Goal: Task Accomplishment & Management: Manage account settings

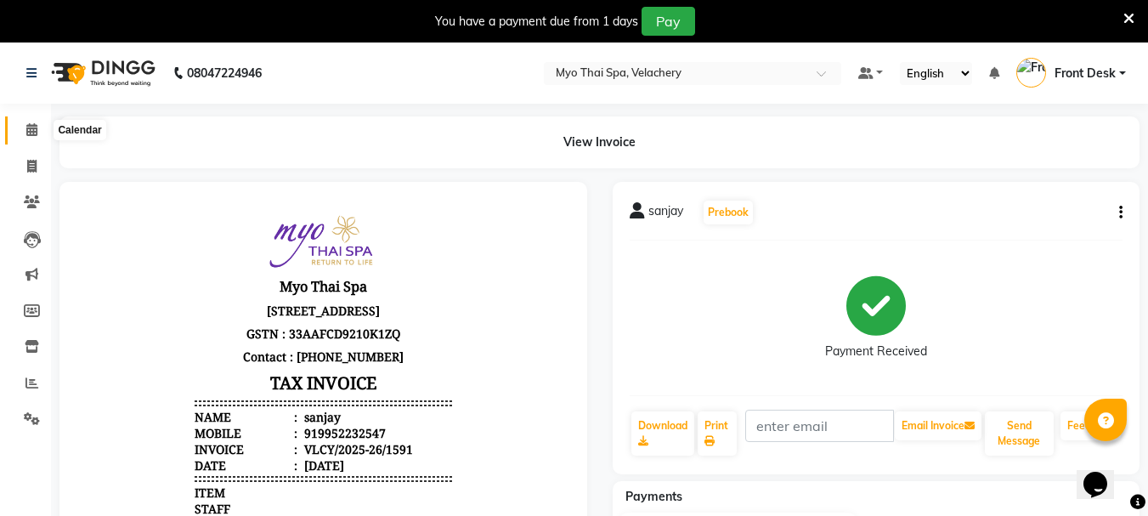
click at [31, 134] on icon at bounding box center [31, 129] width 11 height 13
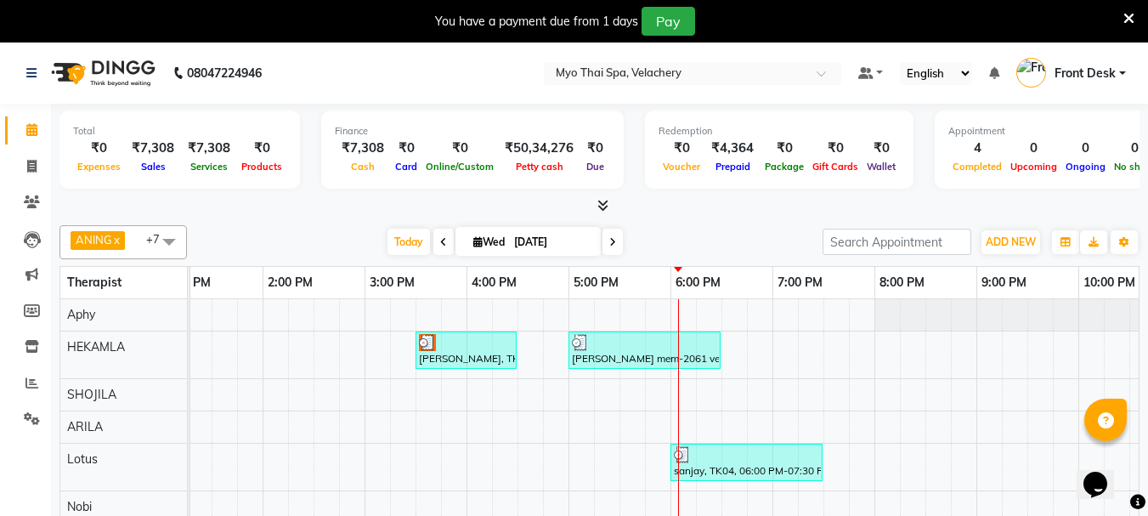
scroll to position [75, 0]
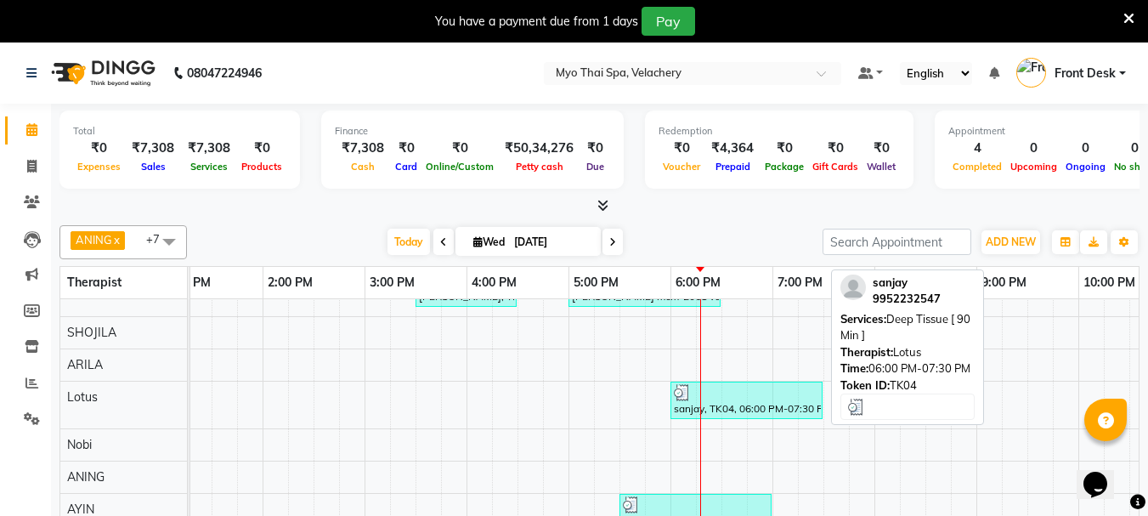
click at [724, 398] on div "sanjay, TK04, 06:00 PM-07:30 PM, Deep Tissue [ 90 Min ]" at bounding box center [746, 400] width 149 height 32
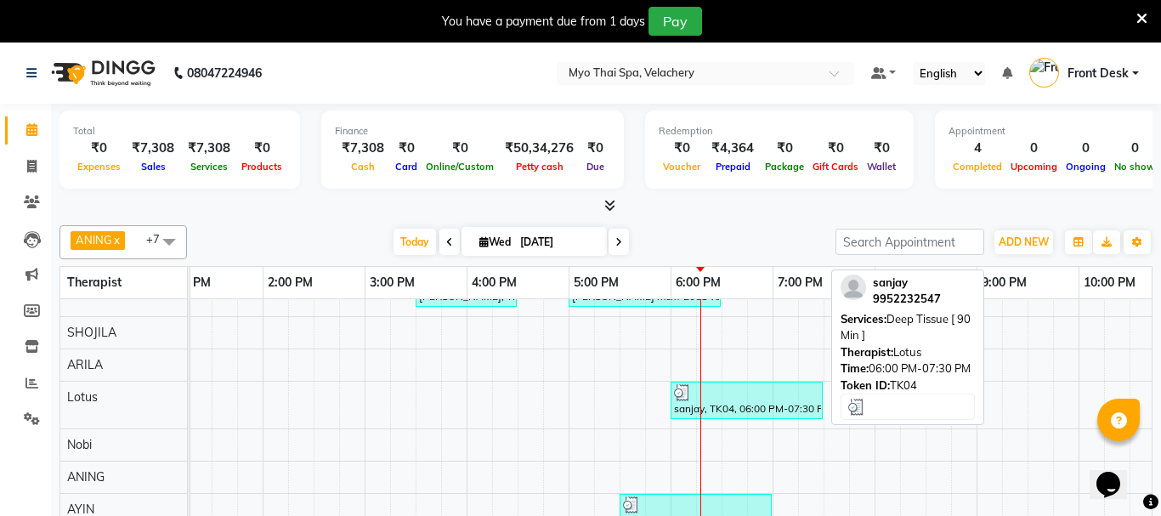
select select "3"
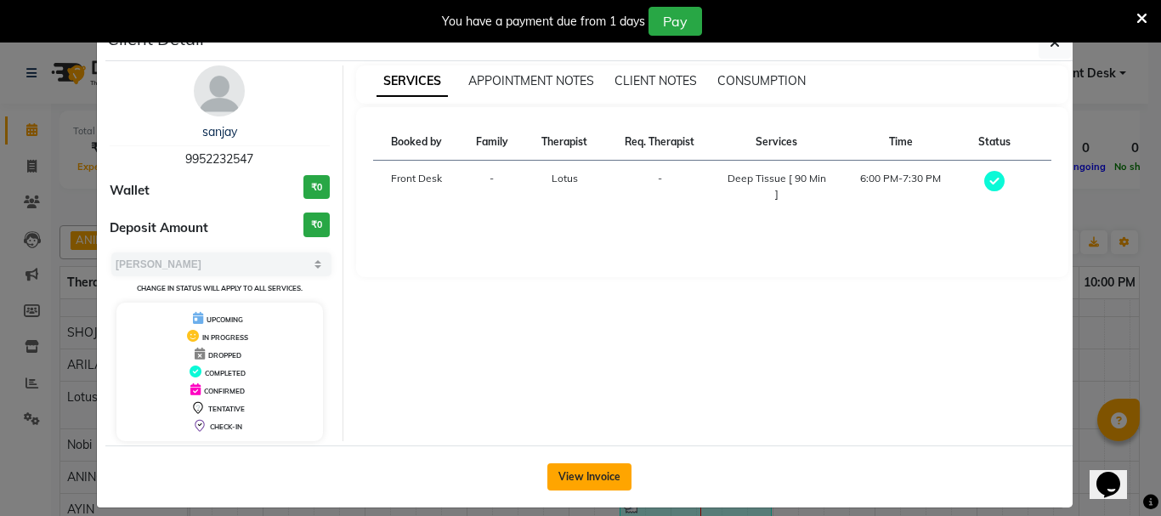
click at [577, 468] on button "View Invoice" at bounding box center [589, 476] width 84 height 27
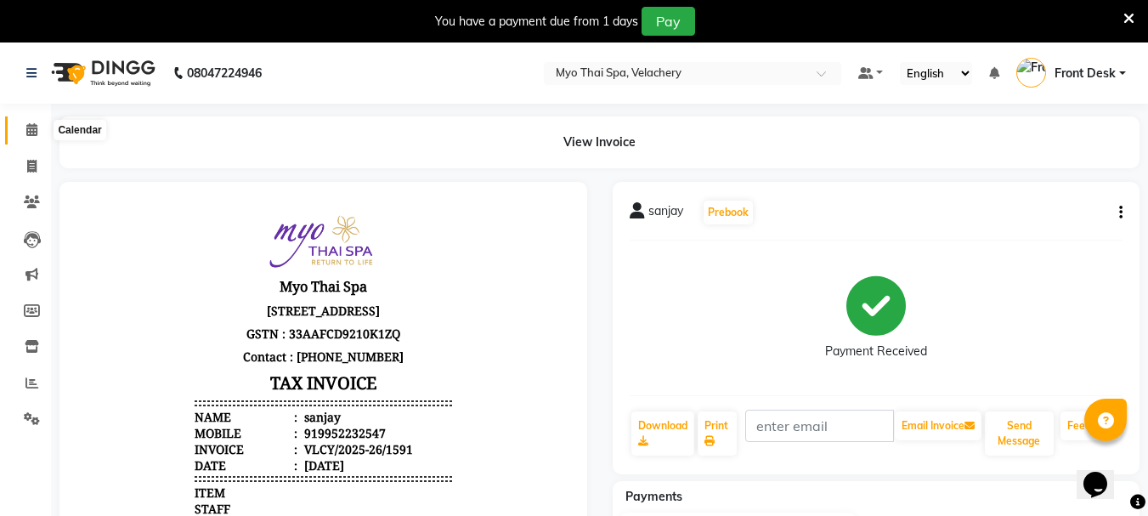
click at [24, 132] on span at bounding box center [32, 131] width 30 height 20
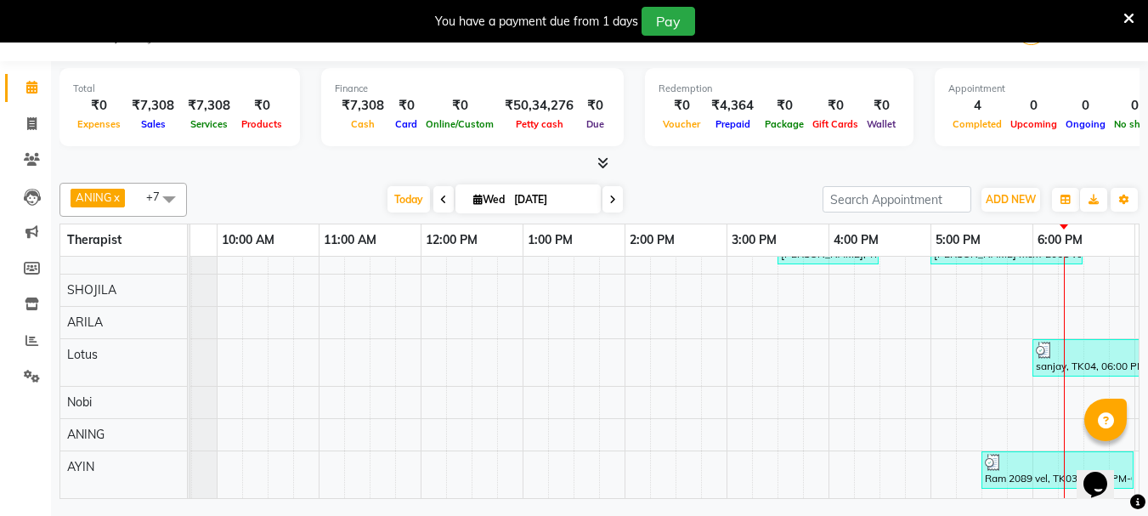
scroll to position [0, 394]
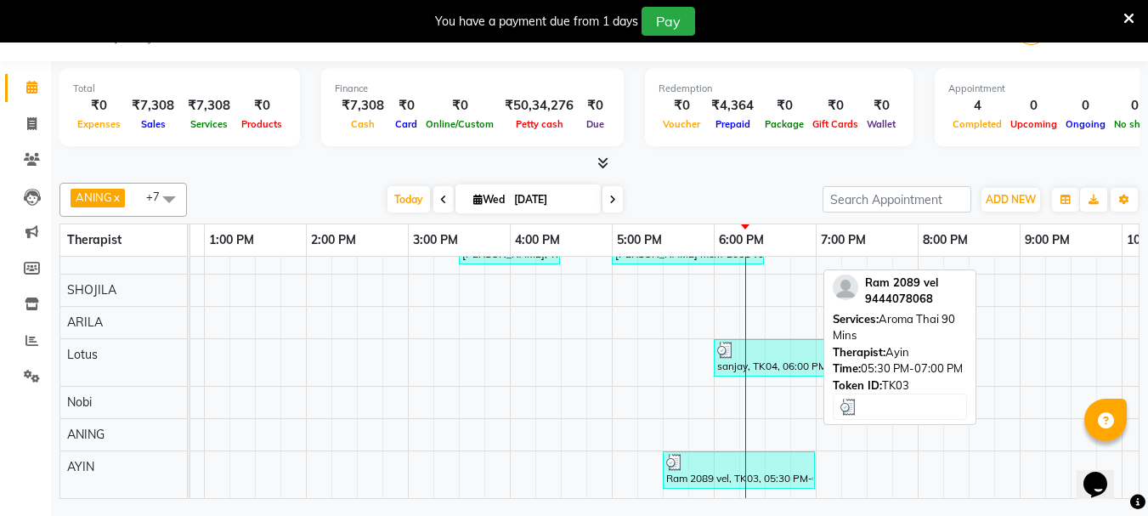
click at [726, 459] on div "Ram 2089 vel, TK03, 05:30 PM-07:00 PM, Aroma Thai 90 Mins" at bounding box center [739, 470] width 149 height 32
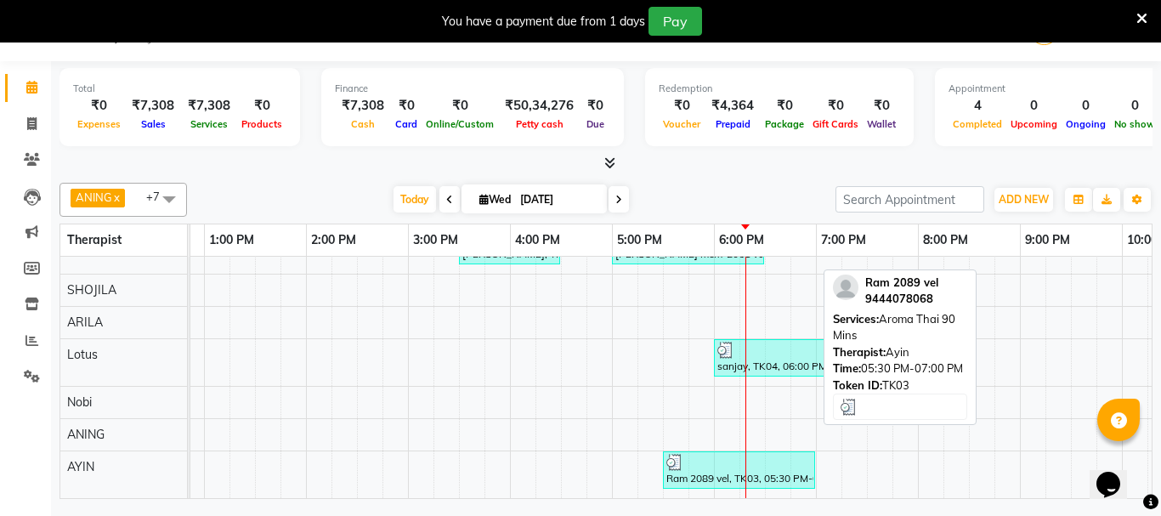
select select "3"
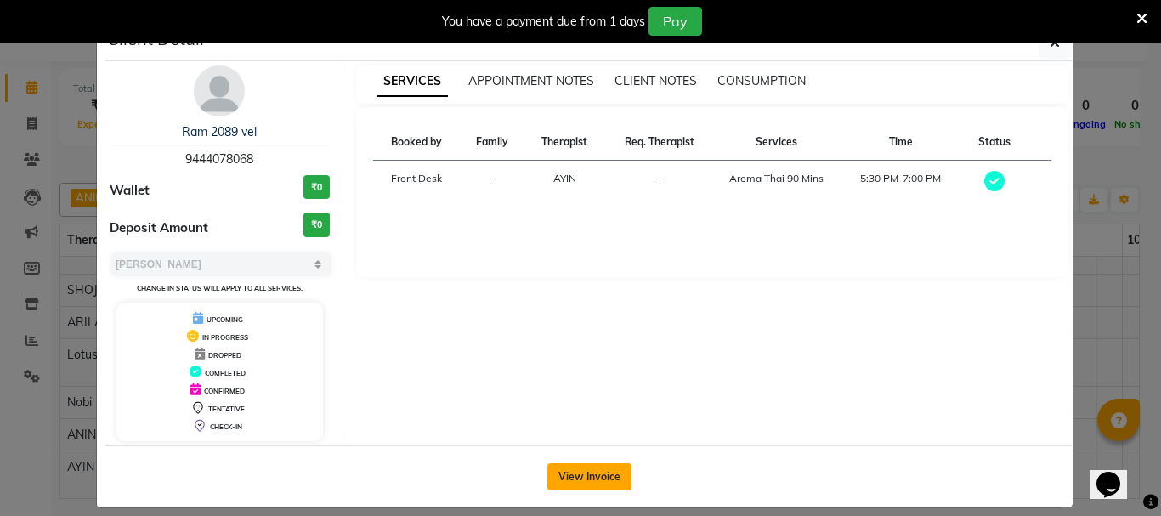
click at [577, 472] on button "View Invoice" at bounding box center [589, 476] width 84 height 27
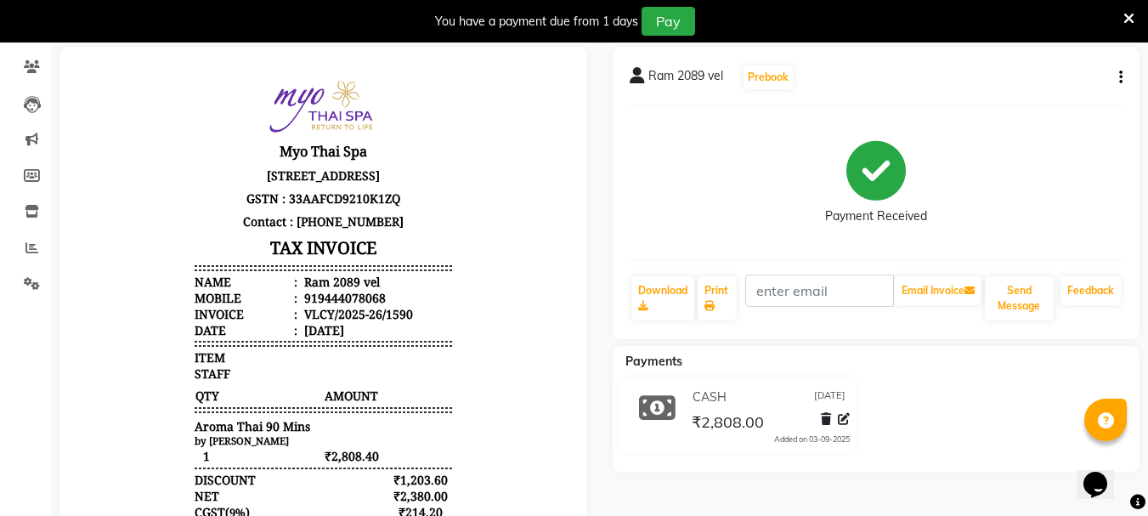
scroll to position [170, 0]
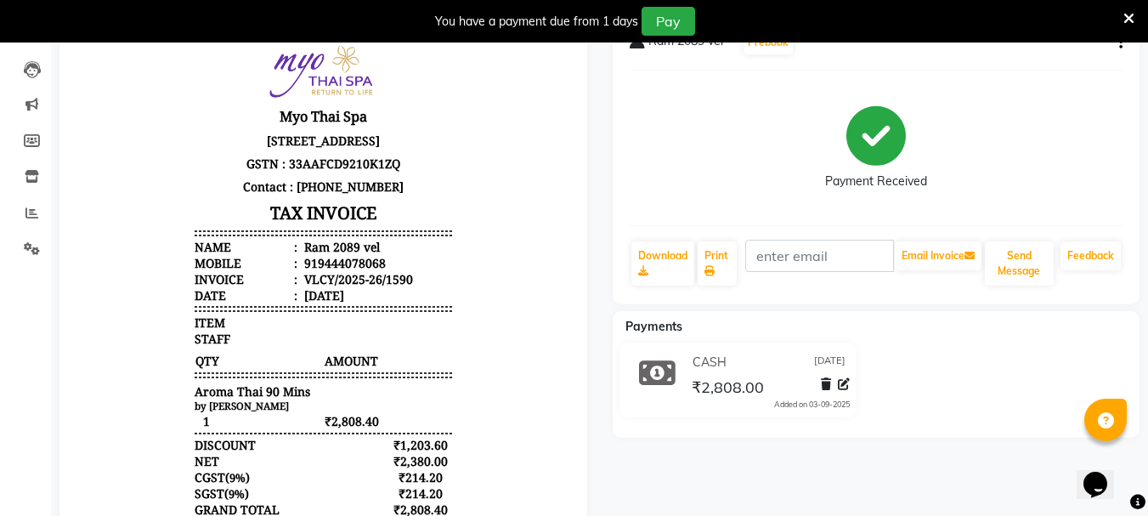
click at [679, 163] on div "Payment Received" at bounding box center [877, 148] width 494 height 128
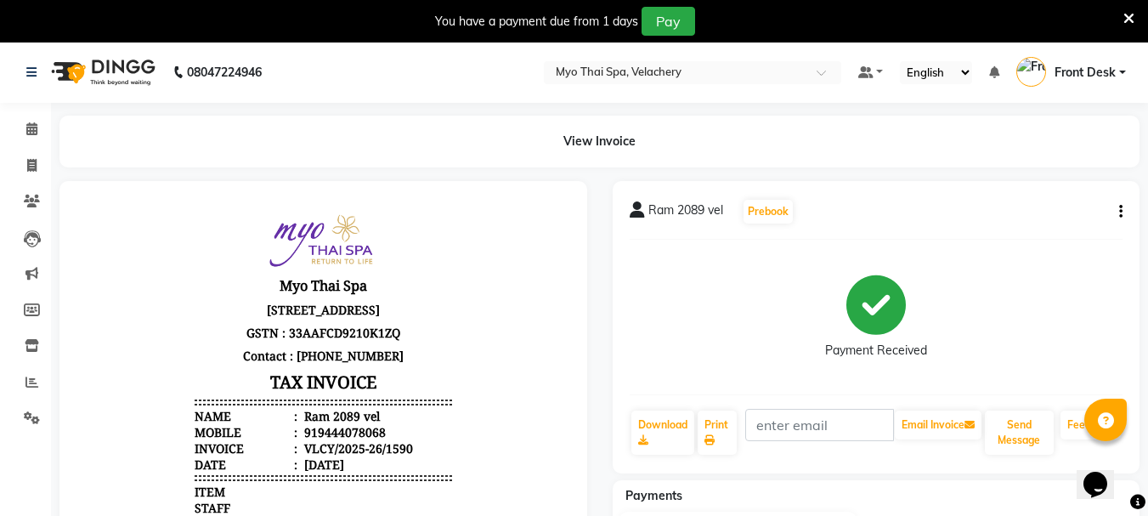
scroll to position [0, 0]
click at [31, 130] on icon at bounding box center [31, 129] width 11 height 13
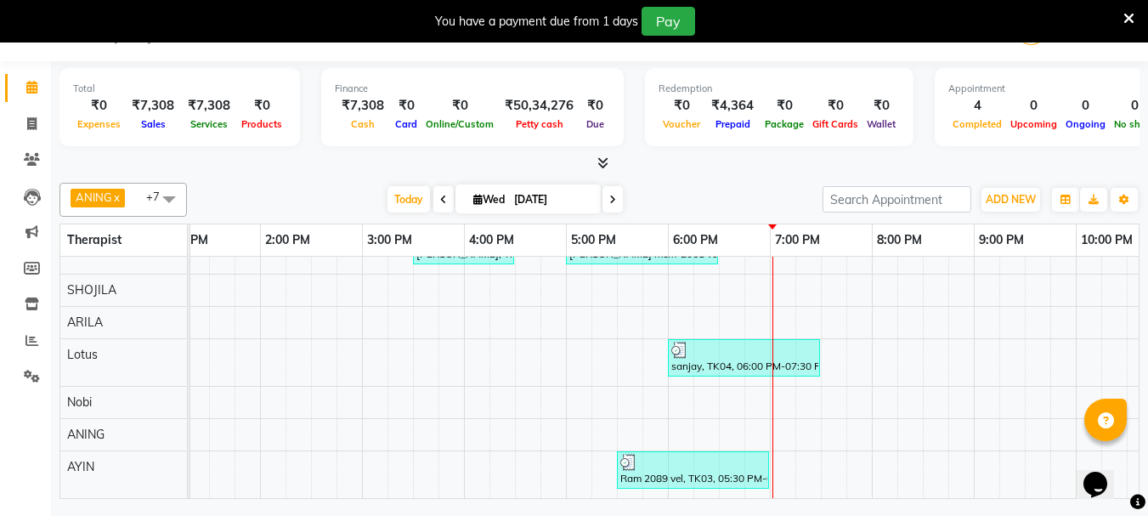
scroll to position [0, 468]
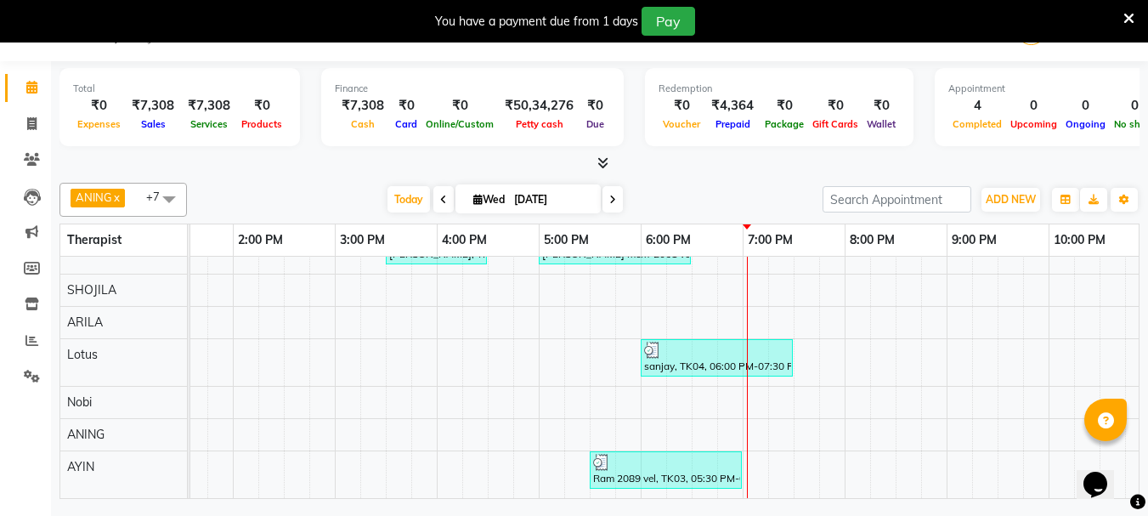
click at [738, 292] on div "[PERSON_NAME], TK01, 03:30 PM-04:30 PM, Aroma Thai [ 60 Min ] [PERSON_NAME] mem…" at bounding box center [488, 346] width 1530 height 303
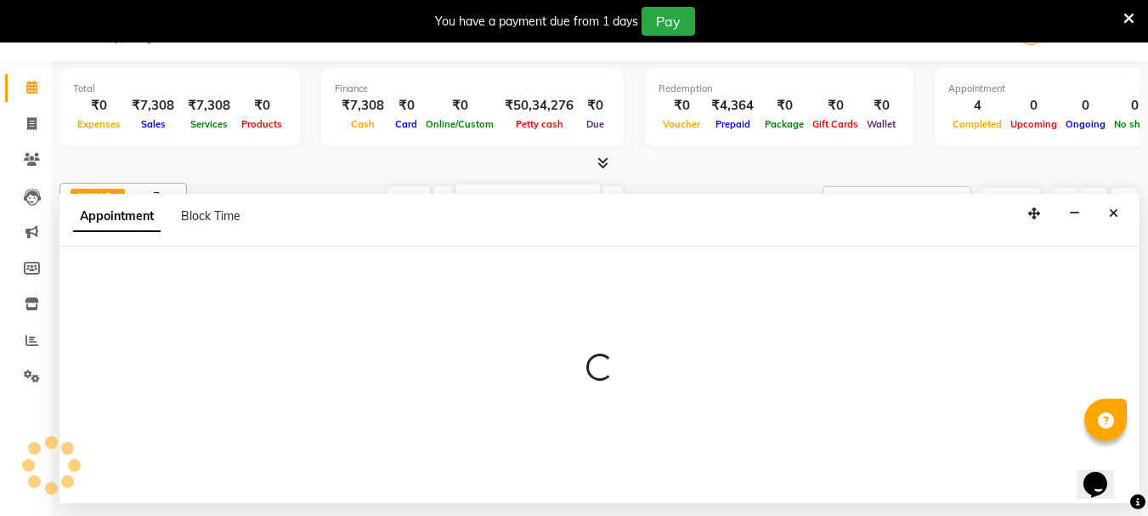
select select "37460"
select select "1125"
select select "tentative"
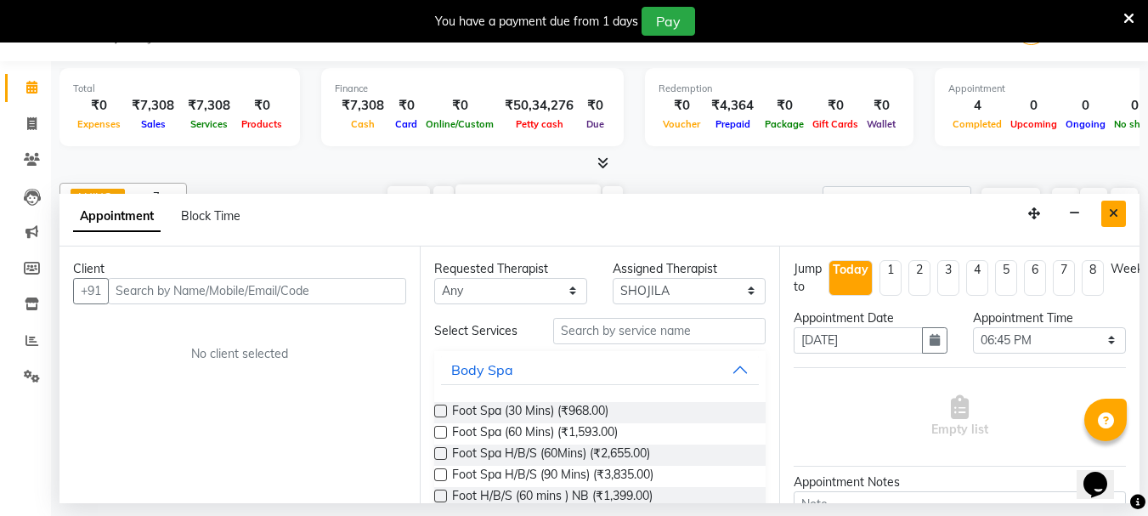
click at [1114, 217] on icon "Close" at bounding box center [1113, 213] width 9 height 12
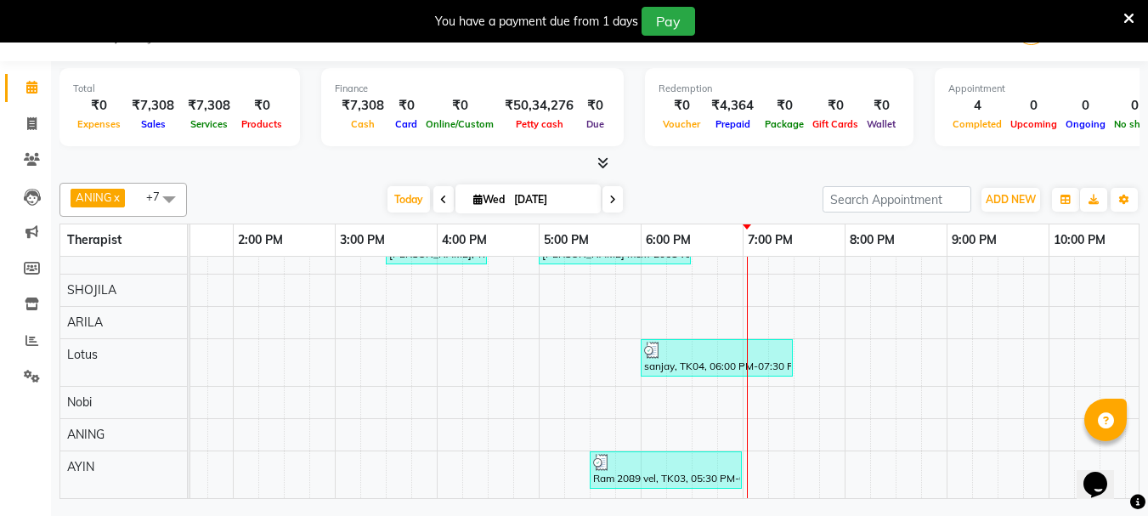
click at [757, 298] on div "[PERSON_NAME], TK01, 03:30 PM-04:30 PM, Aroma Thai [ 60 Min ] [PERSON_NAME] mem…" at bounding box center [488, 346] width 1530 height 303
select select "37462"
select select "tentative"
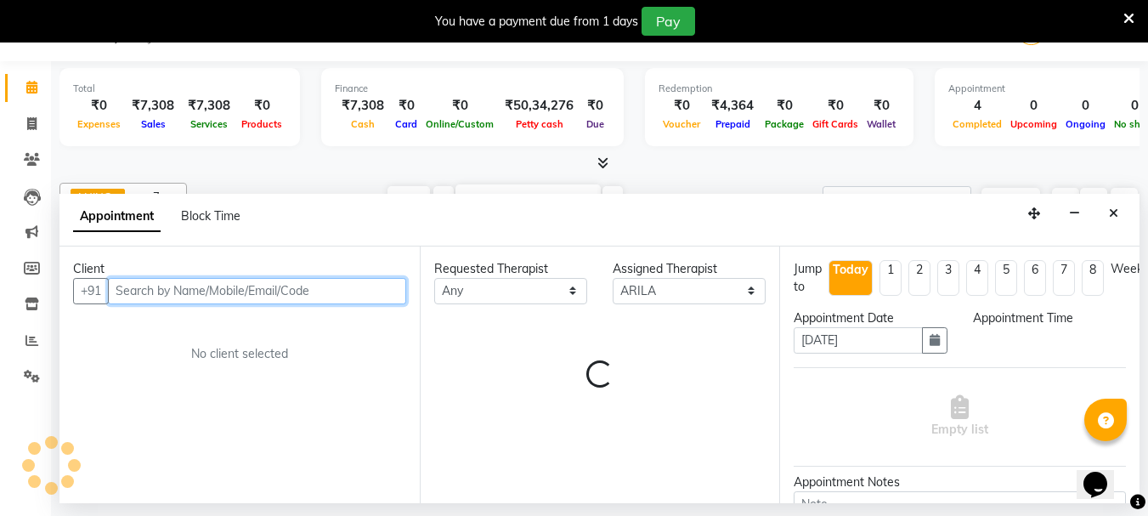
select select "1140"
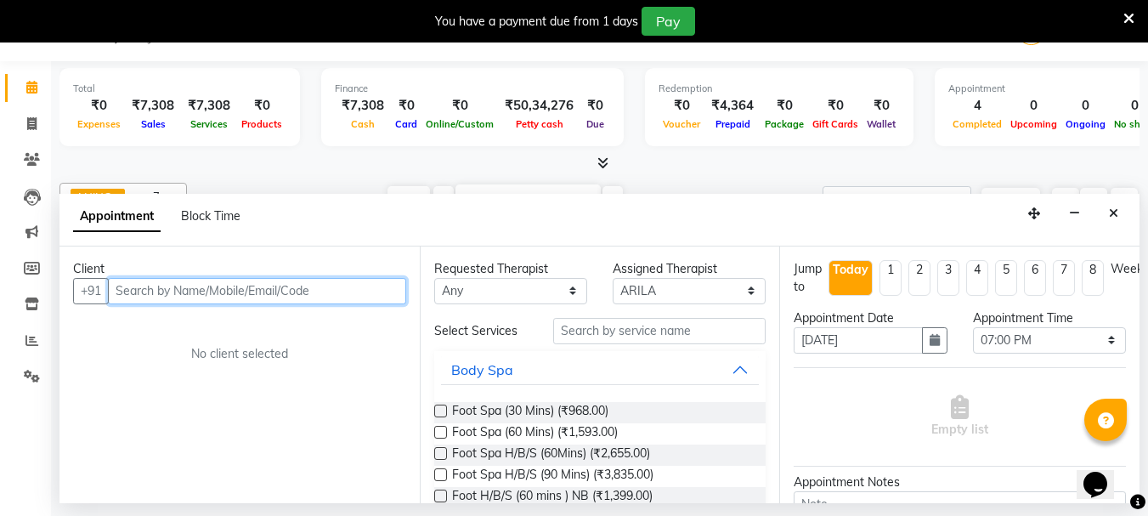
click at [139, 278] on input "text" at bounding box center [257, 291] width 298 height 26
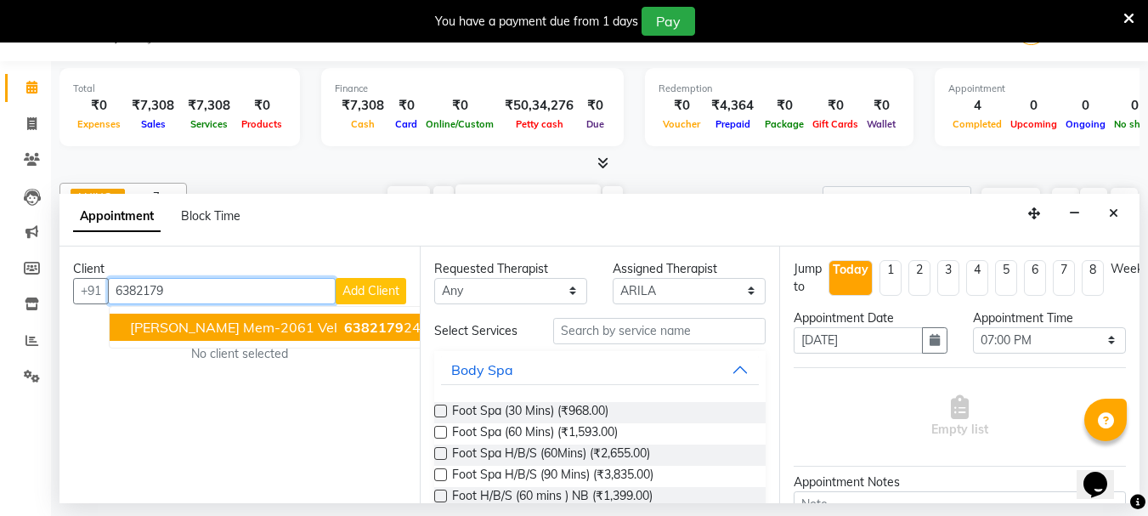
click at [264, 329] on span "[PERSON_NAME] mem-2061 vel" at bounding box center [233, 327] width 207 height 17
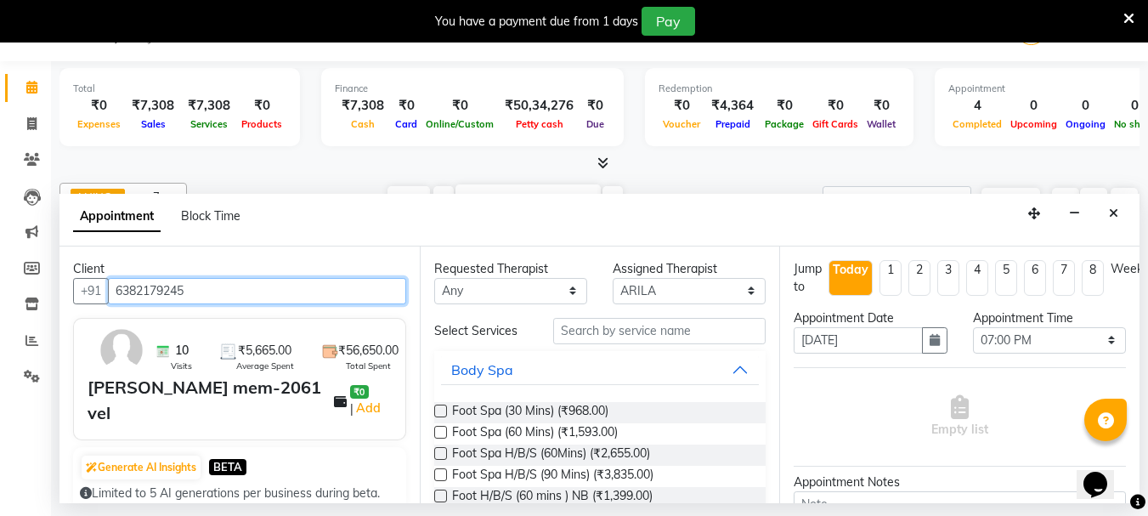
type input "6382179245"
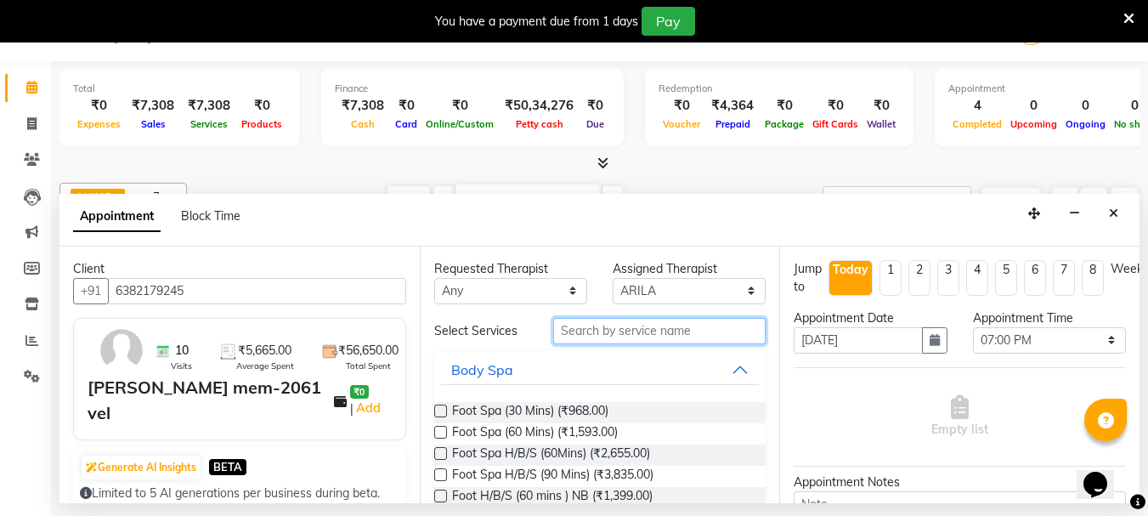
click at [570, 339] on input "text" at bounding box center [659, 331] width 213 height 26
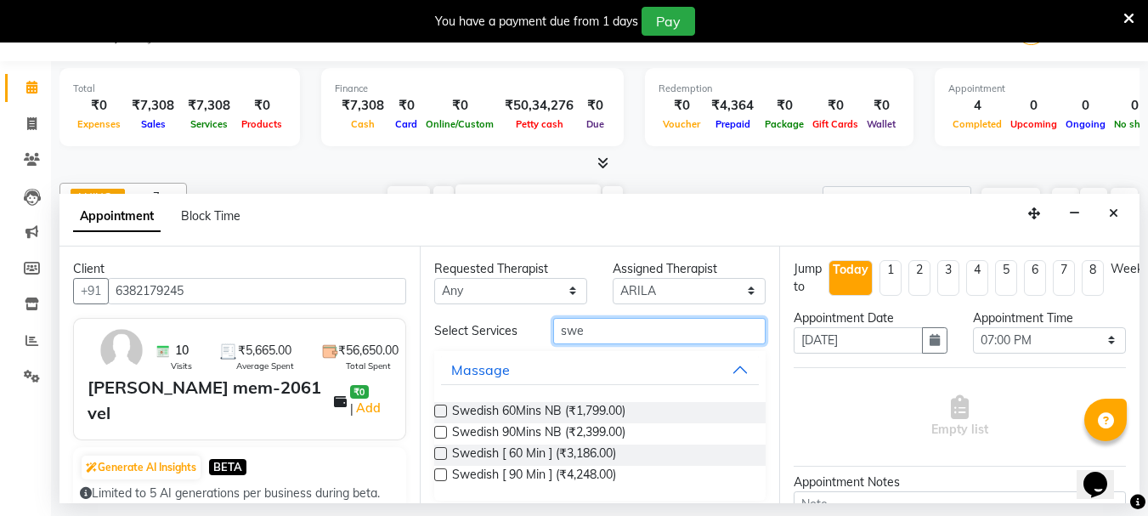
type input "swe"
click at [439, 456] on label at bounding box center [440, 453] width 13 height 13
click at [439, 456] on input "checkbox" at bounding box center [439, 455] width 11 height 11
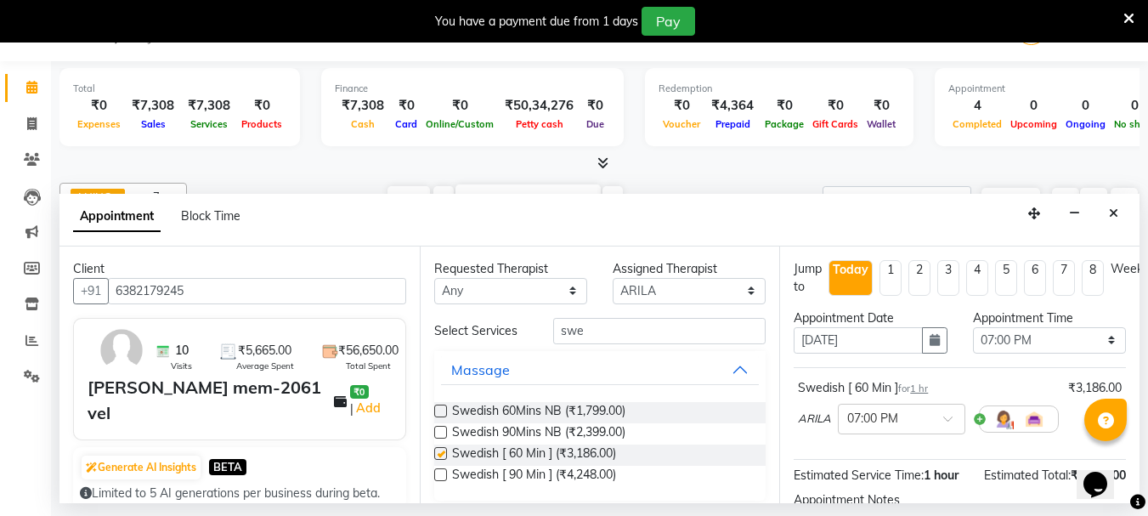
checkbox input "false"
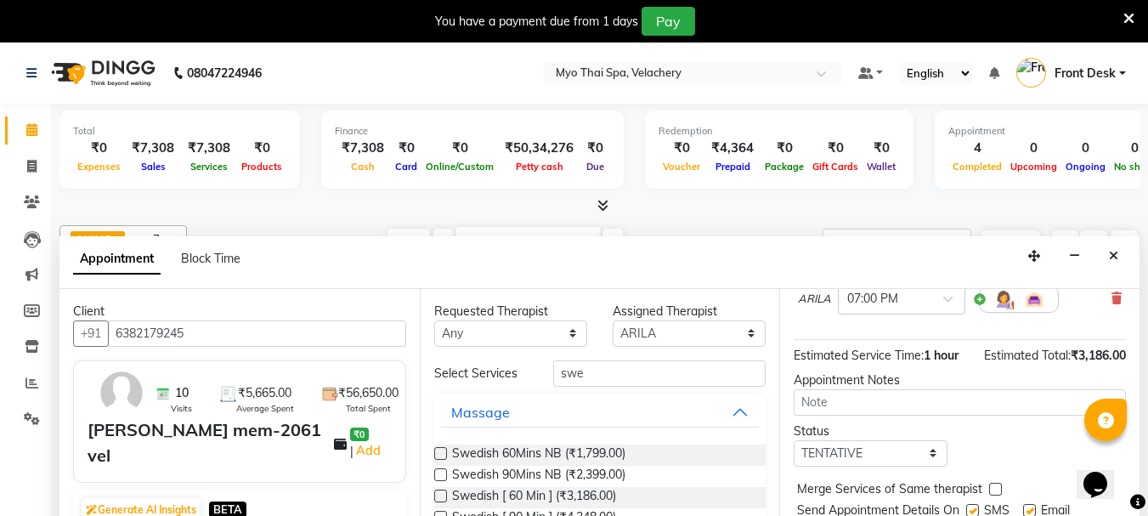
scroll to position [203, 0]
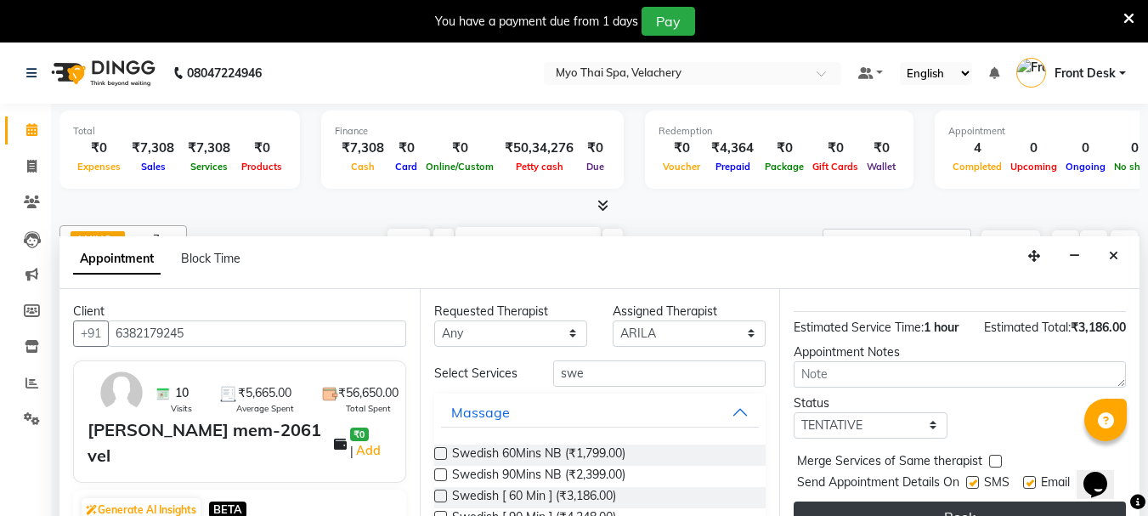
click at [921, 502] on button "Book" at bounding box center [960, 517] width 332 height 31
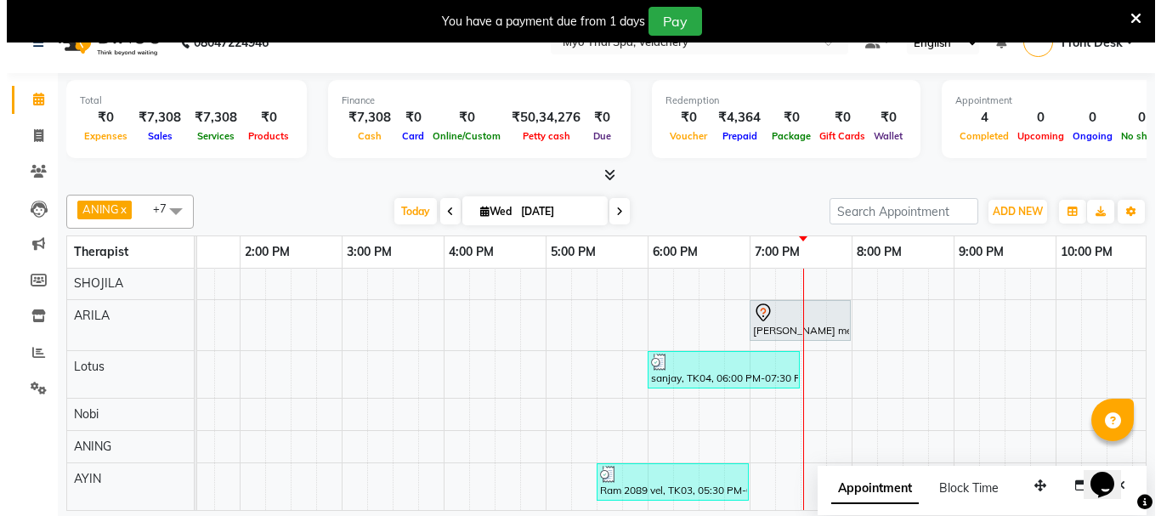
scroll to position [43, 0]
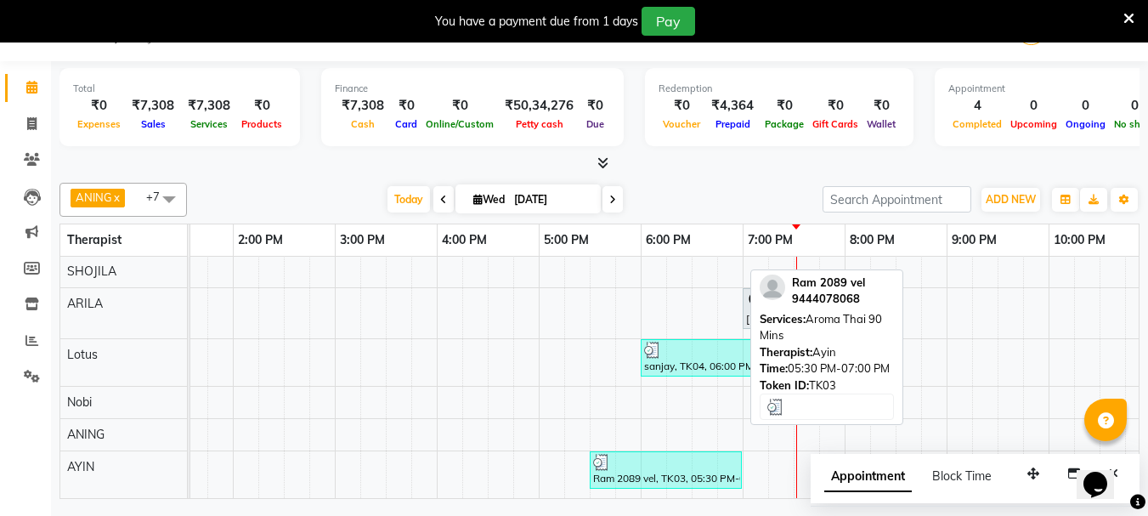
click at [668, 454] on div at bounding box center [665, 462] width 145 height 17
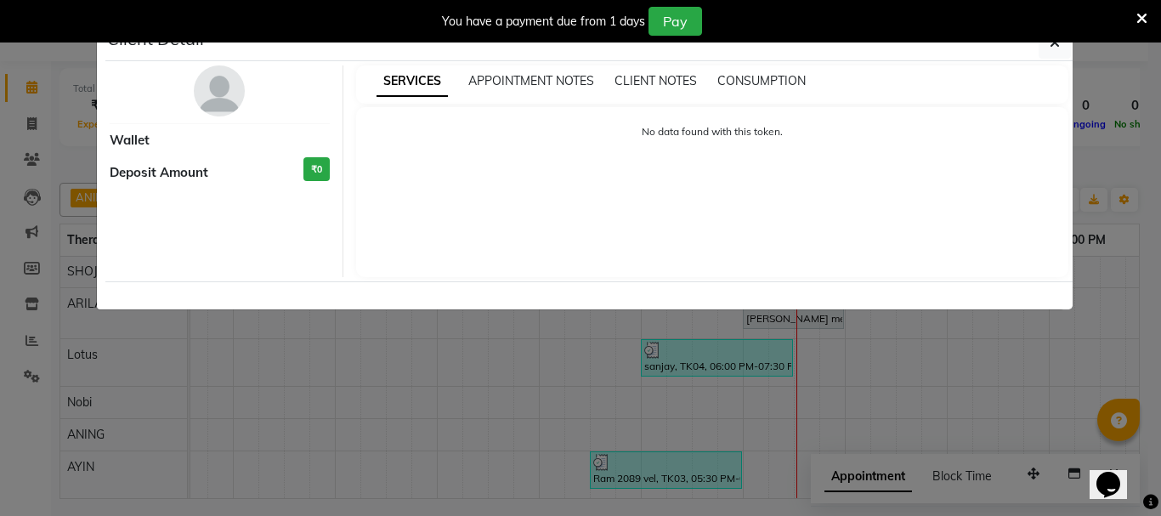
select select "3"
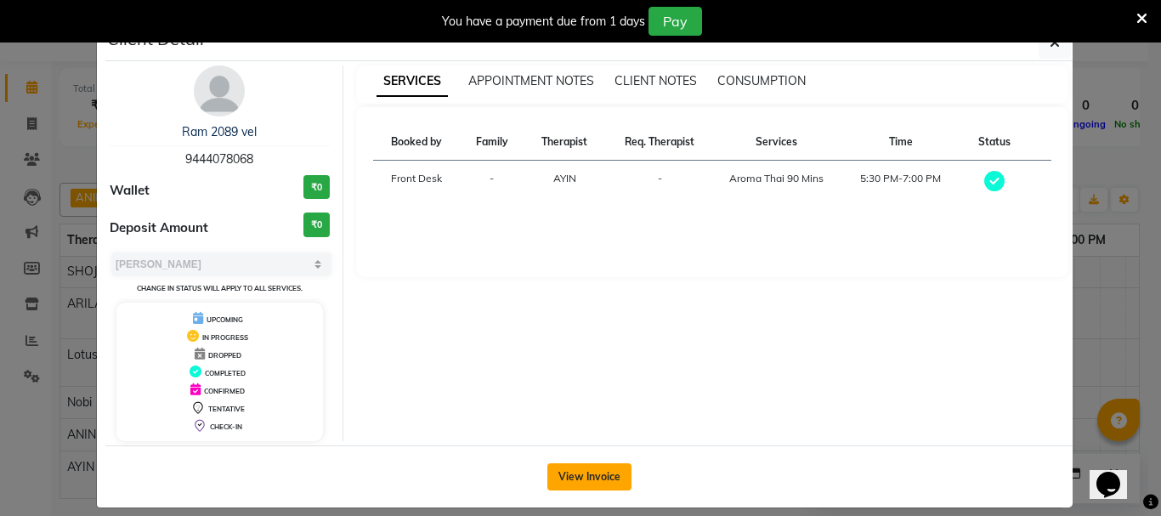
click at [594, 475] on button "View Invoice" at bounding box center [589, 476] width 84 height 27
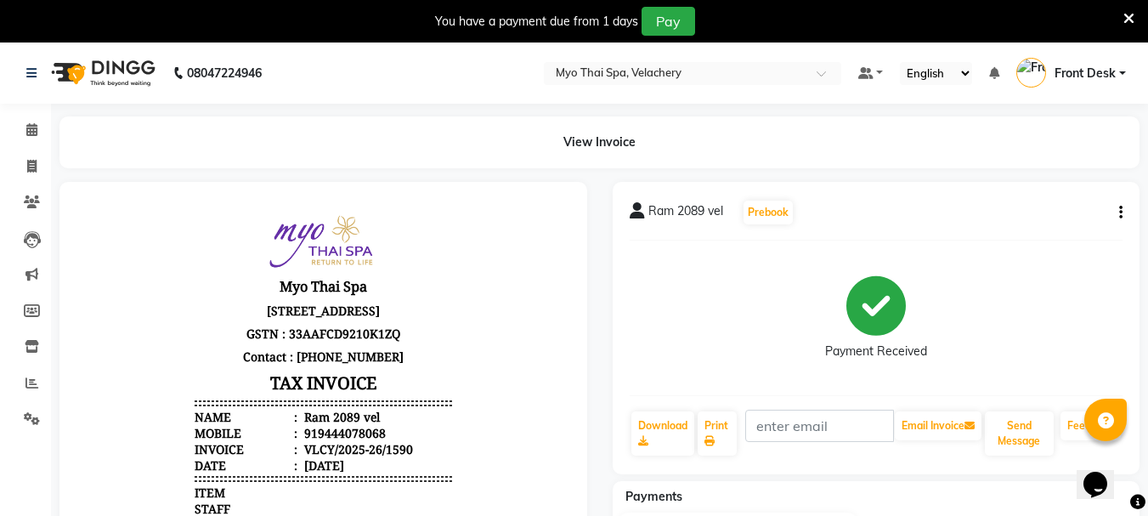
click at [1120, 213] on icon "button" at bounding box center [1121, 213] width 3 height 1
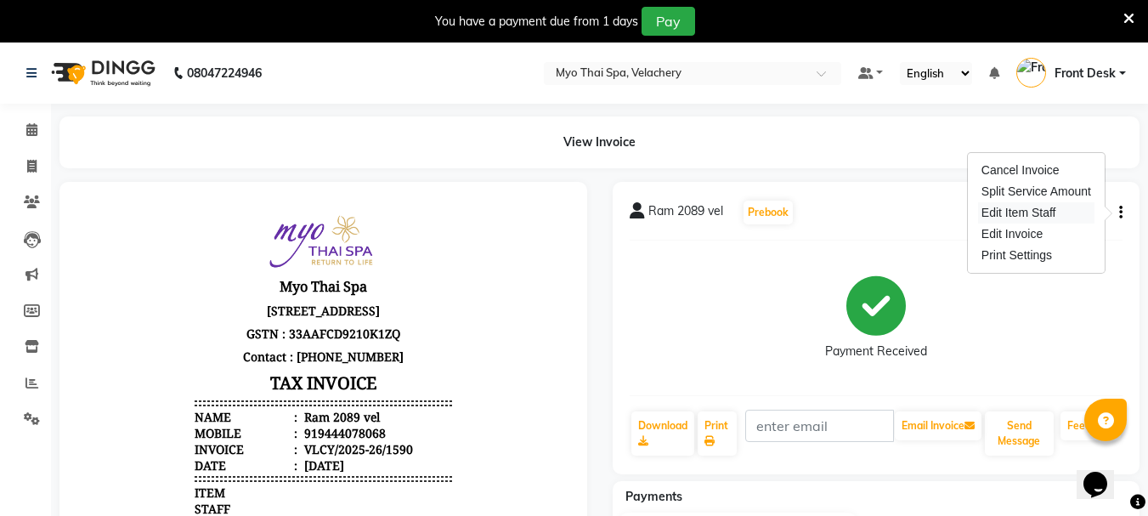
click at [1003, 213] on div "Edit Item Staff" at bounding box center [1036, 212] width 116 height 21
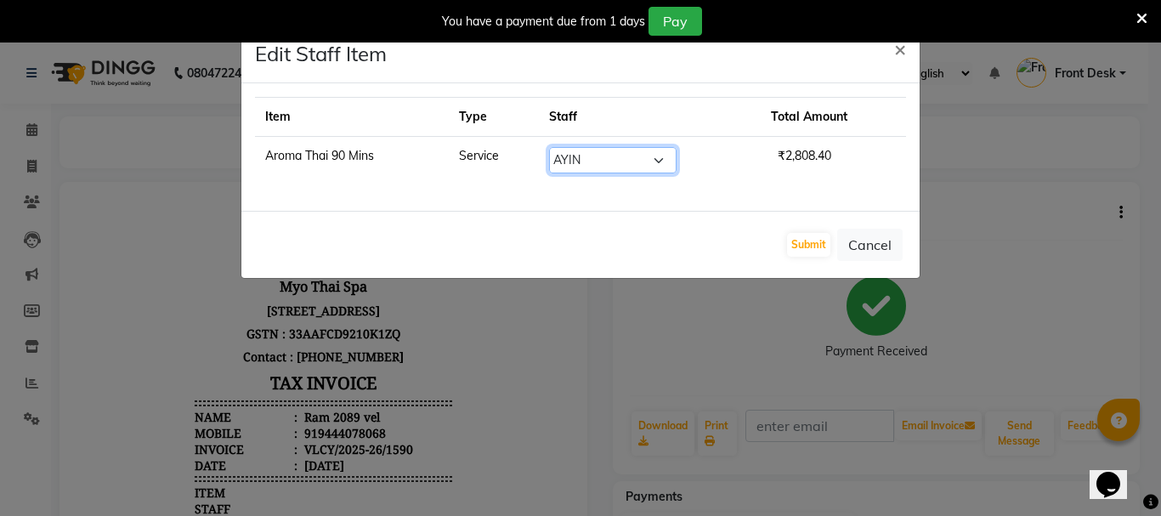
click at [658, 162] on select "Select ANING Aphy ARILA AYIN CHONCHON Front Desk HEKAMLA Lotus Nobi SHOJILA" at bounding box center [613, 160] width 128 height 26
select select "76520"
click at [550, 147] on select "Select ANING Aphy ARILA AYIN CHONCHON Front Desk HEKAMLA Lotus Nobi SHOJILA" at bounding box center [613, 160] width 128 height 26
click at [810, 241] on button "Submit" at bounding box center [808, 245] width 43 height 24
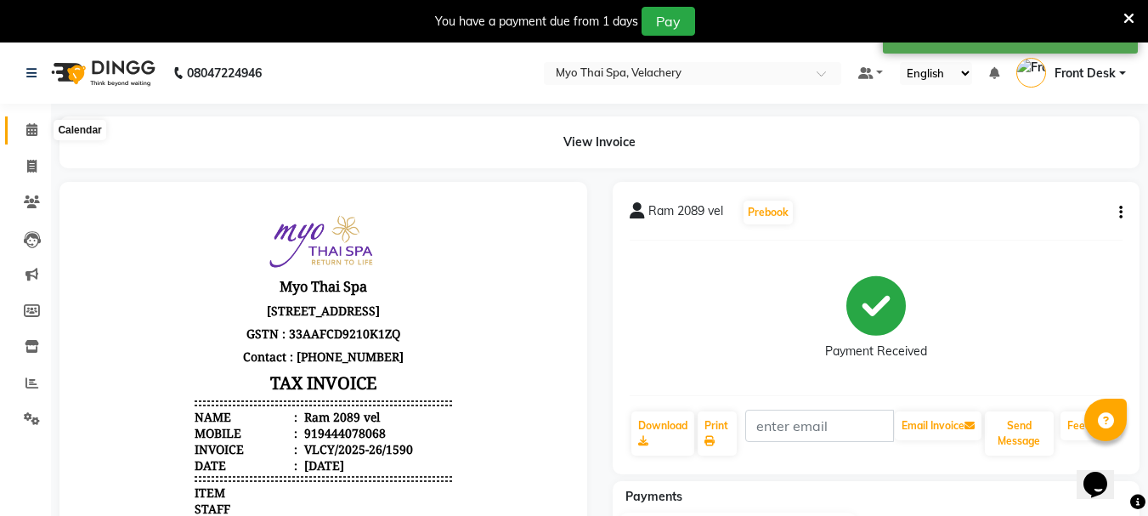
click at [31, 130] on icon at bounding box center [31, 129] width 11 height 13
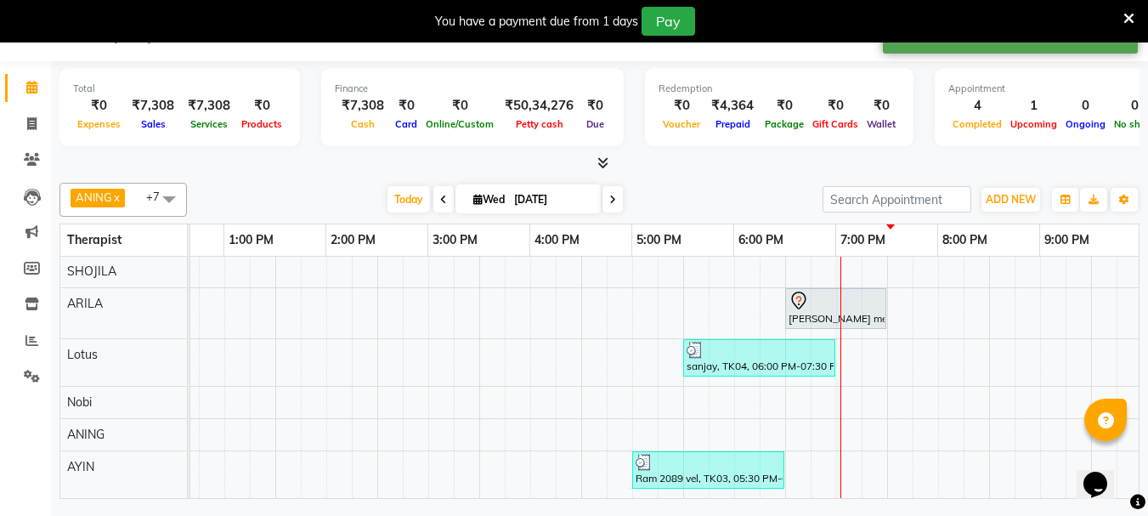
scroll to position [0, 425]
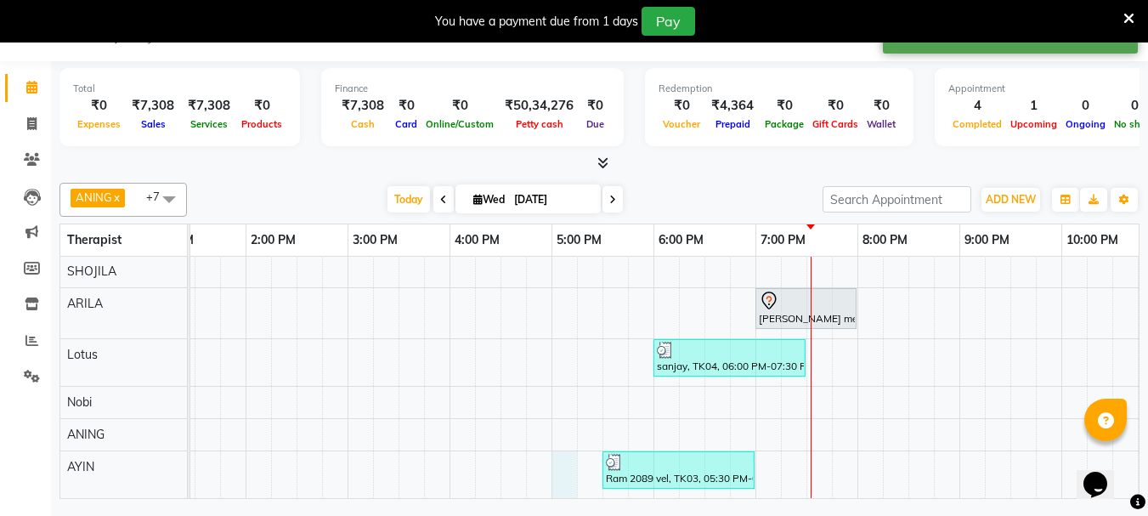
click at [567, 459] on div "[PERSON_NAME], TK01, 03:30 PM-04:30 PM, Aroma Thai [ 60 Min ] [PERSON_NAME] mem…" at bounding box center [501, 337] width 1530 height 322
select select "84844"
select select "tentative"
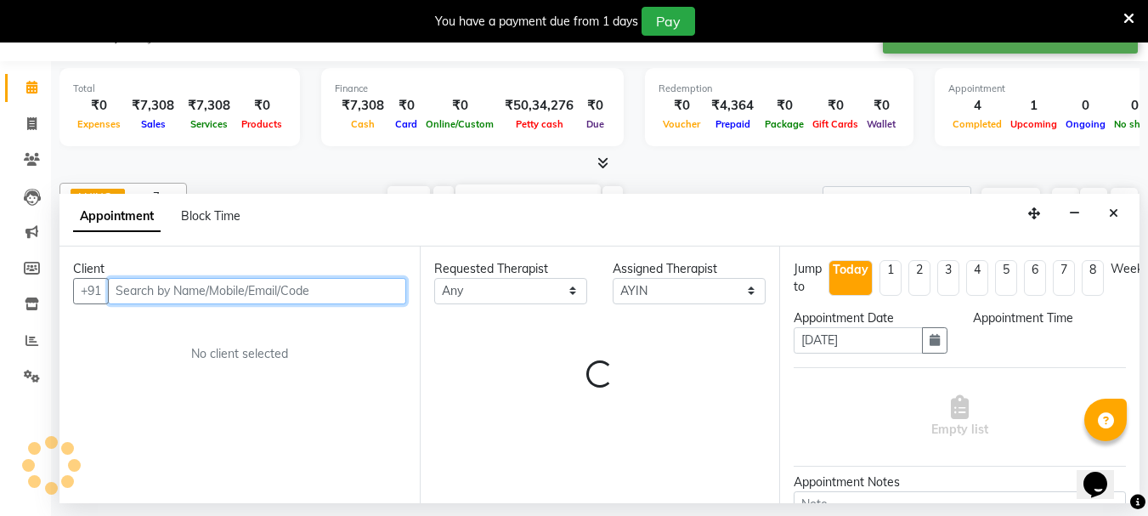
select select "1020"
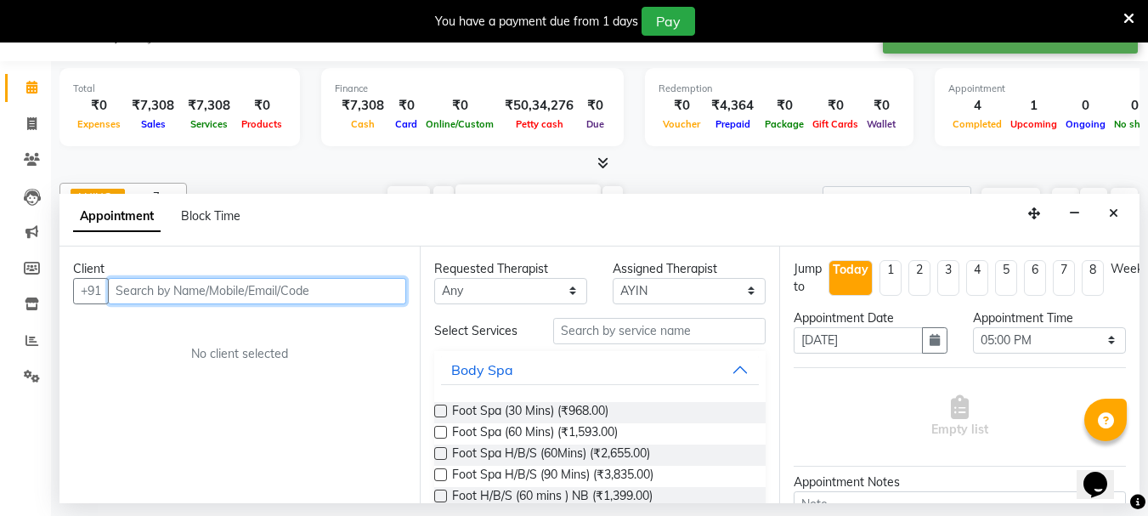
click at [139, 291] on input "text" at bounding box center [257, 291] width 298 height 26
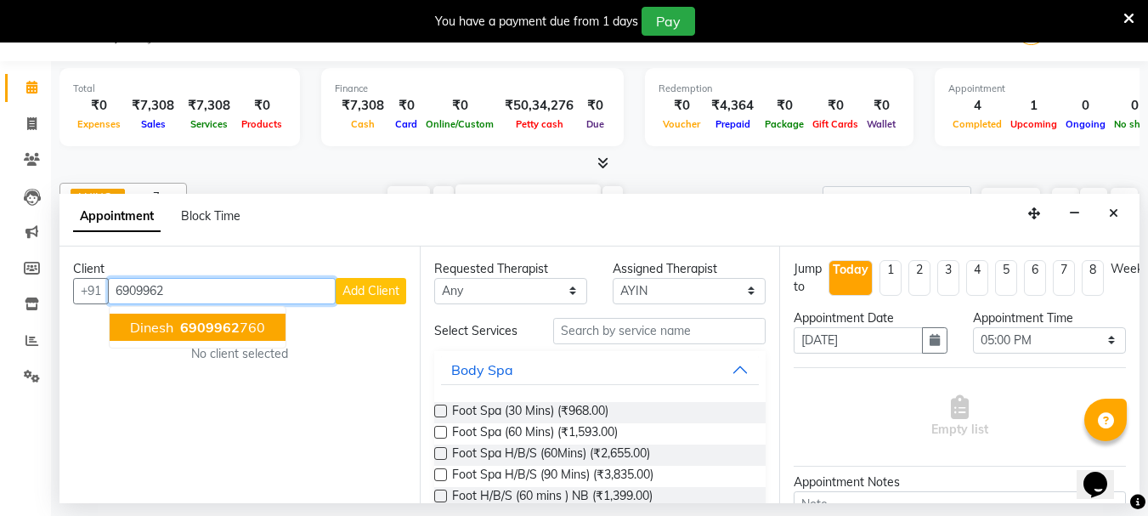
click at [175, 333] on button "dinesh 6909962 760" at bounding box center [198, 327] width 176 height 27
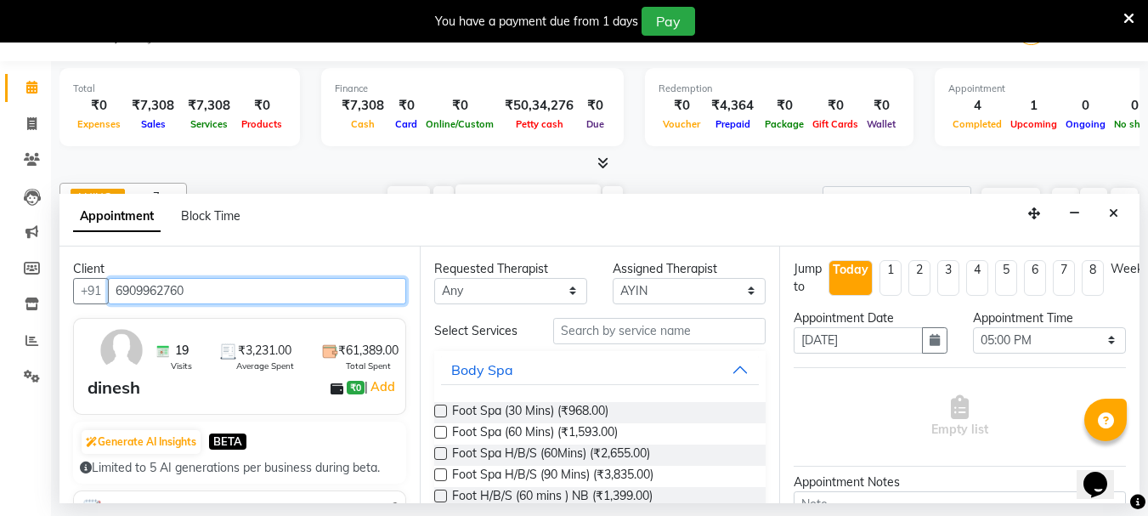
type input "6909962760"
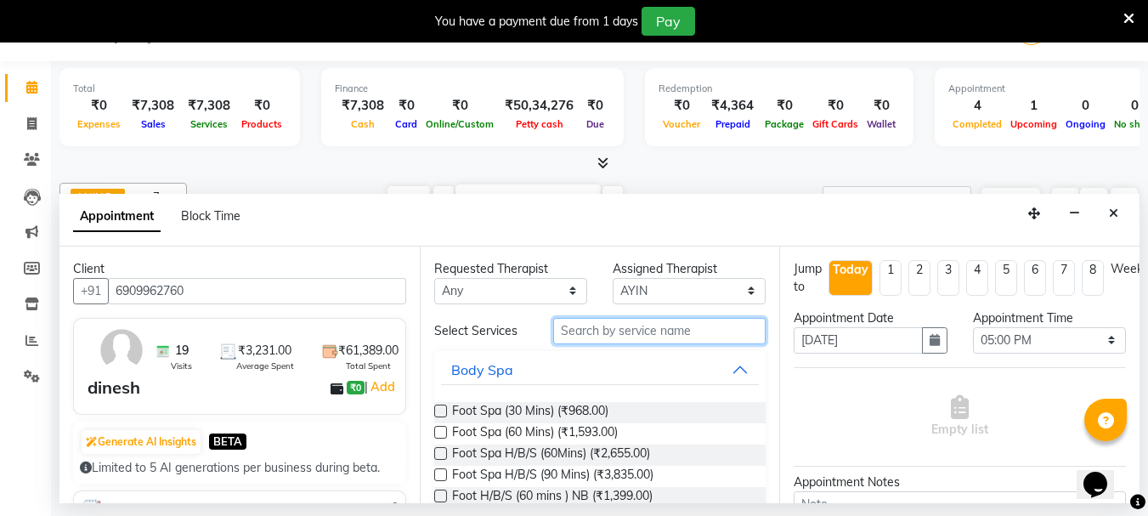
click at [586, 326] on input "text" at bounding box center [659, 331] width 213 height 26
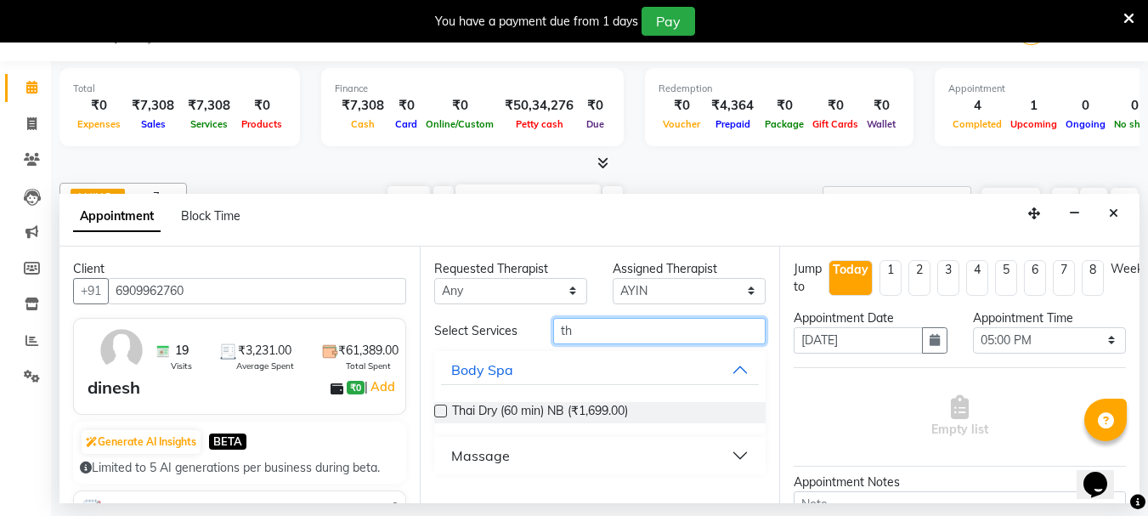
type input "t"
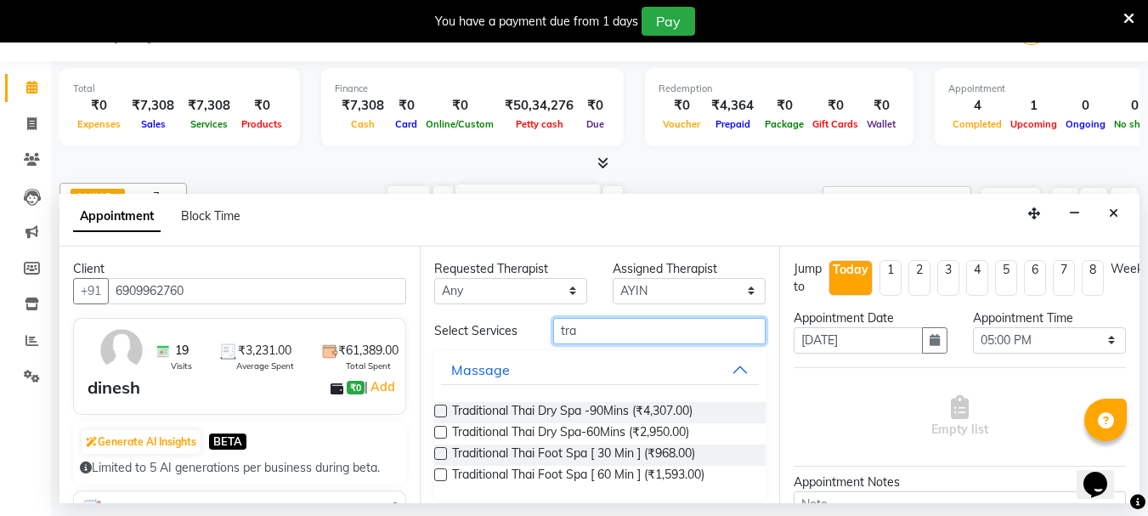
type input "tra"
click at [438, 430] on label at bounding box center [440, 432] width 13 height 13
click at [438, 430] on input "checkbox" at bounding box center [439, 433] width 11 height 11
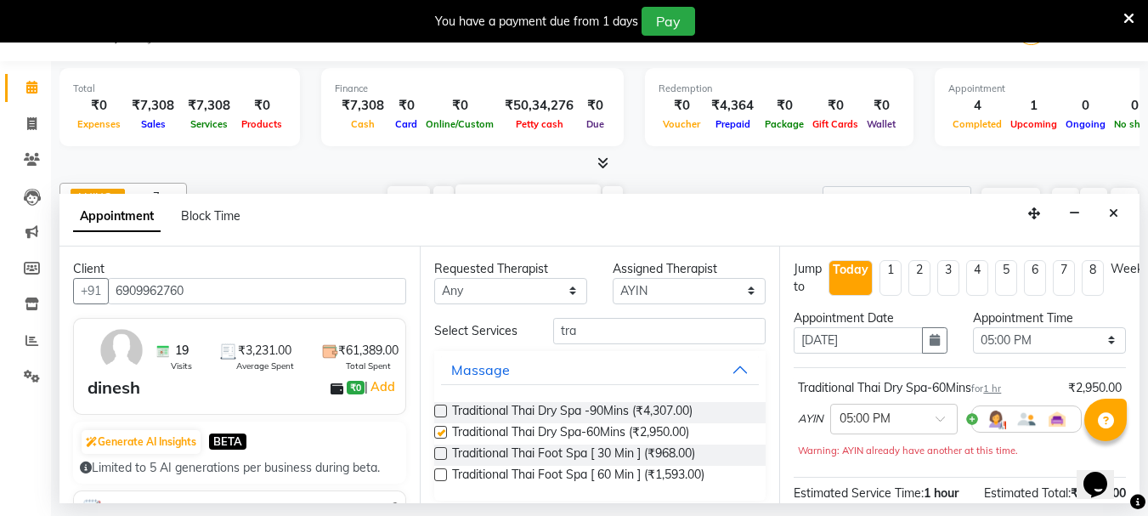
checkbox input "false"
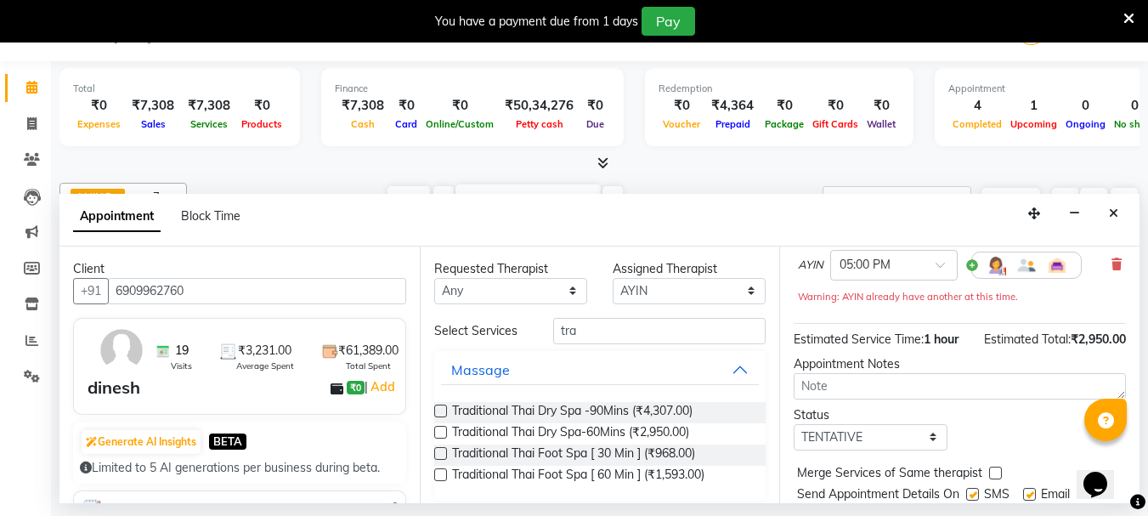
scroll to position [221, 0]
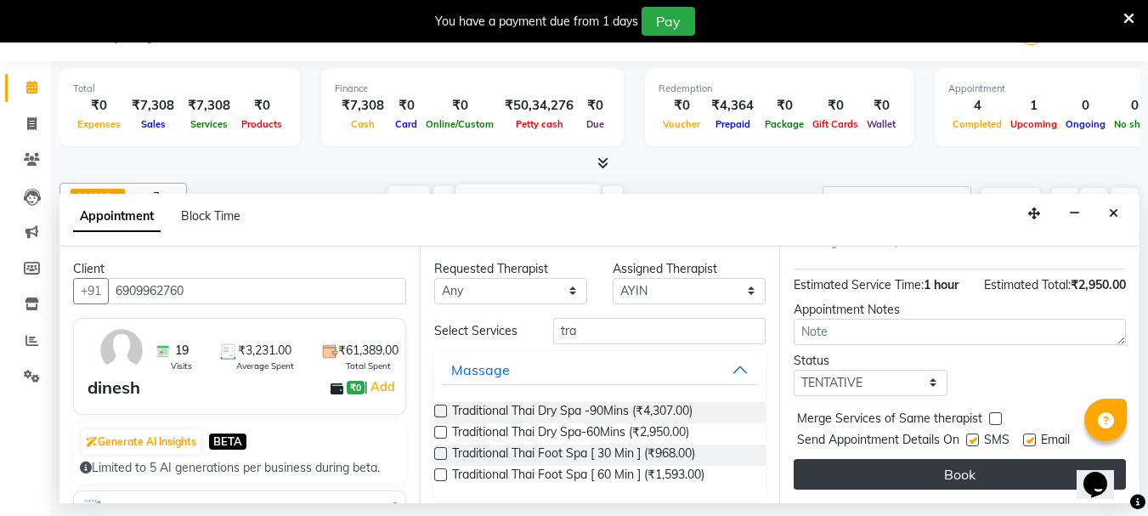
click at [923, 459] on button "Book" at bounding box center [960, 474] width 332 height 31
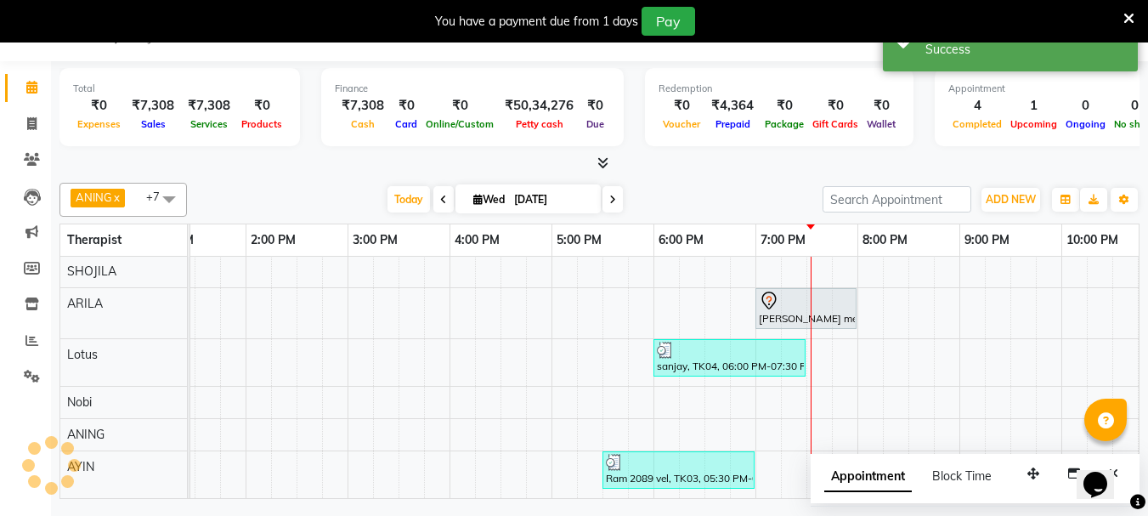
scroll to position [0, 0]
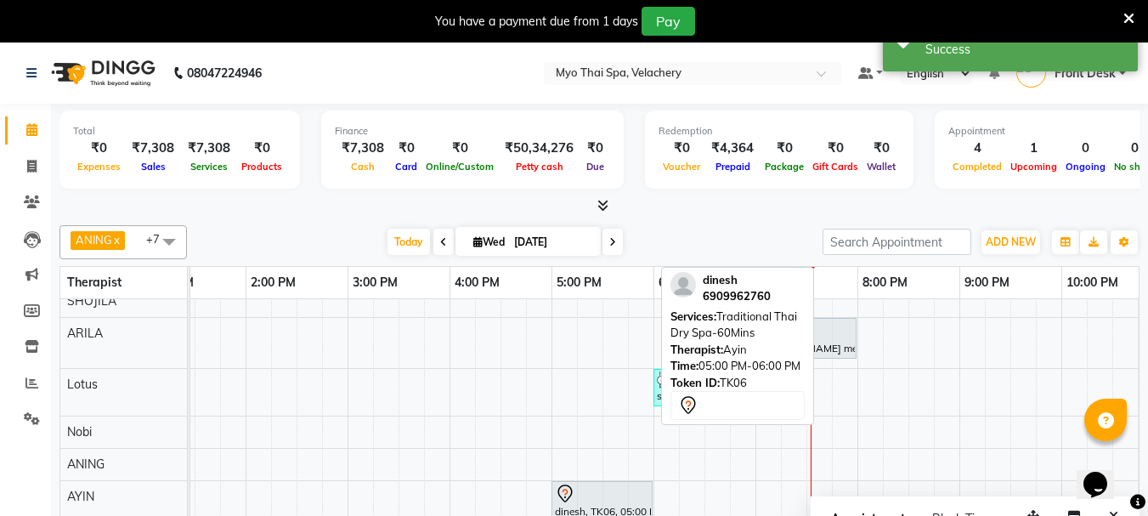
click at [604, 499] on div at bounding box center [602, 494] width 94 height 20
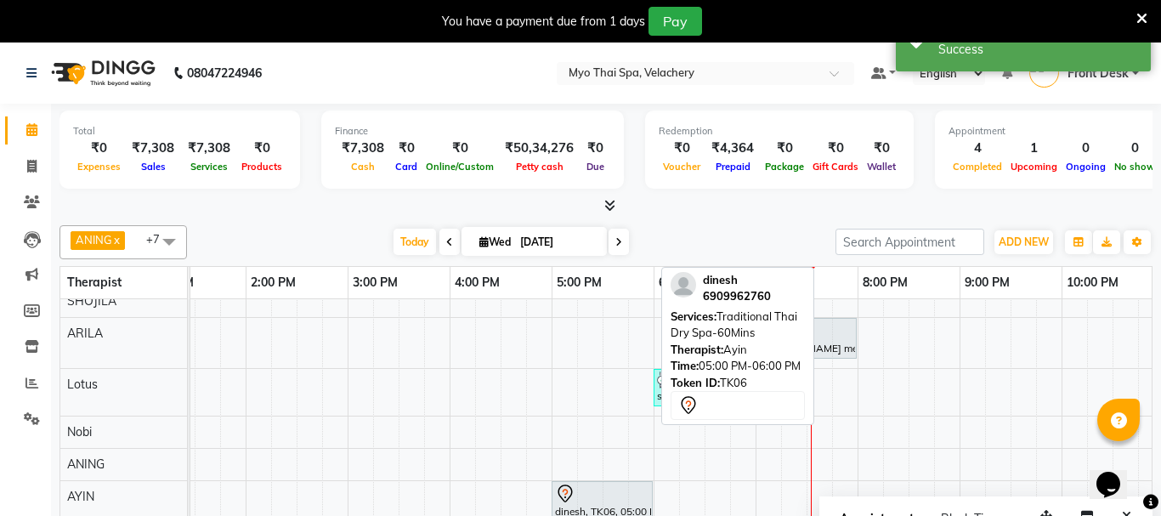
select select "7"
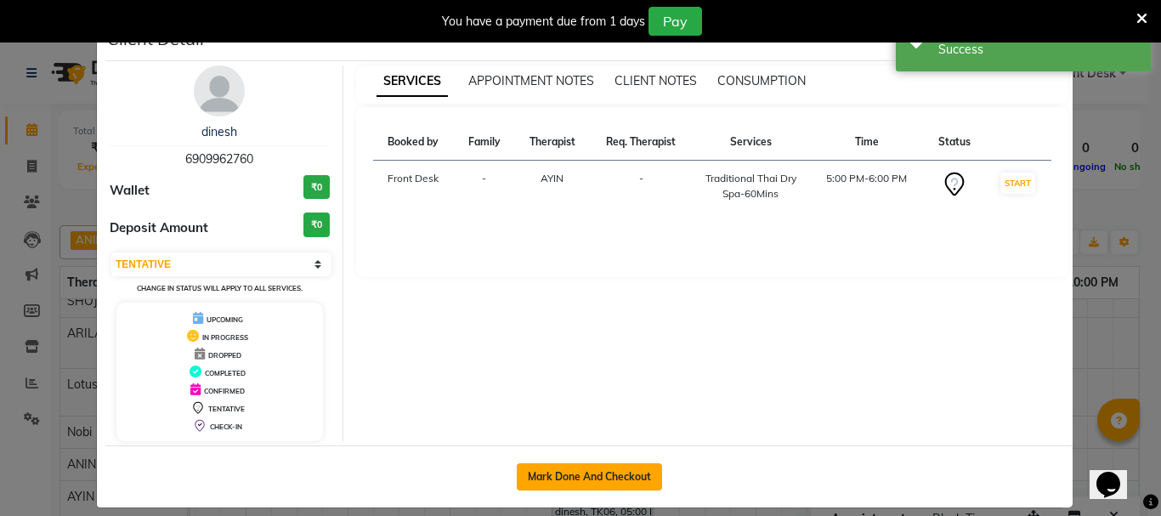
click at [593, 478] on button "Mark Done And Checkout" at bounding box center [589, 476] width 145 height 27
select select "service"
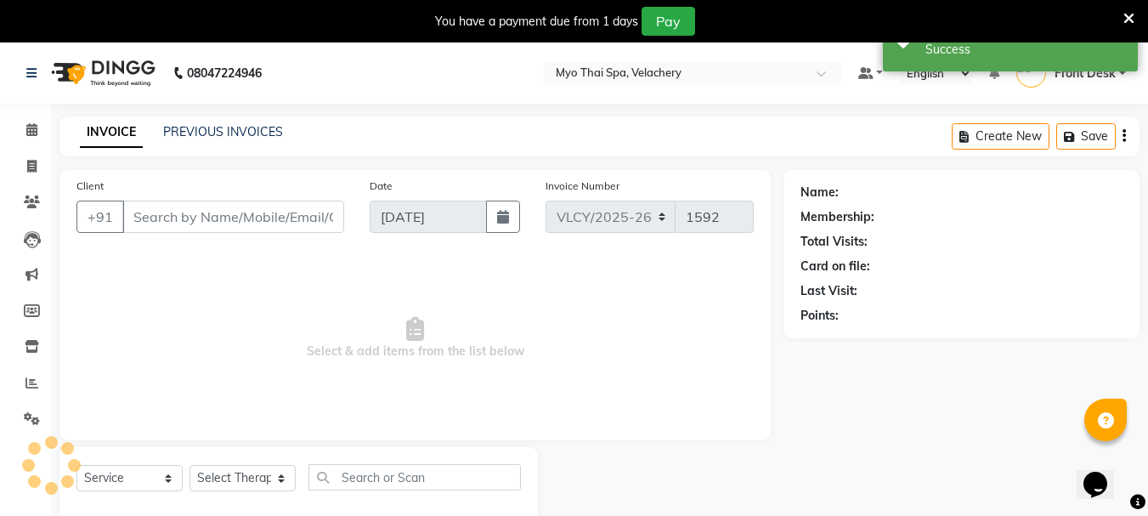
type input "6909962760"
select select "84844"
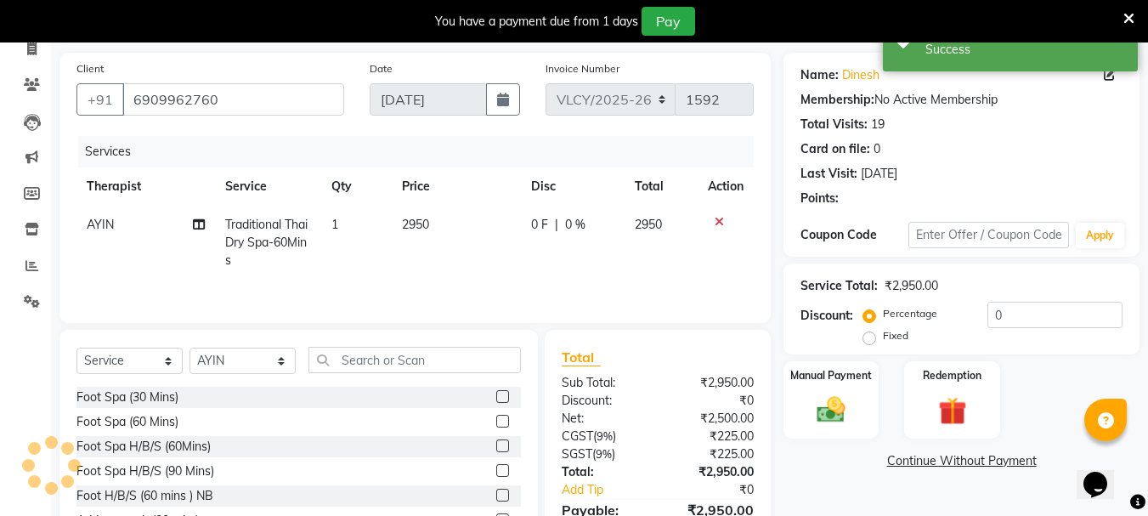
scroll to position [207, 0]
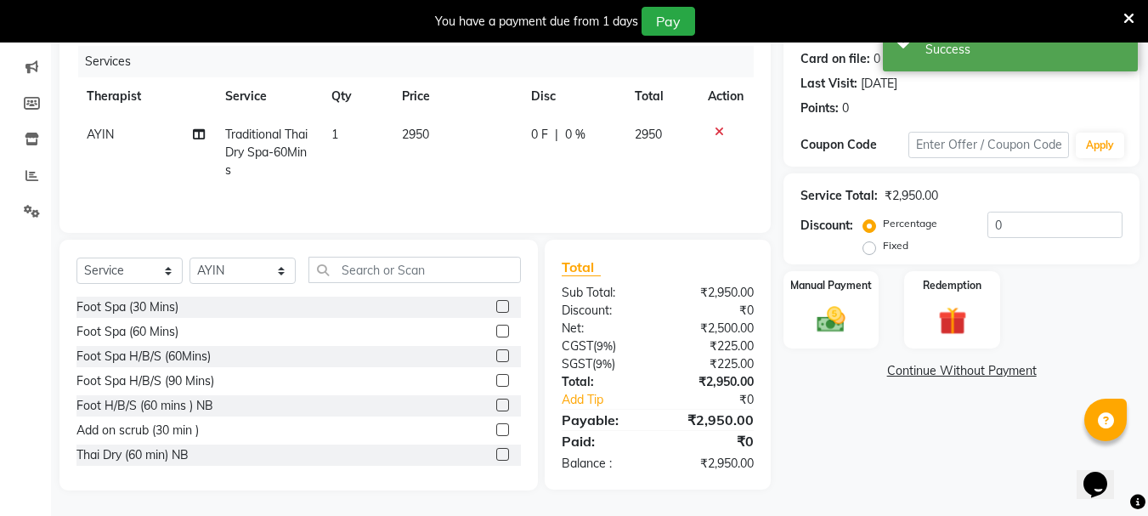
click at [883, 245] on label "Fixed" at bounding box center [896, 245] width 26 height 15
click at [870, 245] on input "Fixed" at bounding box center [873, 246] width 12 height 12
radio input "true"
click at [1007, 223] on input "0" at bounding box center [1055, 225] width 135 height 26
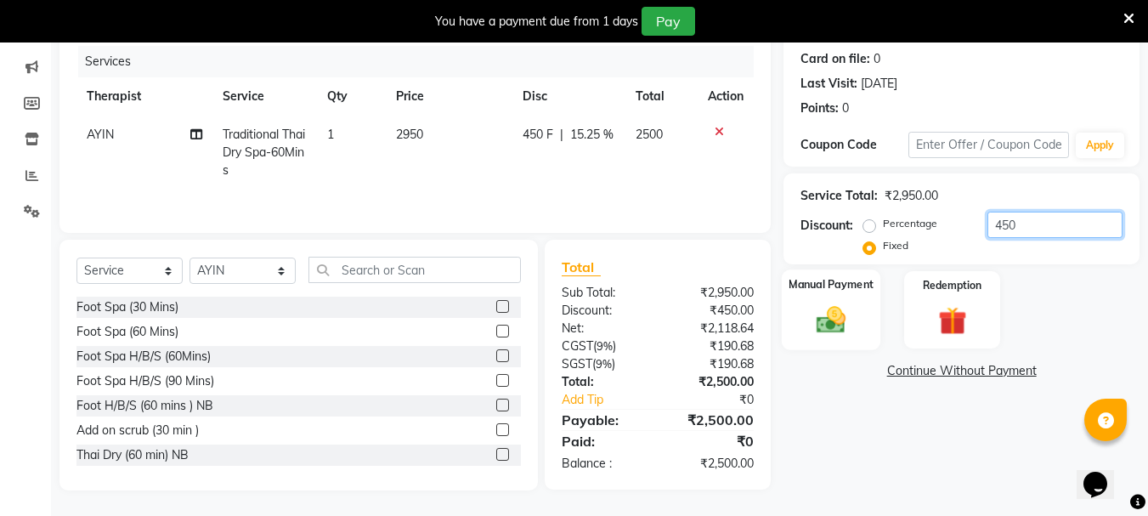
type input "450"
click at [824, 314] on img at bounding box center [832, 320] width 48 height 34
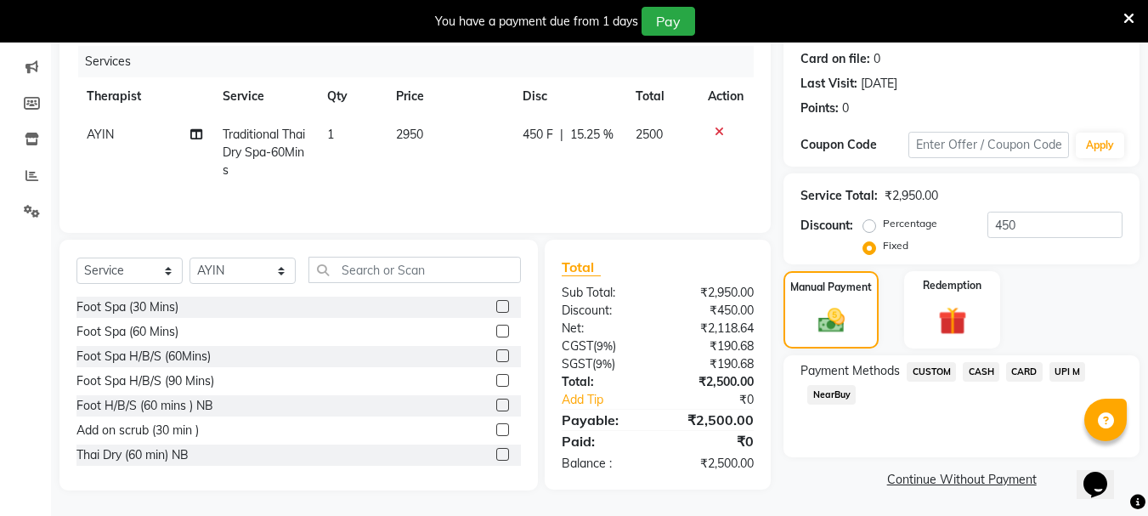
click at [983, 367] on span "CASH" at bounding box center [981, 372] width 37 height 20
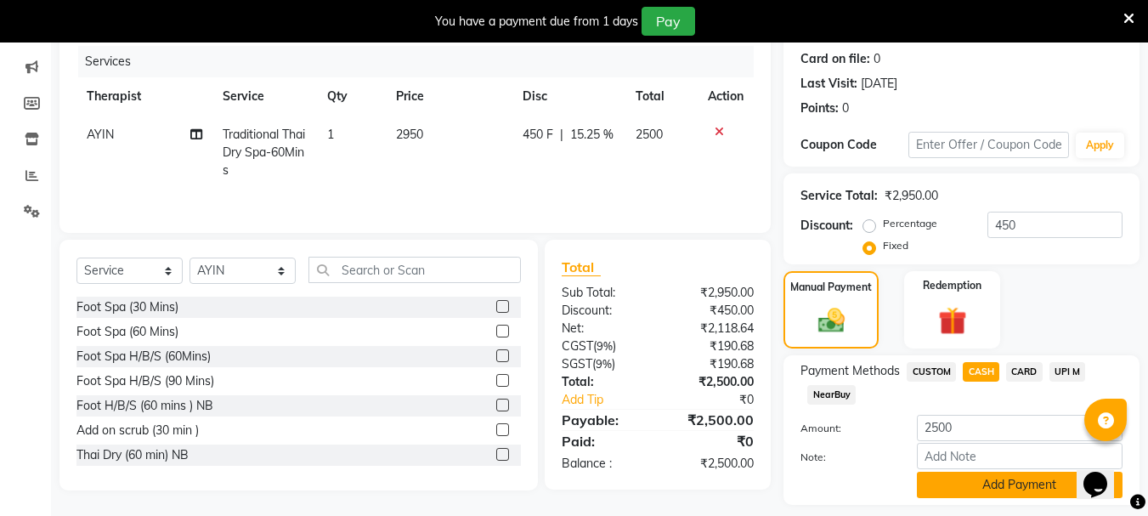
click at [983, 480] on button "Add Payment" at bounding box center [1020, 485] width 206 height 26
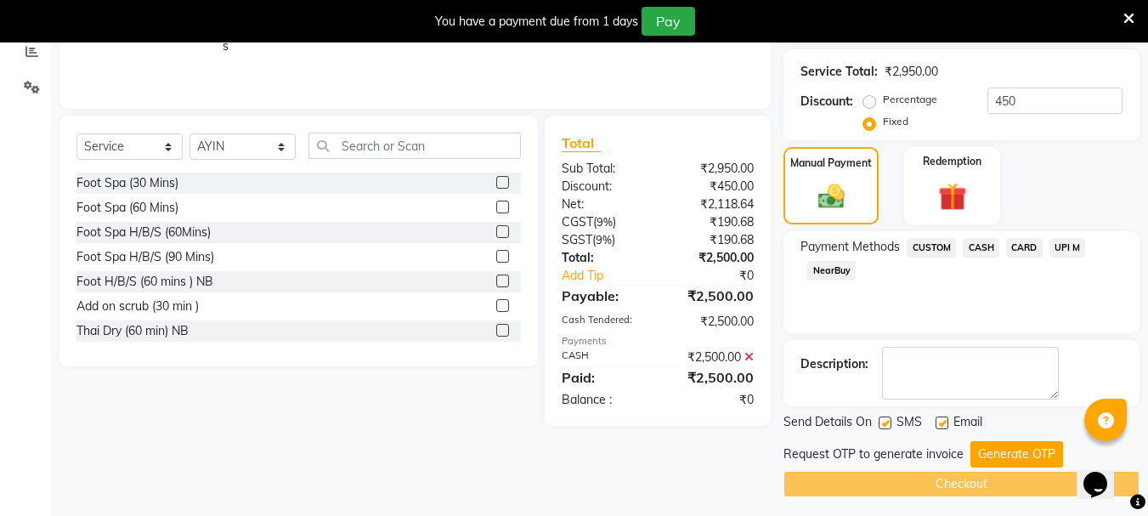
scroll to position [338, 0]
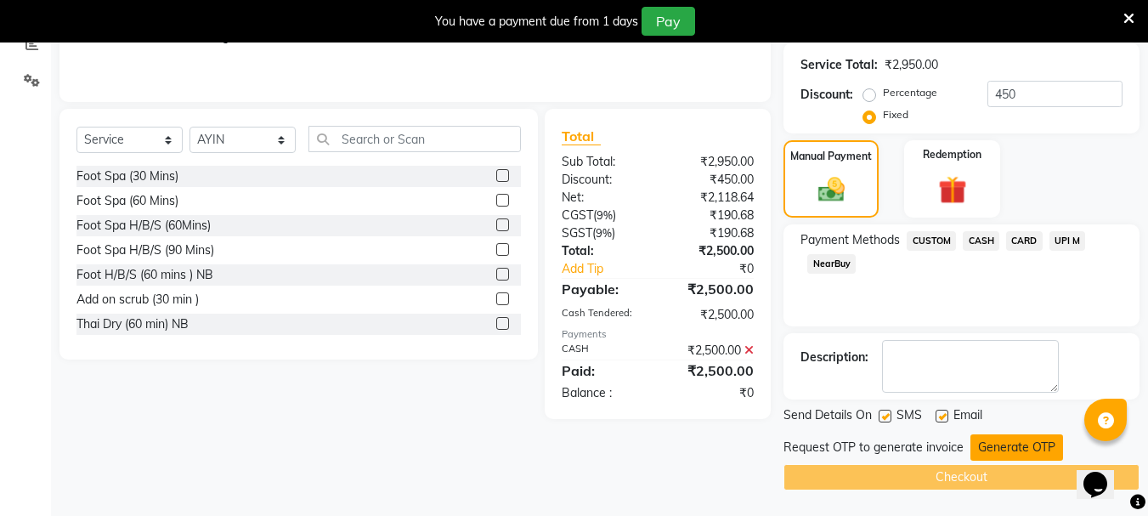
click at [1008, 443] on button "Generate OTP" at bounding box center [1017, 447] width 93 height 26
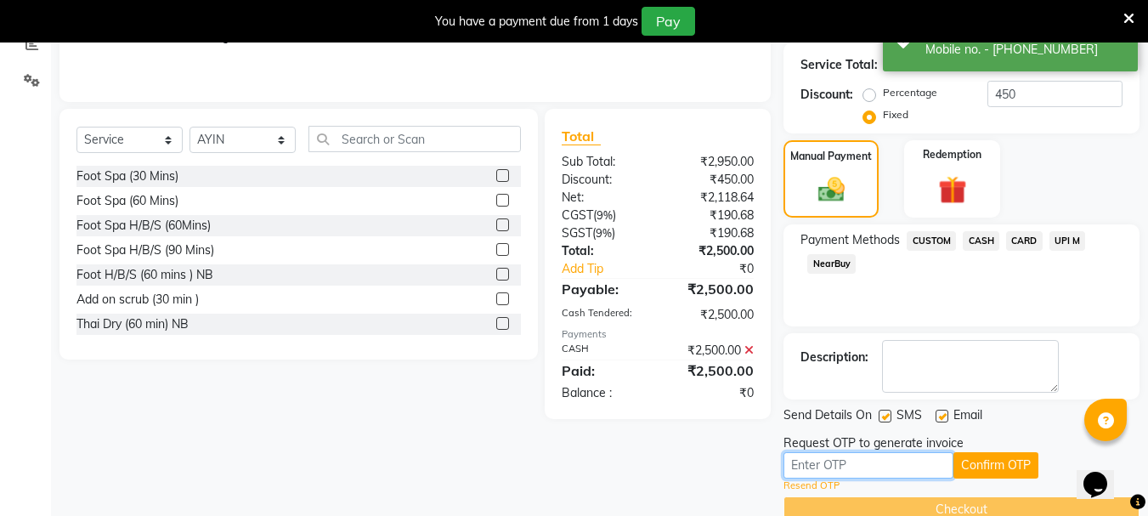
click at [848, 465] on input "text" at bounding box center [869, 465] width 170 height 26
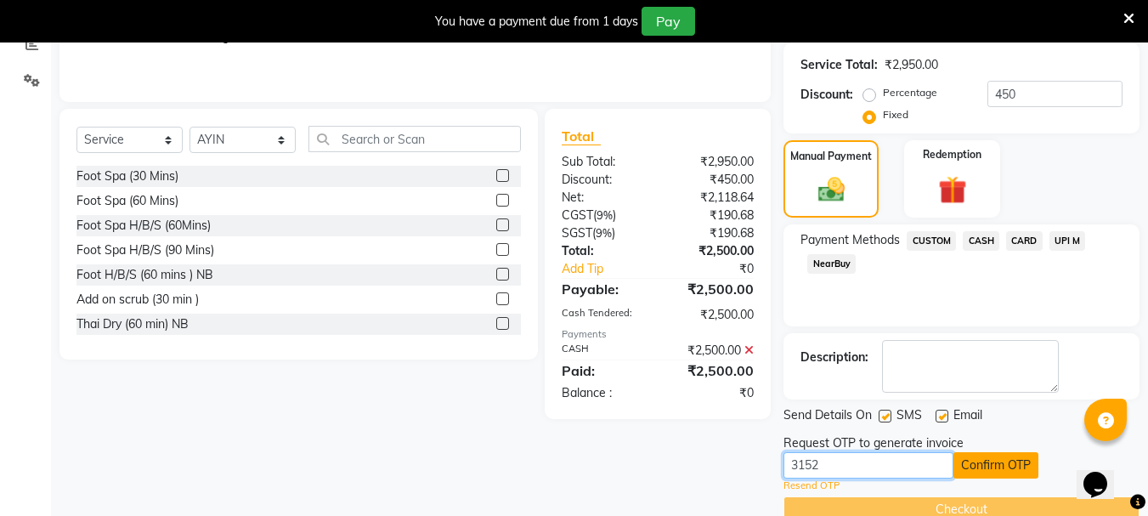
type input "3152"
click at [984, 461] on button "Confirm OTP" at bounding box center [996, 465] width 85 height 26
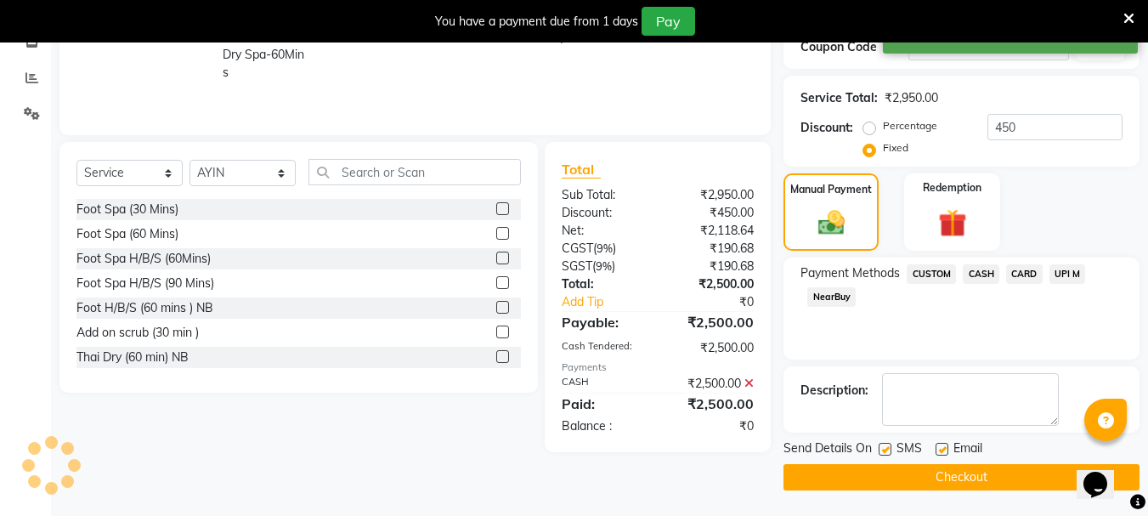
scroll to position [305, 0]
click at [941, 477] on button "Checkout" at bounding box center [962, 477] width 356 height 26
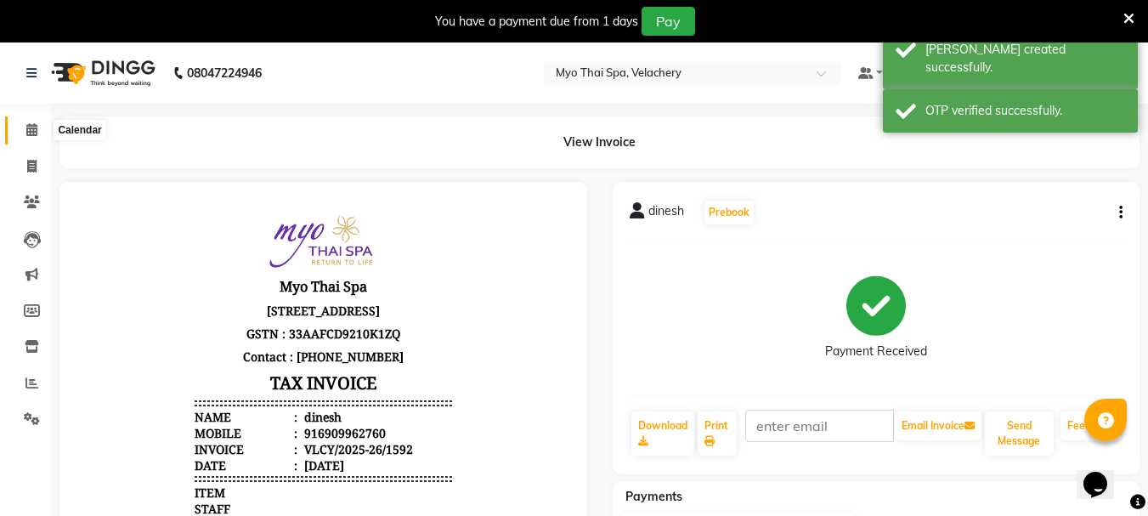
click at [30, 129] on icon at bounding box center [31, 129] width 11 height 13
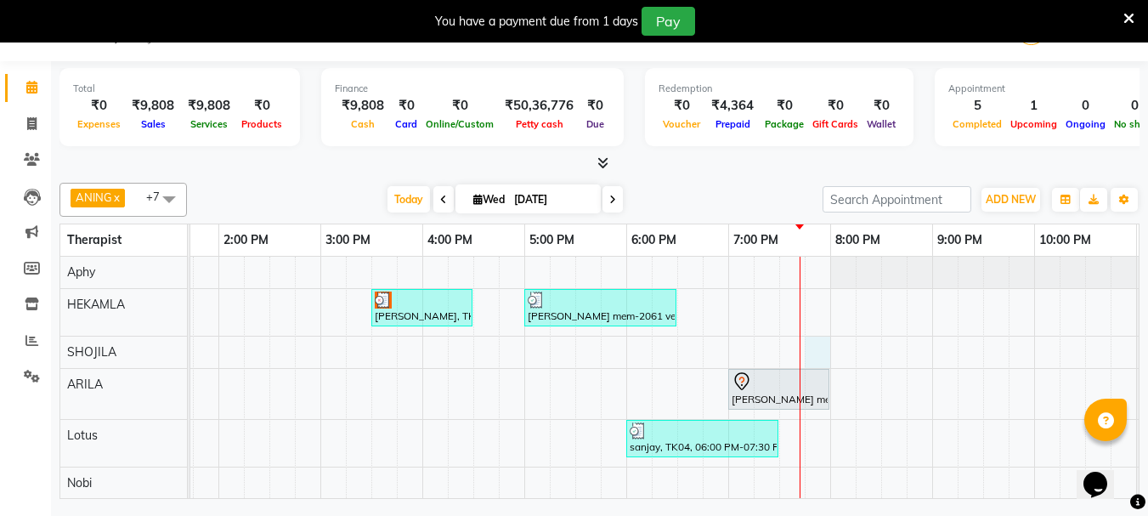
click at [820, 350] on div "[PERSON_NAME], TK01, 03:30 PM-04:30 PM, Aroma Thai [ 60 Min ] [PERSON_NAME] mem…" at bounding box center [473, 437] width 1530 height 360
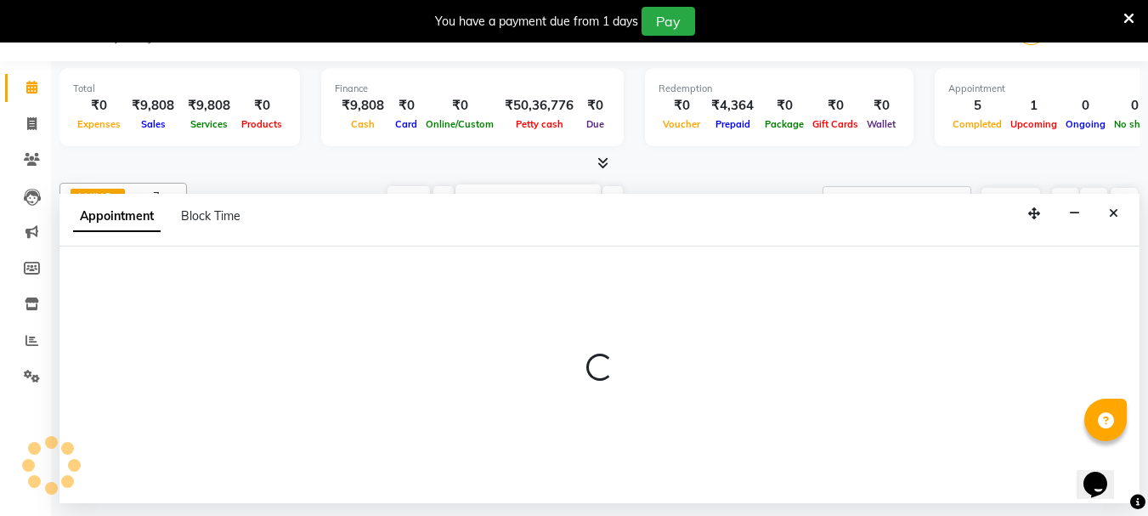
select select "37460"
select select "1185"
select select "tentative"
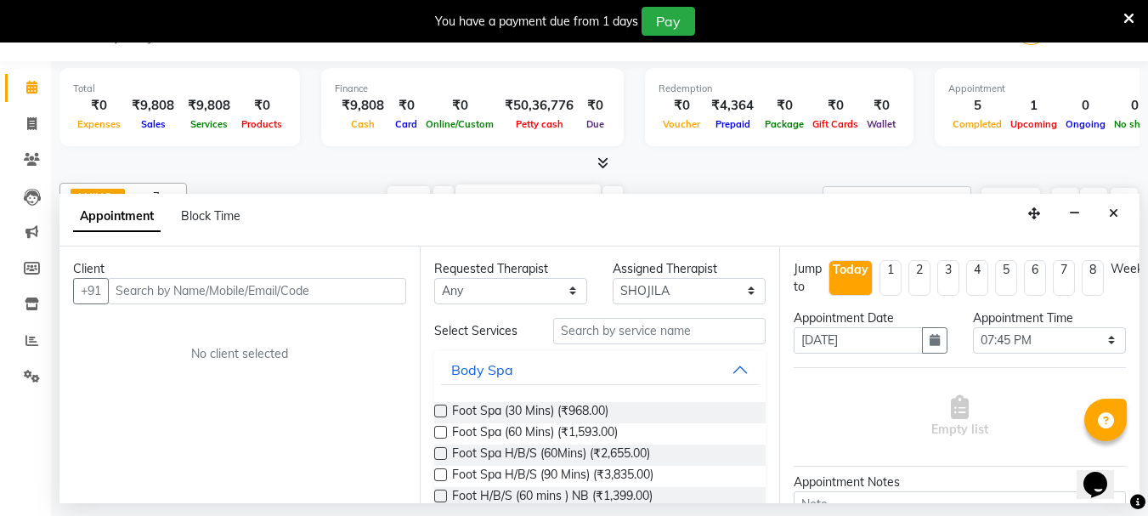
click at [141, 285] on input "text" at bounding box center [257, 291] width 298 height 26
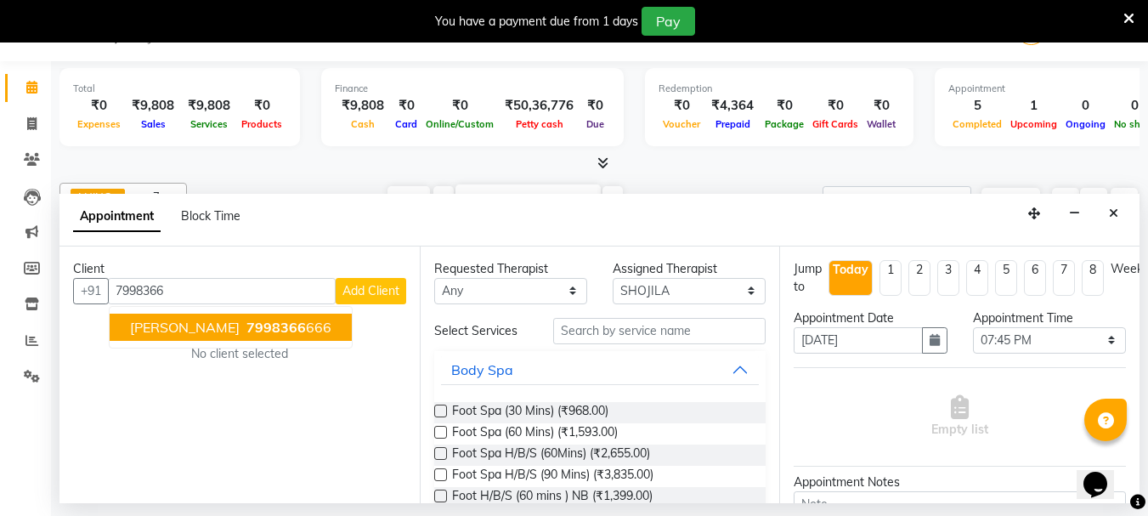
click at [165, 330] on button "[PERSON_NAME] 7998366 666" at bounding box center [231, 327] width 242 height 27
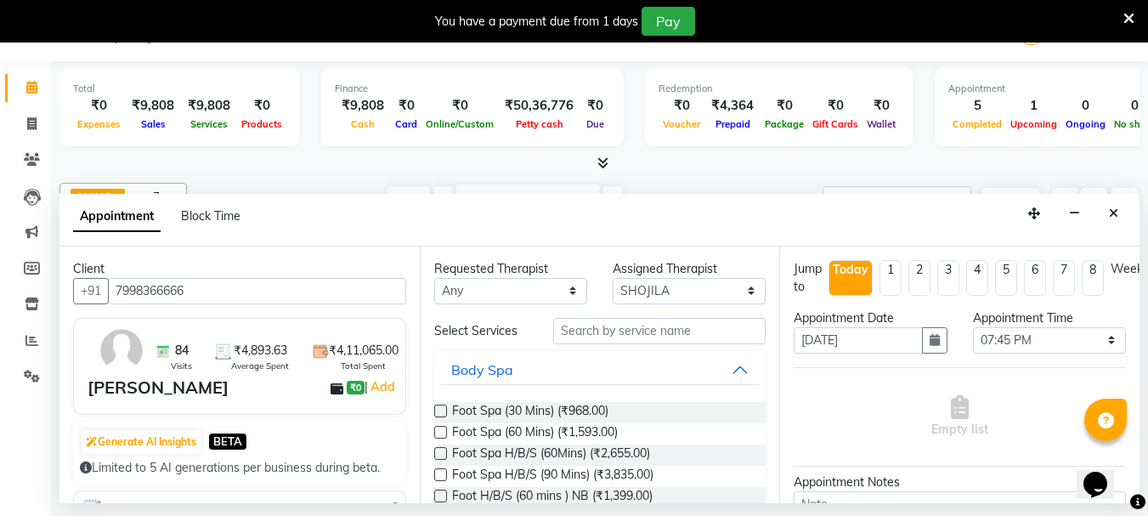
type input "7998366666"
click at [593, 329] on input "text" at bounding box center [659, 331] width 213 height 26
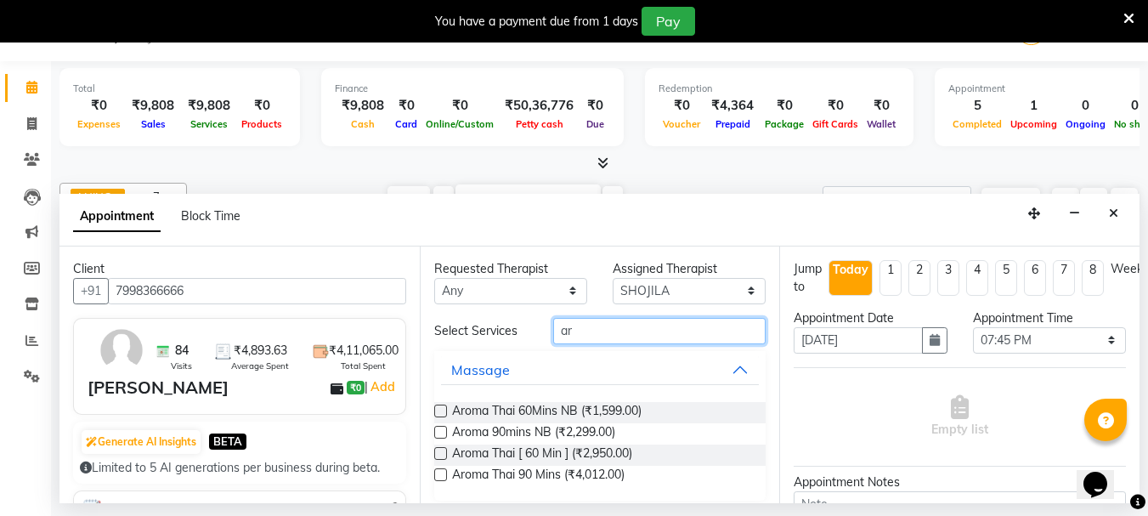
type input "ar"
click at [438, 450] on label at bounding box center [440, 453] width 13 height 13
click at [438, 450] on input "checkbox" at bounding box center [439, 455] width 11 height 11
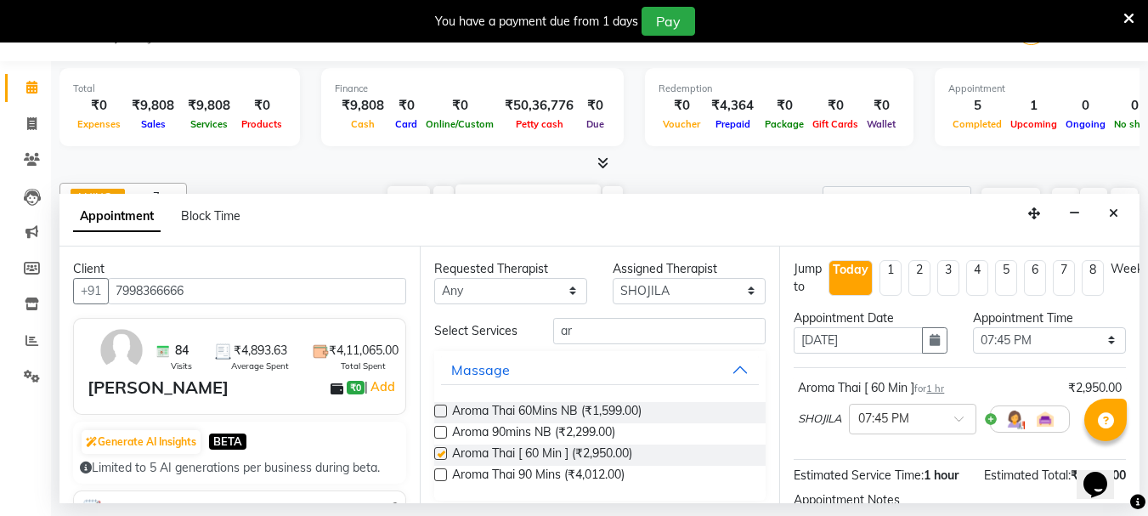
checkbox input "false"
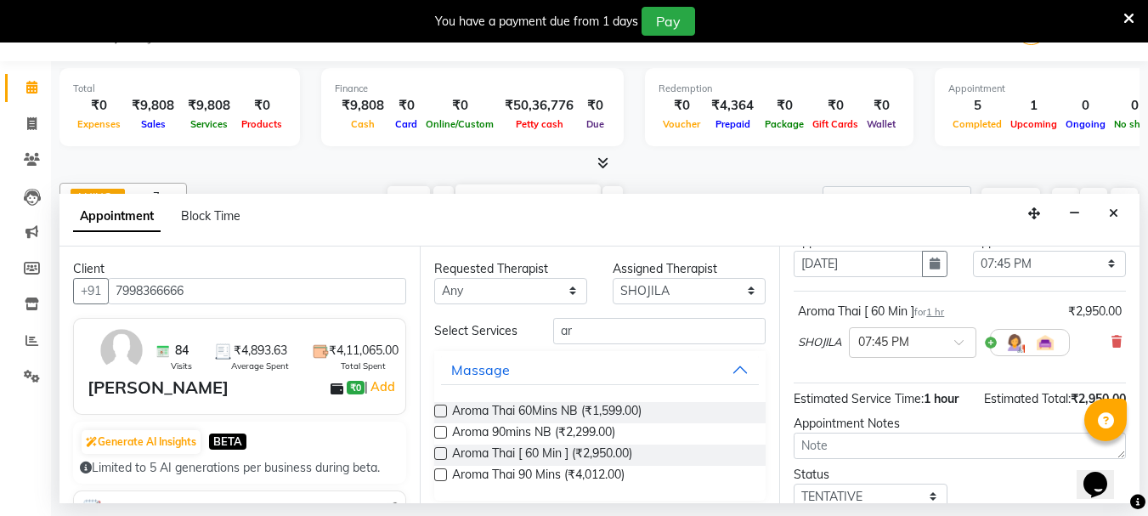
scroll to position [203, 0]
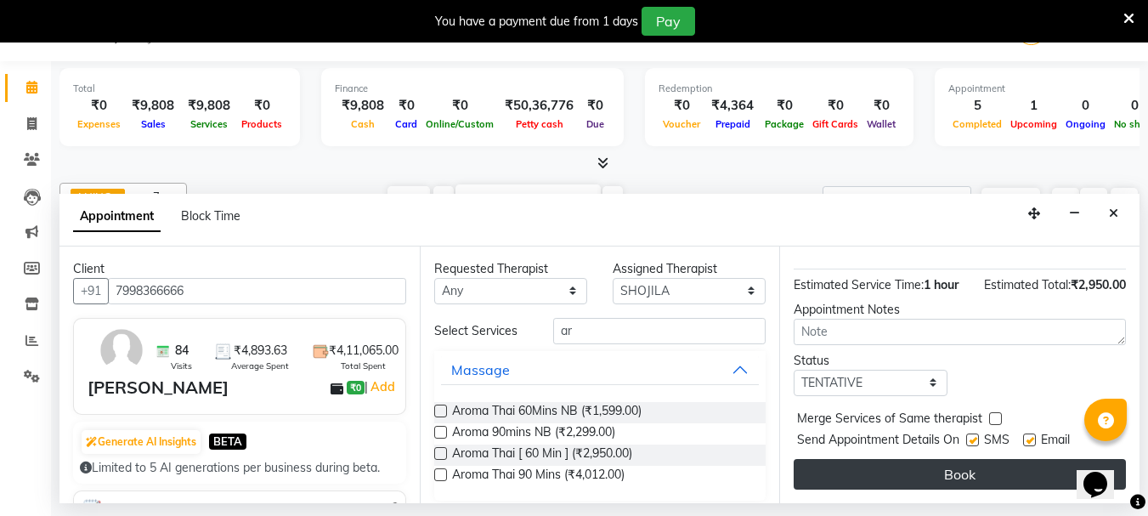
click at [915, 459] on button "Book" at bounding box center [960, 474] width 332 height 31
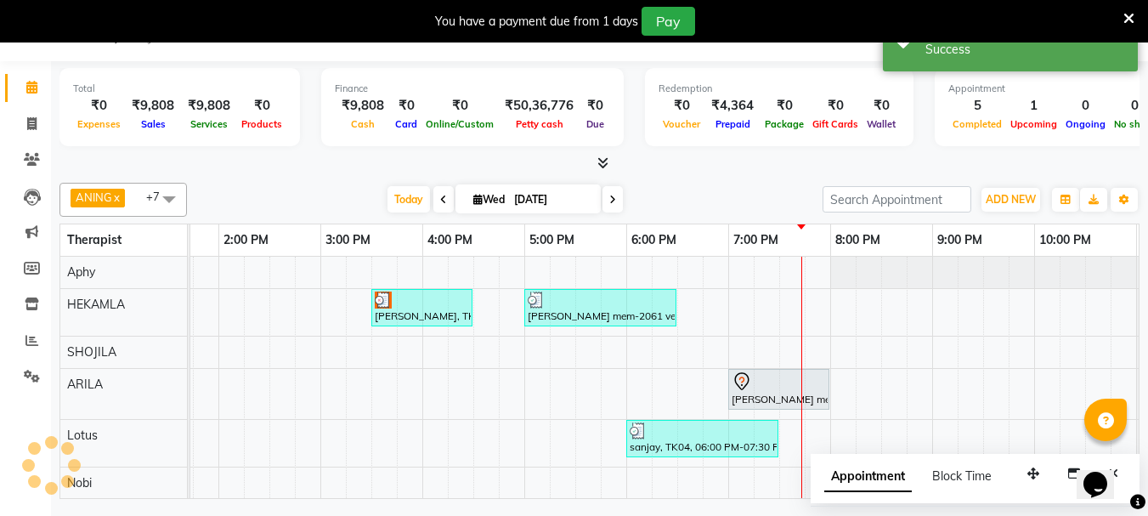
scroll to position [0, 0]
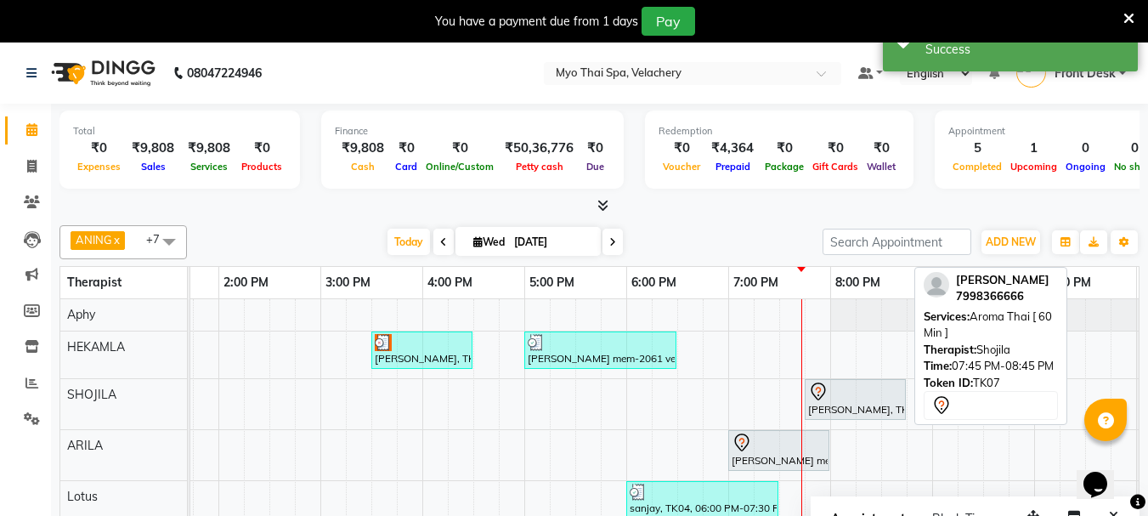
click at [843, 398] on div at bounding box center [855, 392] width 94 height 20
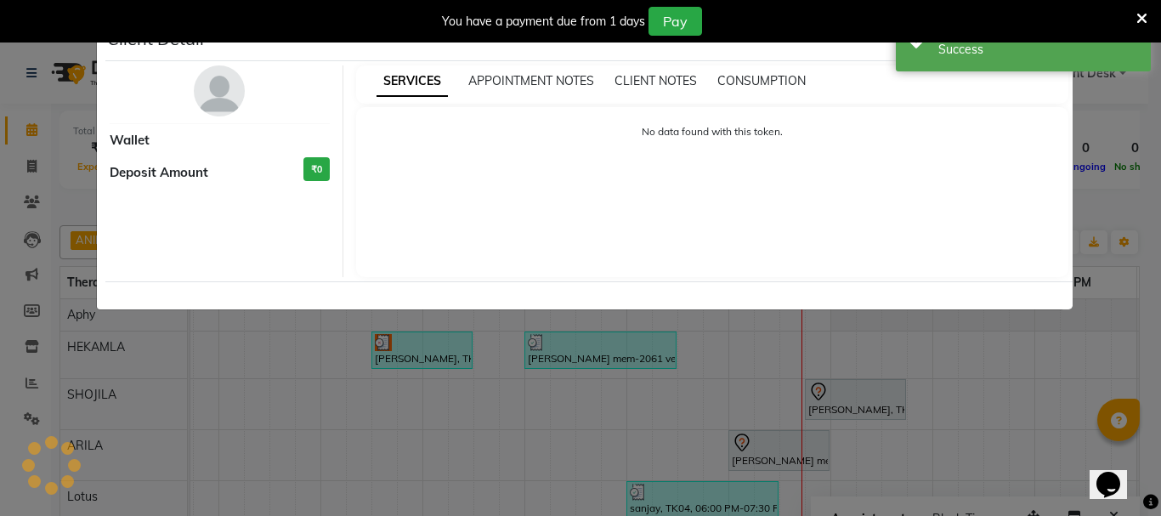
select select "7"
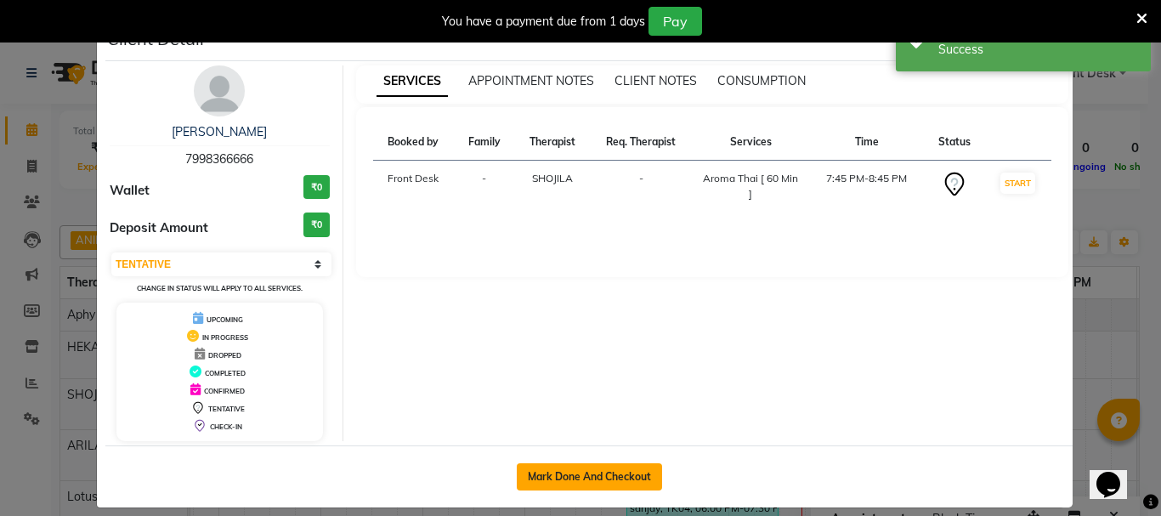
click at [550, 471] on button "Mark Done And Checkout" at bounding box center [589, 476] width 145 height 27
select select "service"
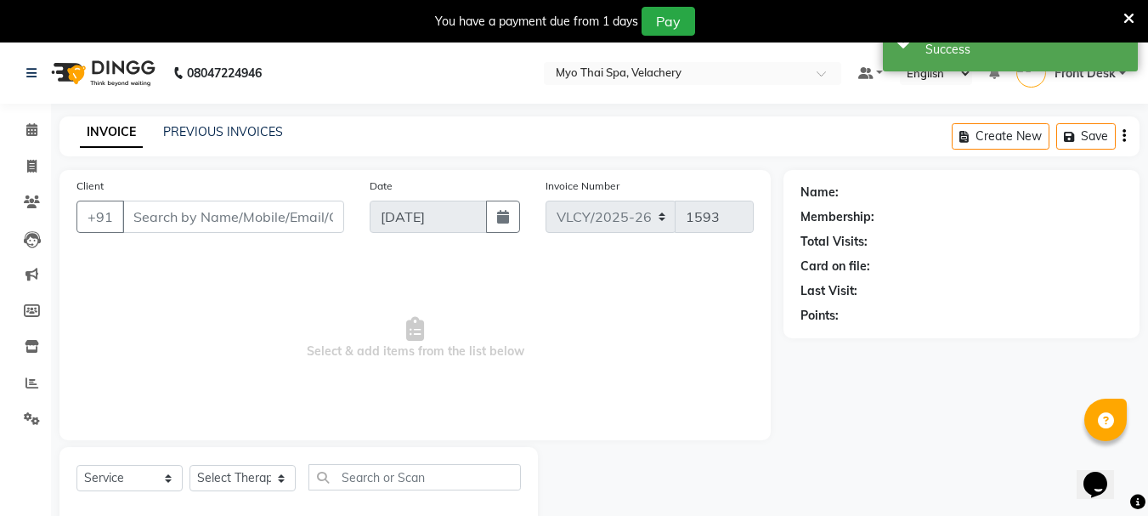
type input "7998366666"
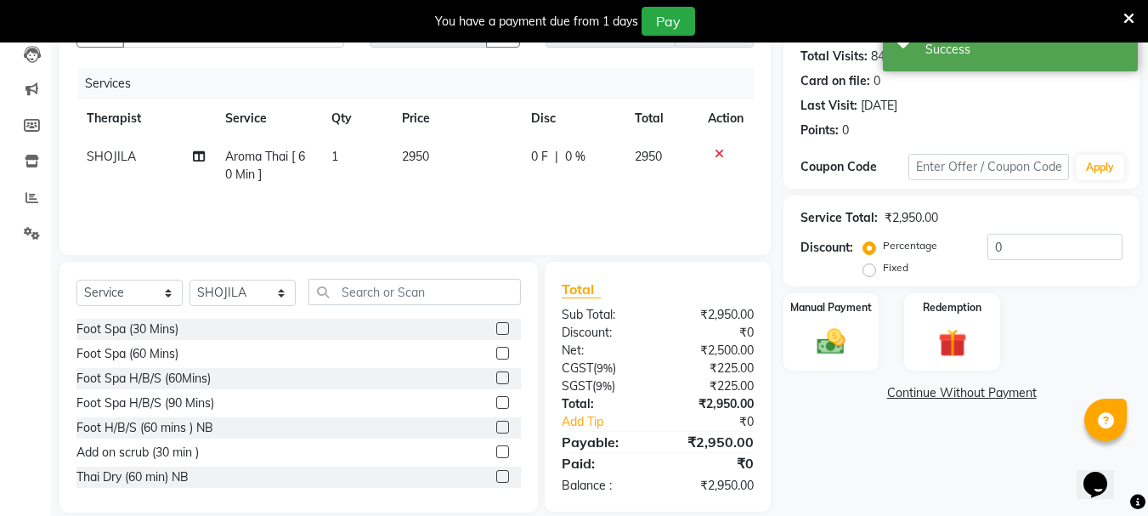
scroll to position [207, 0]
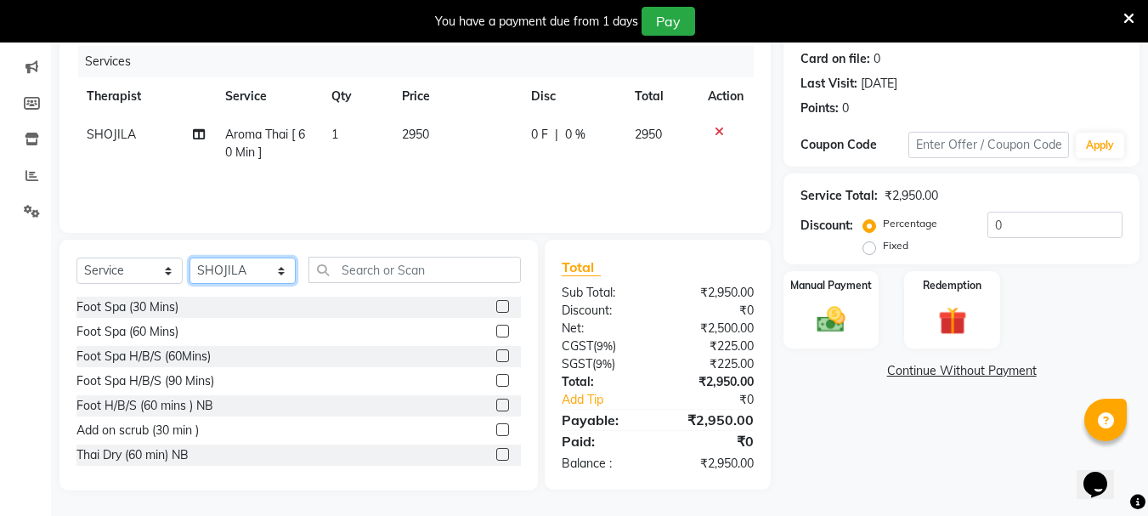
click at [284, 273] on select "Select Therapist ANING Aphy ARILA AYIN CHONCHON Front Desk HEKAMLA Lotus Nobi S…" at bounding box center [243, 271] width 106 height 26
select select "84844"
click at [190, 258] on select "Select Therapist ANING Aphy ARILA AYIN CHONCHON Front Desk HEKAMLA Lotus Nobi S…" at bounding box center [243, 271] width 106 height 26
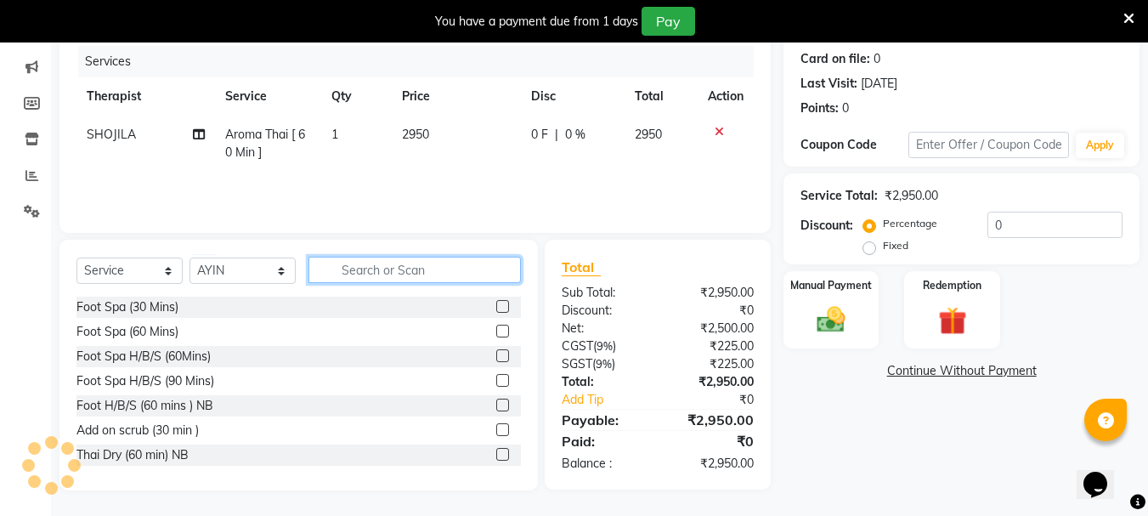
click at [360, 270] on input "text" at bounding box center [415, 270] width 213 height 26
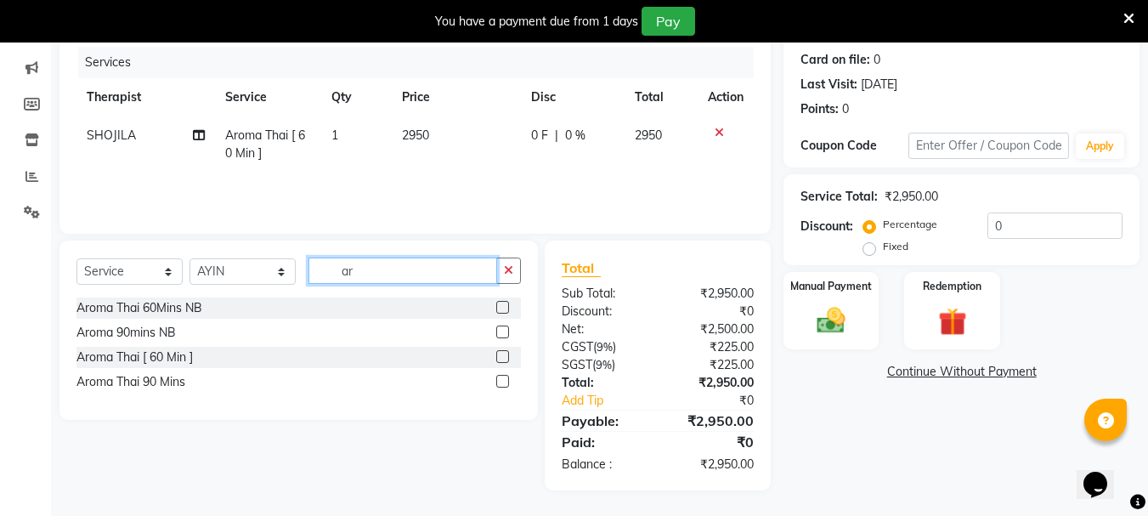
type input "ar"
click at [502, 353] on label at bounding box center [502, 356] width 13 height 13
click at [502, 353] on input "checkbox" at bounding box center [501, 357] width 11 height 11
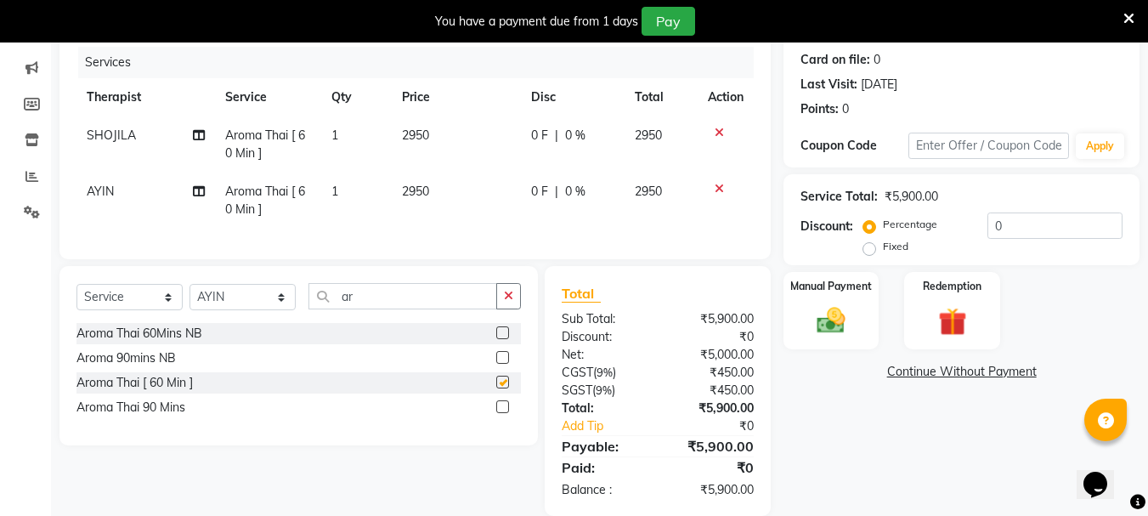
checkbox input "false"
click at [883, 248] on label "Fixed" at bounding box center [896, 246] width 26 height 15
click at [869, 248] on input "Fixed" at bounding box center [873, 247] width 12 height 12
radio input "true"
click at [1005, 229] on input "0" at bounding box center [1055, 226] width 135 height 26
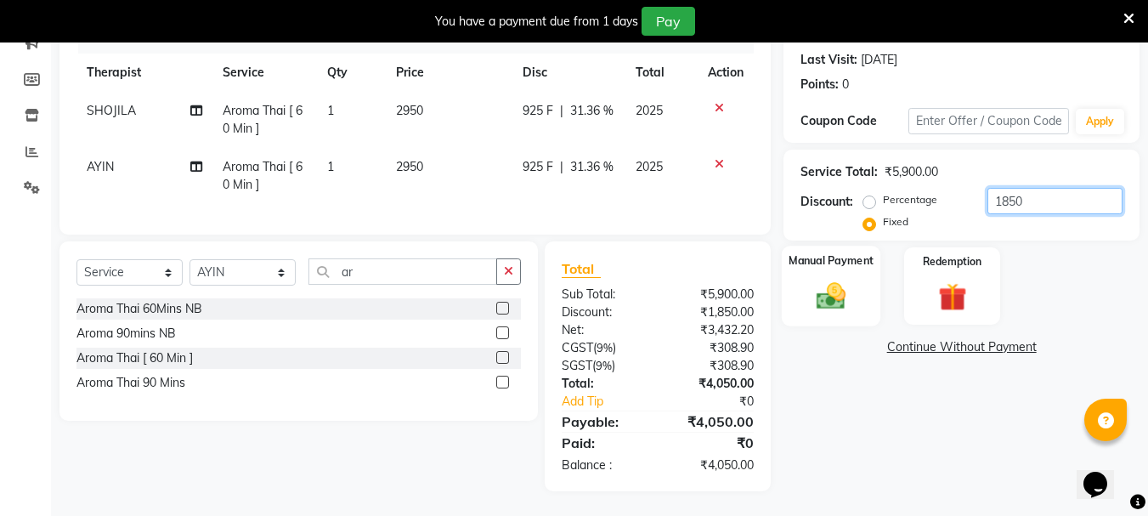
scroll to position [245, 0]
type input "1900"
click at [848, 262] on div "Manual Payment" at bounding box center [831, 285] width 99 height 81
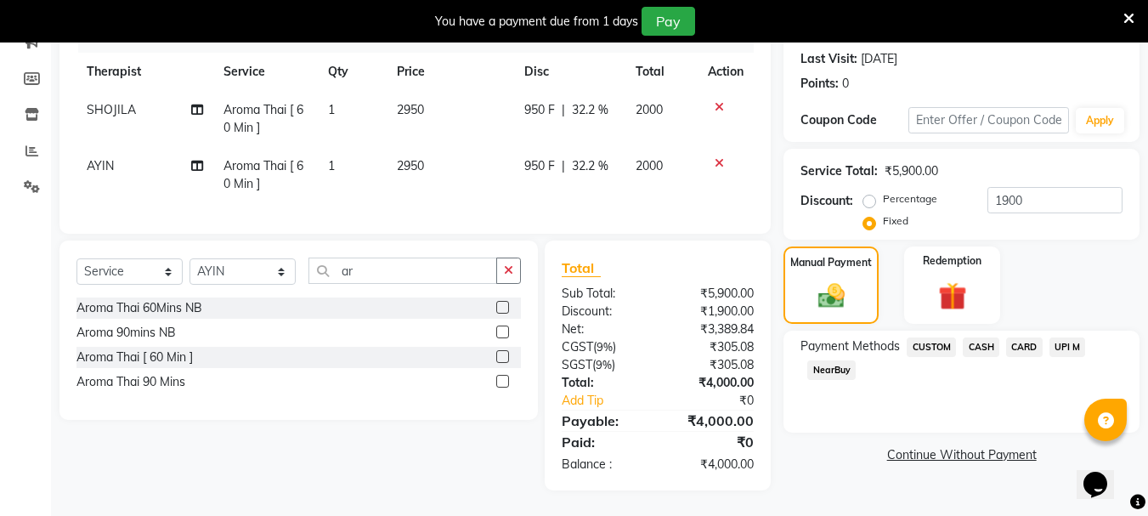
click at [1025, 337] on span "CARD" at bounding box center [1024, 347] width 37 height 20
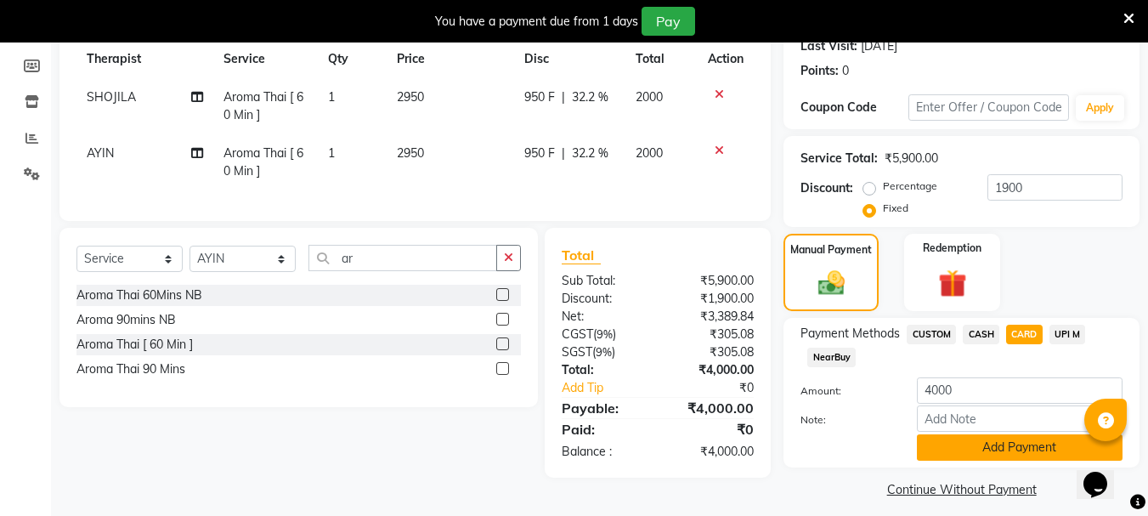
click at [1004, 443] on button "Add Payment" at bounding box center [1020, 447] width 206 height 26
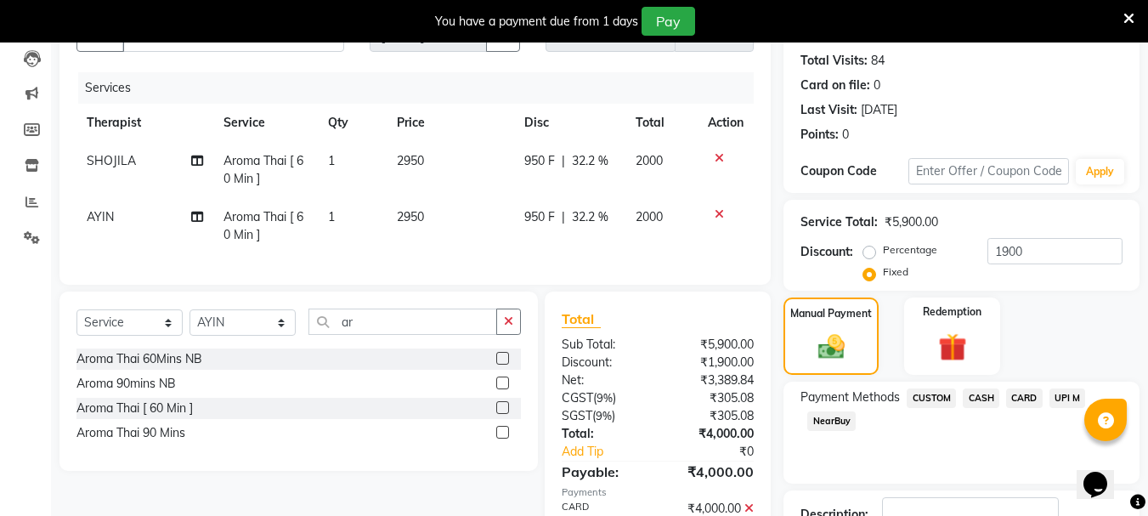
scroll to position [338, 0]
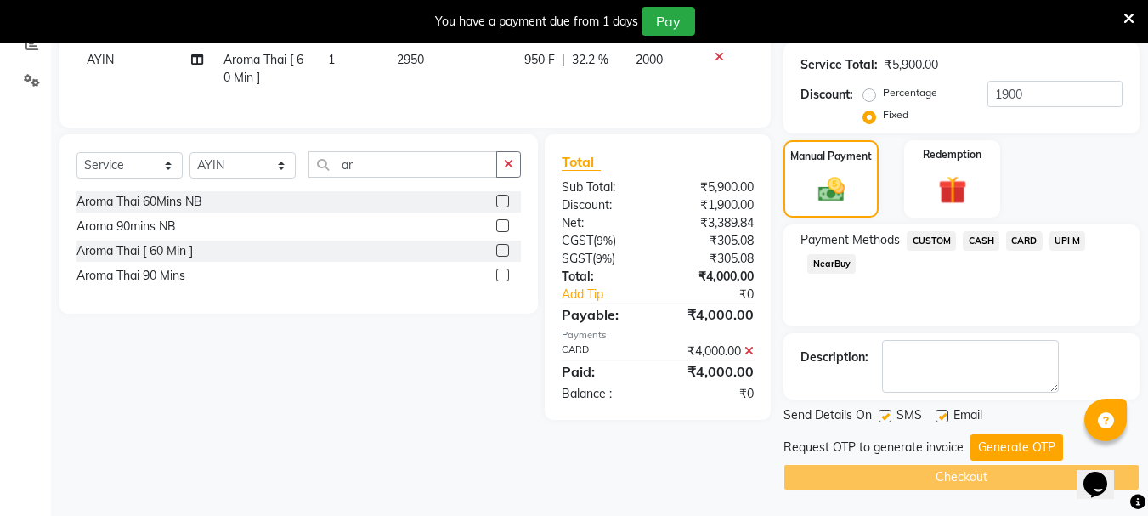
click at [1017, 448] on button "Generate OTP" at bounding box center [1017, 447] width 93 height 26
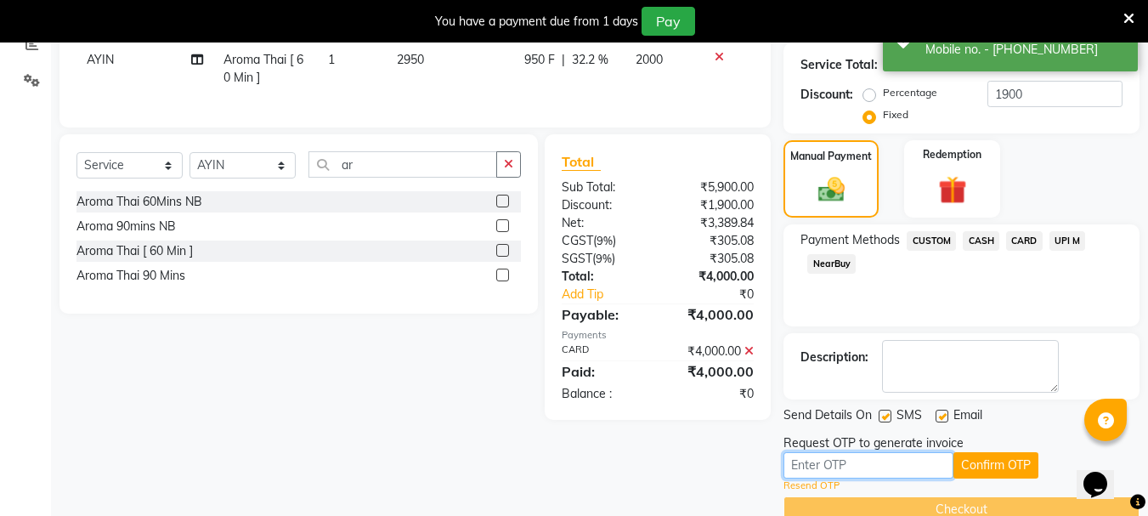
click at [802, 462] on input "text" at bounding box center [869, 465] width 170 height 26
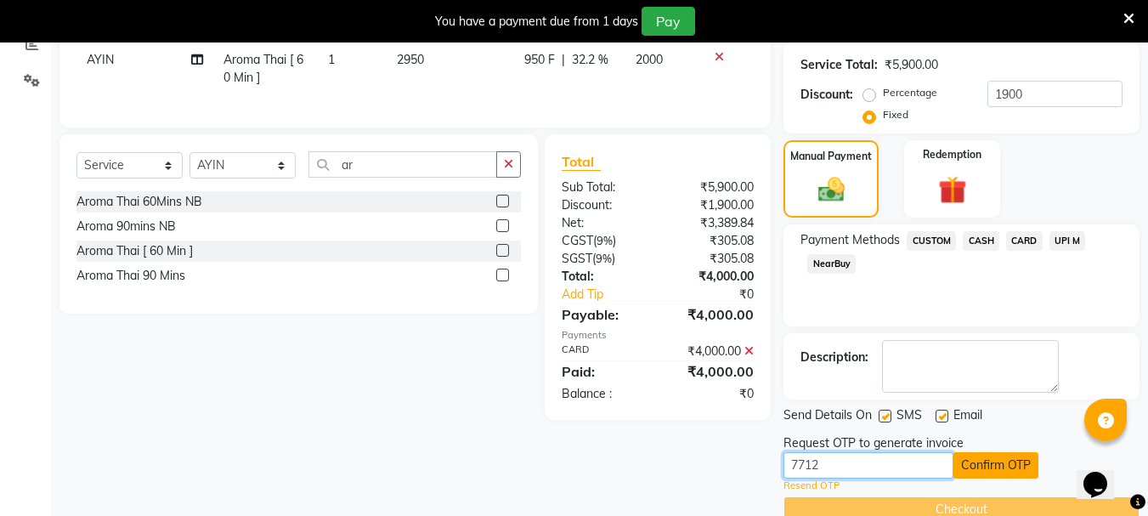
type input "7712"
click at [984, 462] on button "Confirm OTP" at bounding box center [996, 465] width 85 height 26
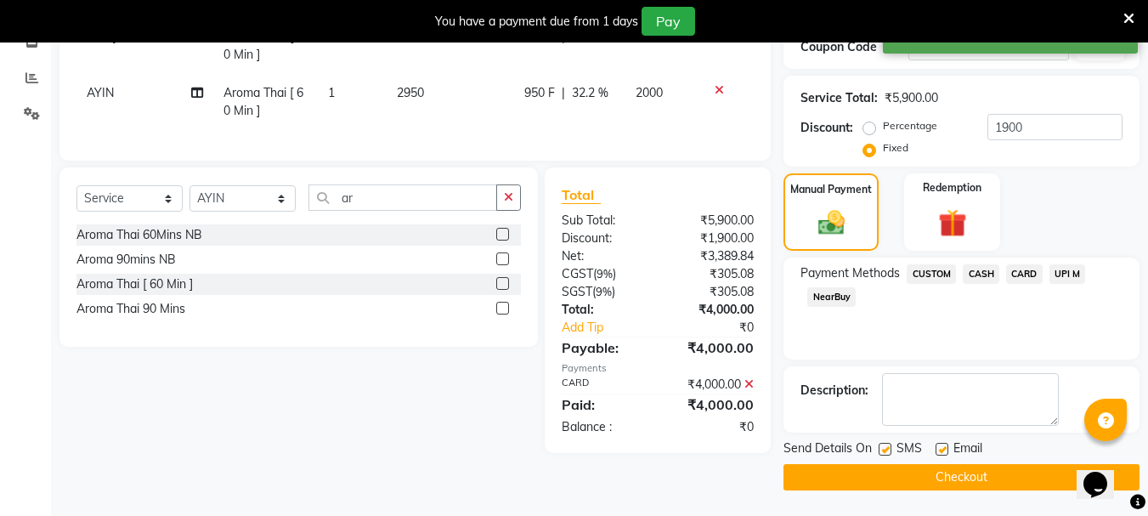
click at [959, 475] on button "Checkout" at bounding box center [962, 477] width 356 height 26
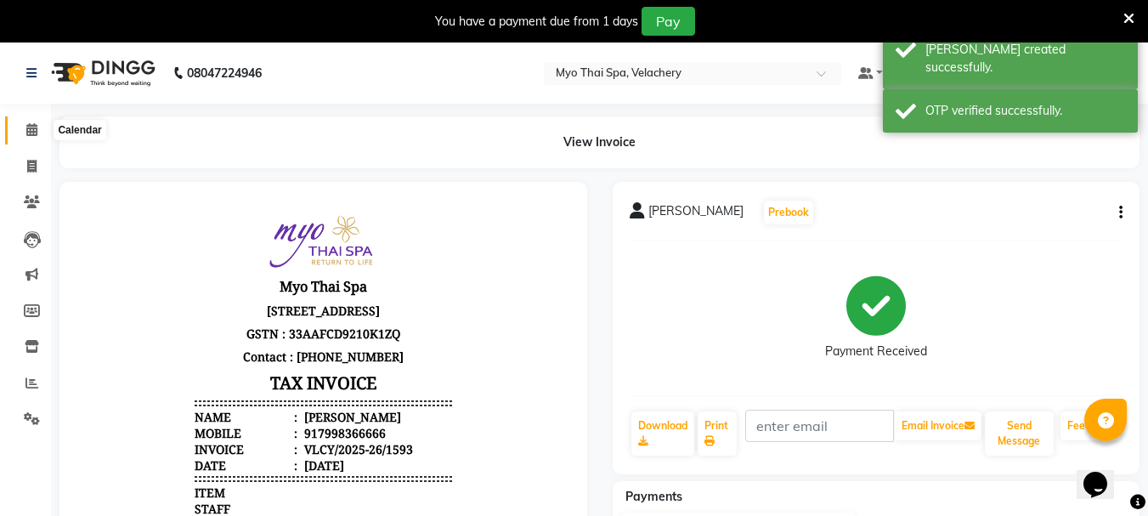
click at [24, 132] on span at bounding box center [32, 131] width 30 height 20
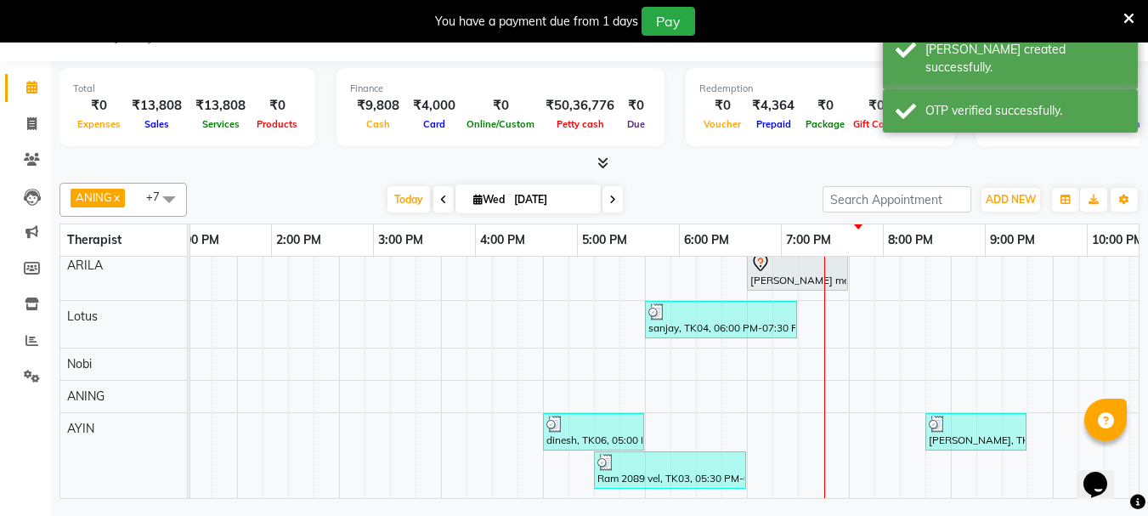
scroll to position [0, 463]
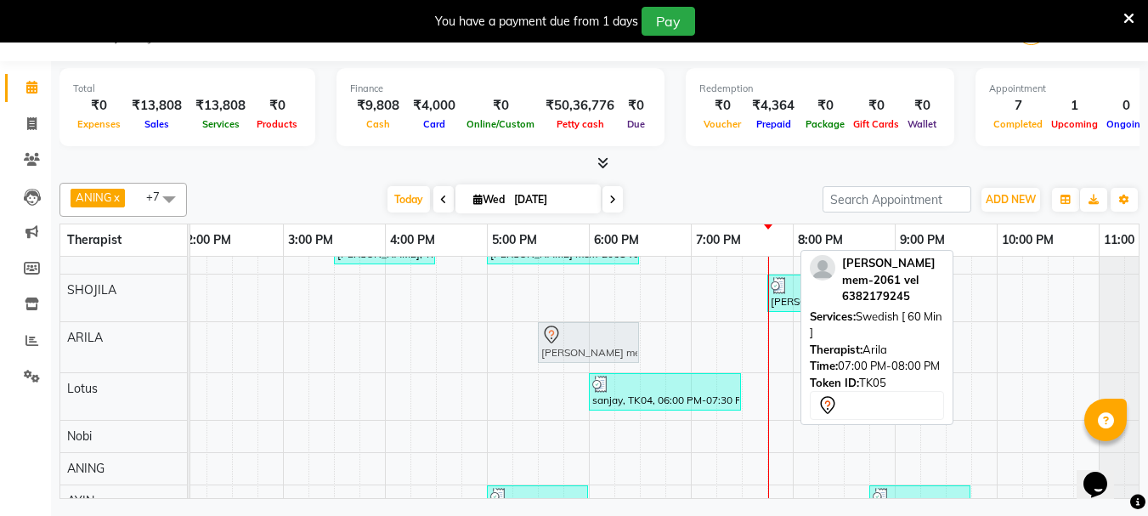
drag, startPoint x: 729, startPoint y: 345, endPoint x: 438, endPoint y: 326, distance: 291.4
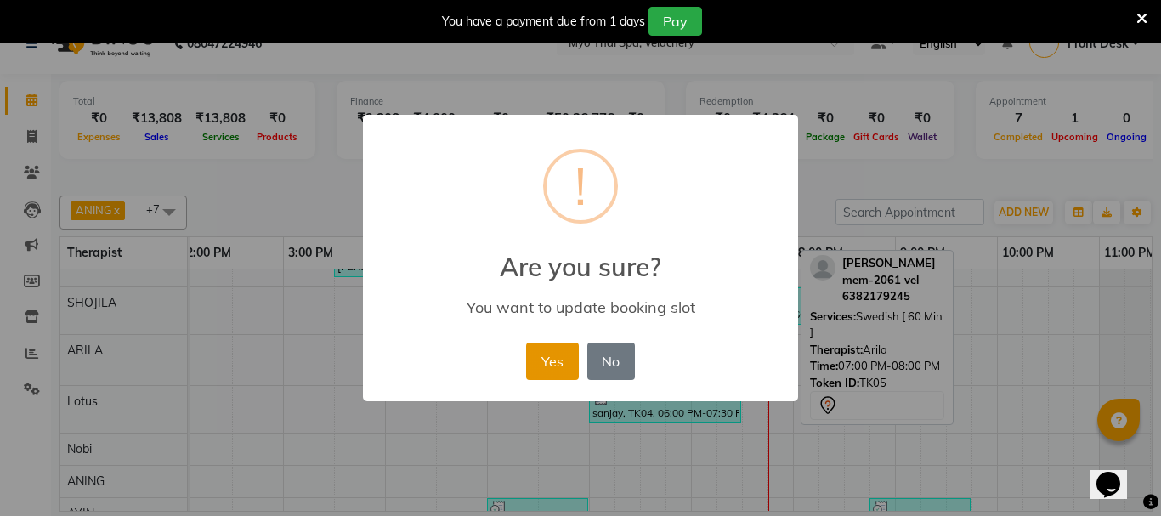
click at [537, 358] on button "Yes" at bounding box center [552, 361] width 52 height 37
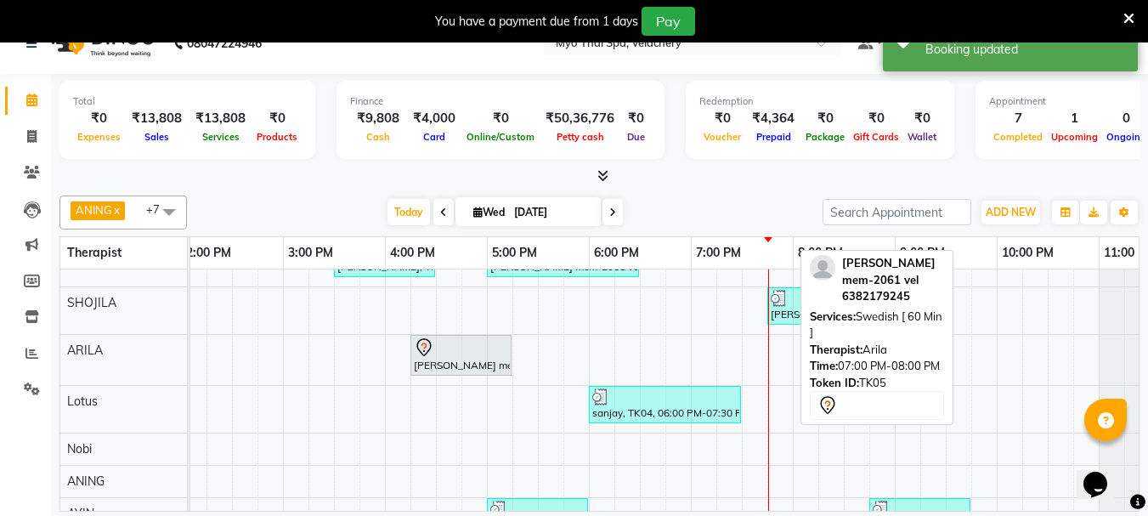
click at [779, 362] on div "[PERSON_NAME], TK01, 03:30 PM-04:30 PM, Aroma Thai [ 60 Min ] [PERSON_NAME] mem…" at bounding box center [436, 395] width 1530 height 376
select select "37462"
select select "tentative"
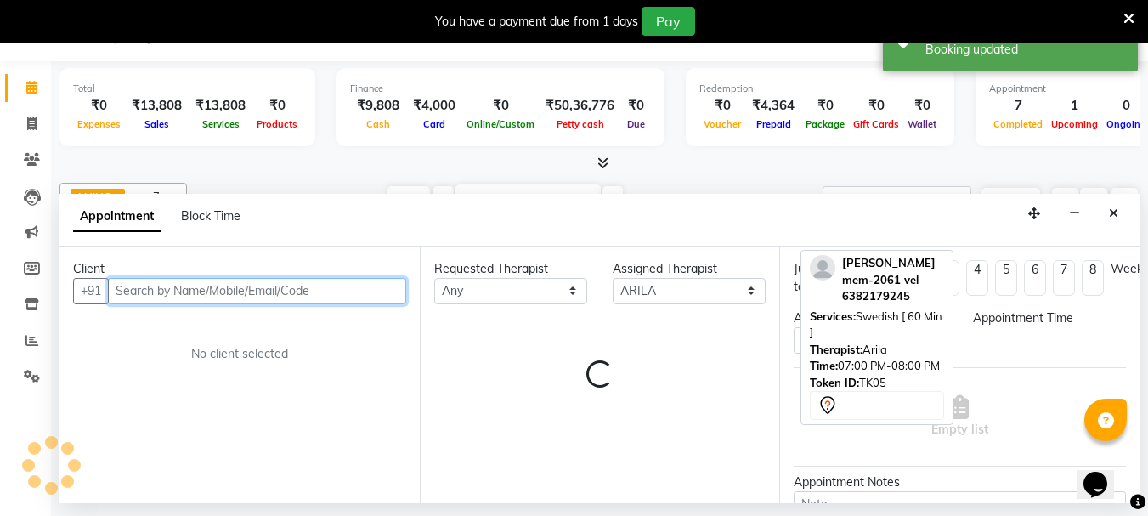
select select "1185"
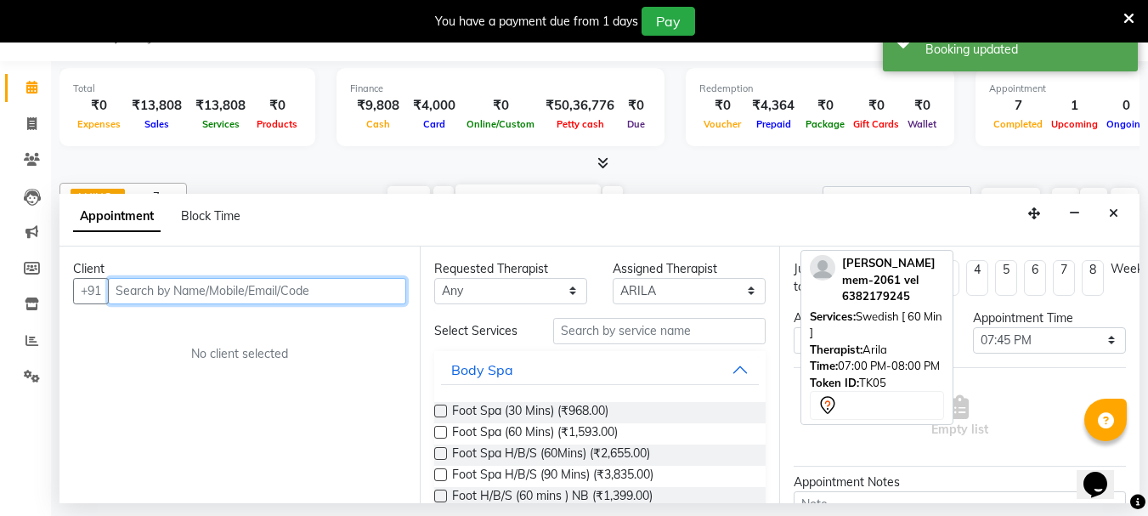
click at [145, 291] on input "text" at bounding box center [257, 291] width 298 height 26
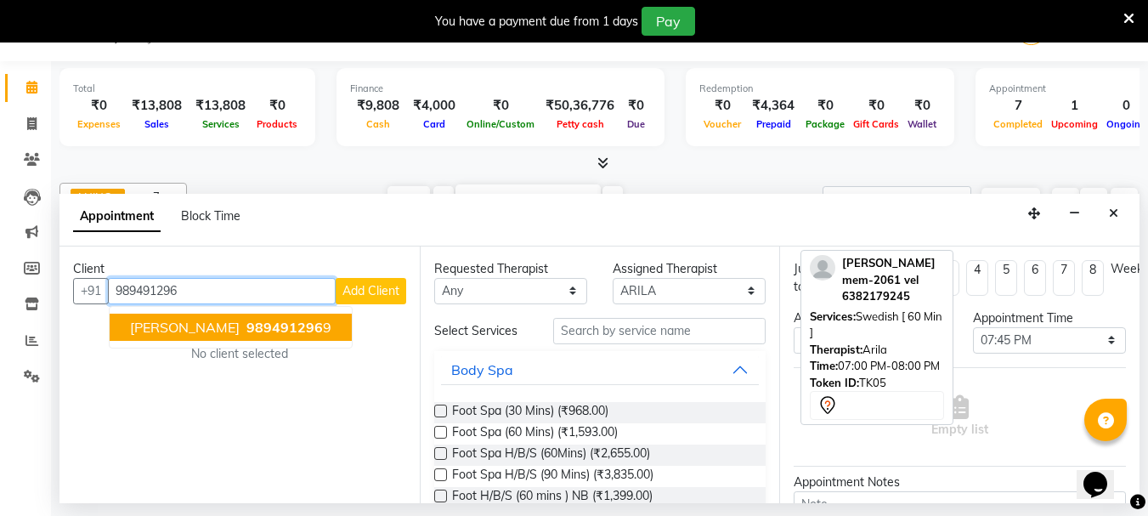
click at [243, 328] on ngb-highlight "989491296 9" at bounding box center [287, 327] width 88 height 17
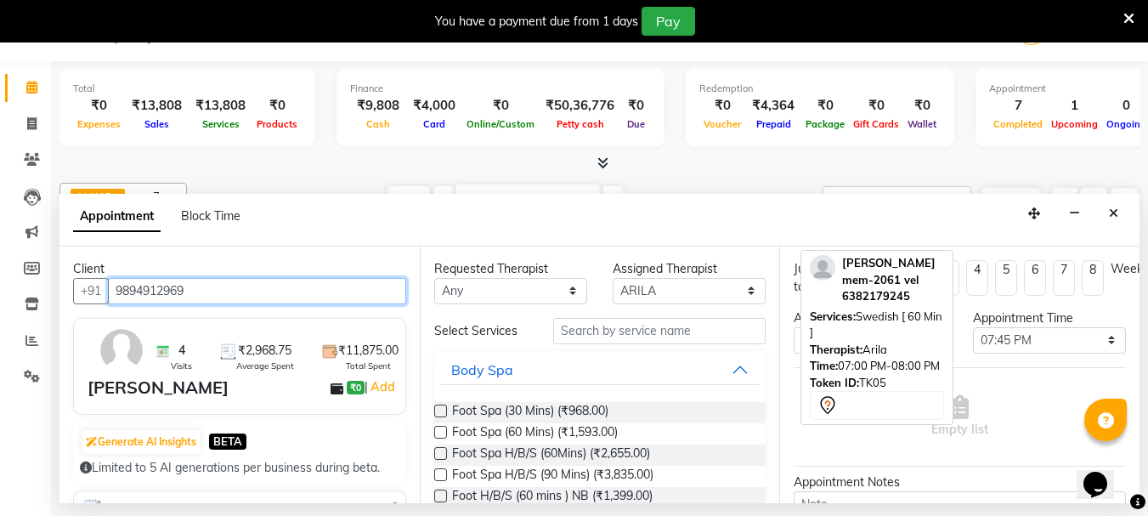
type input "9894912969"
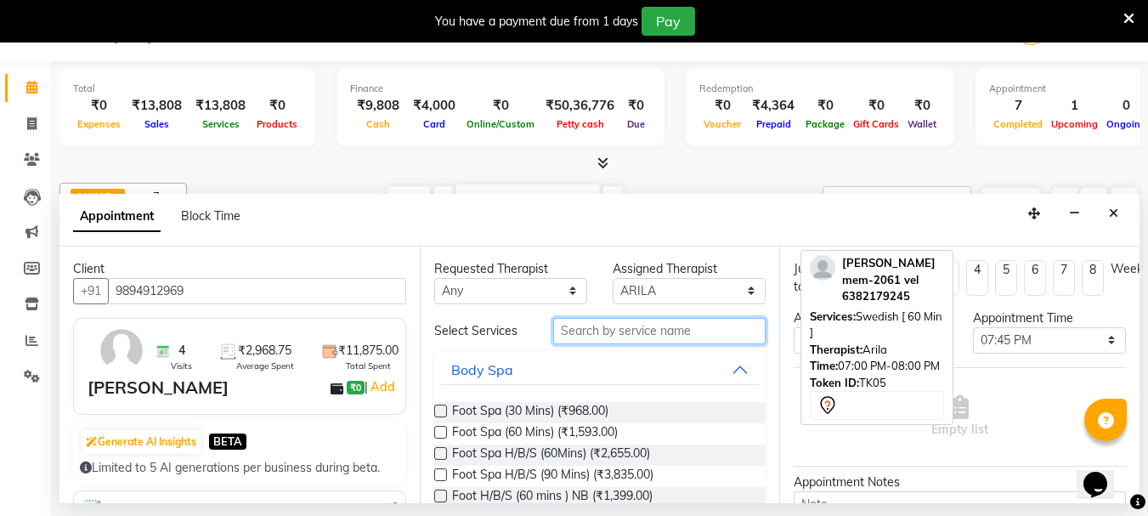
click at [581, 332] on input "text" at bounding box center [659, 331] width 213 height 26
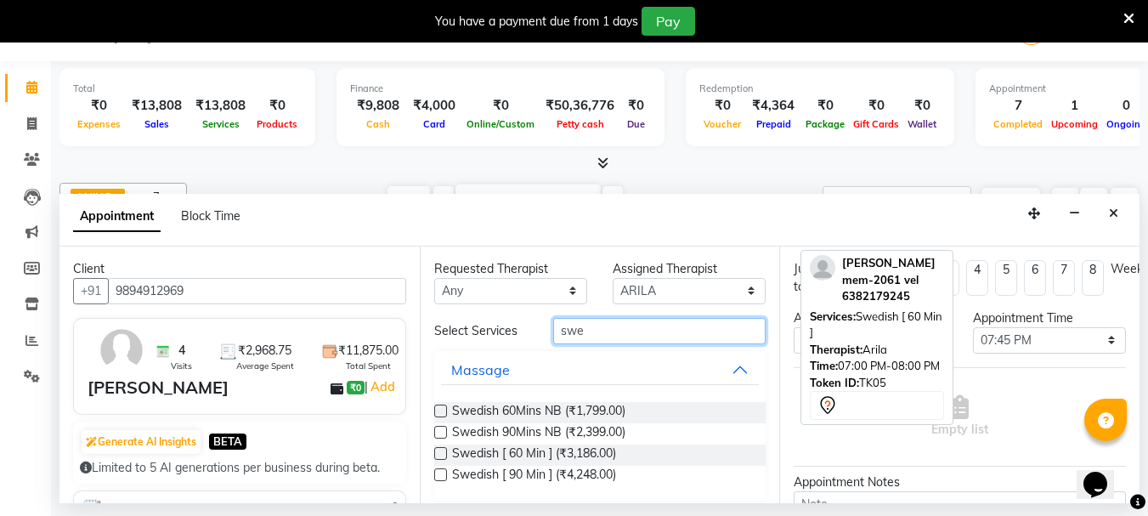
type input "swe"
click at [441, 454] on label at bounding box center [440, 453] width 13 height 13
click at [441, 454] on input "checkbox" at bounding box center [439, 455] width 11 height 11
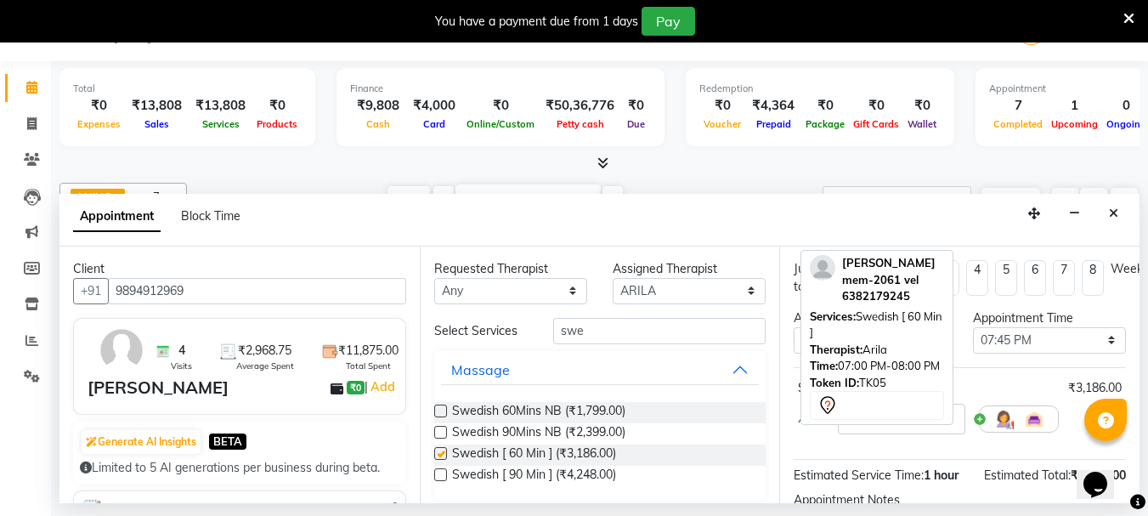
checkbox input "false"
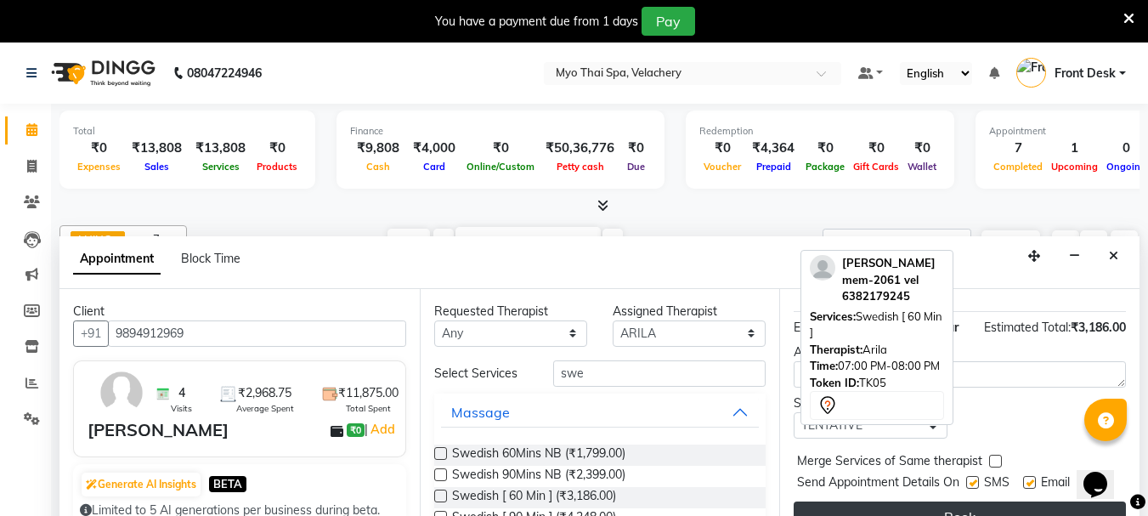
click at [921, 502] on button "Book" at bounding box center [960, 517] width 332 height 31
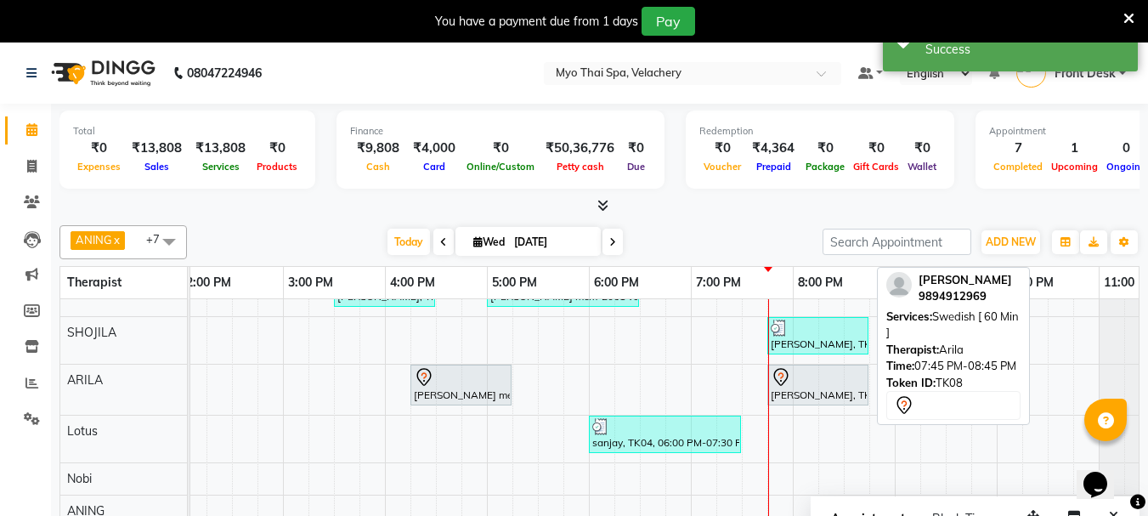
click at [813, 387] on div "[PERSON_NAME], TK08, 07:45 PM-08:45 PM, [DEMOGRAPHIC_DATA] [ 60 Min ]" at bounding box center [818, 385] width 98 height 36
click at [808, 379] on div at bounding box center [818, 377] width 94 height 20
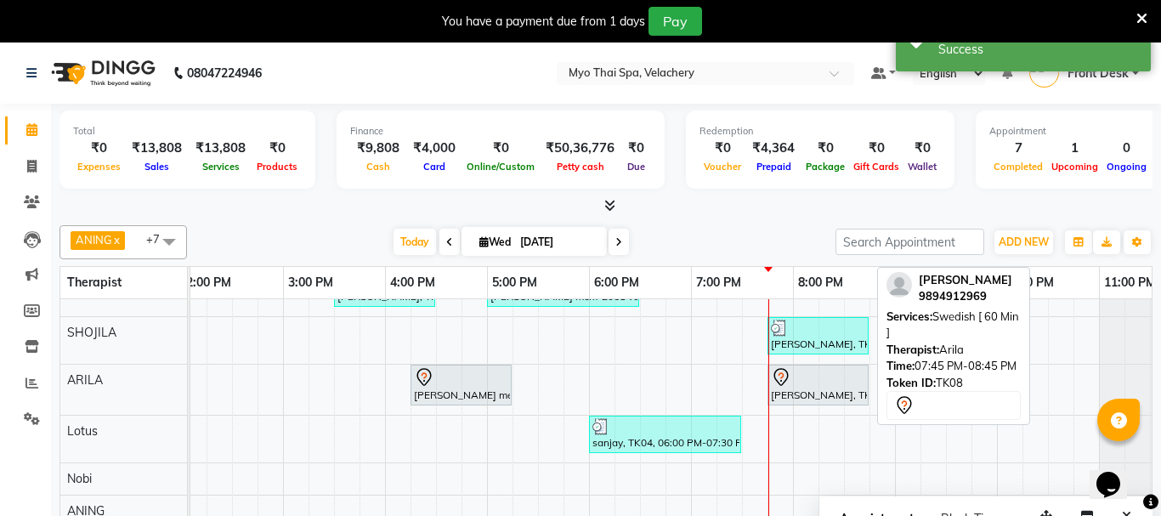
select select "7"
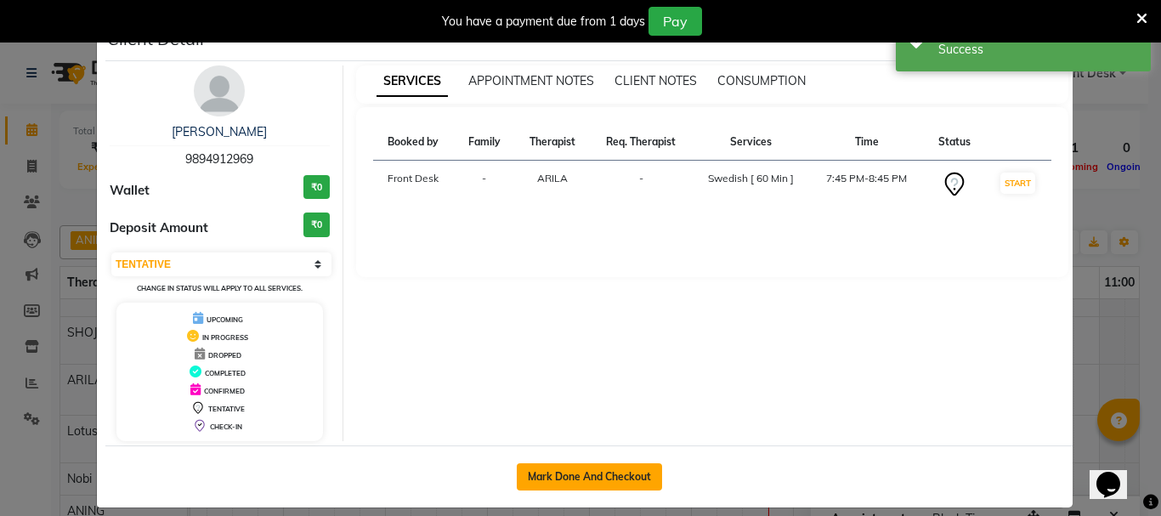
click at [571, 474] on button "Mark Done And Checkout" at bounding box center [589, 476] width 145 height 27
select select "service"
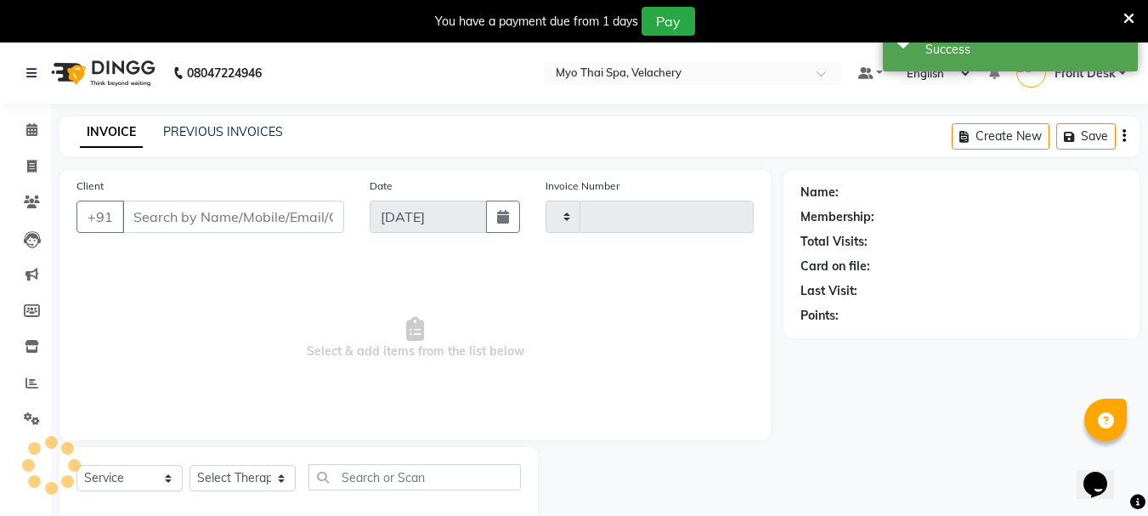
type input "1594"
select select "5554"
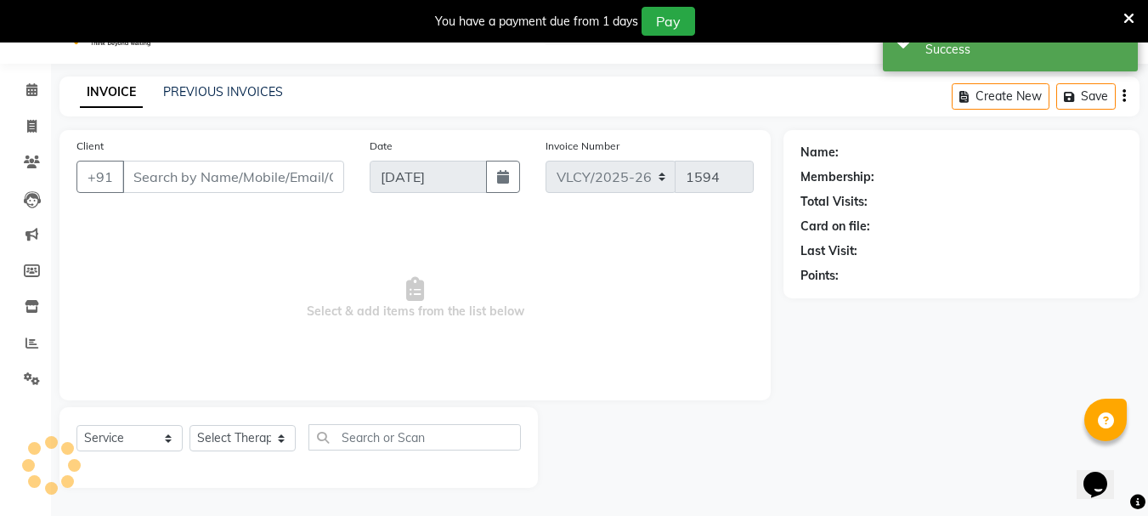
type input "9894912969"
select select "37462"
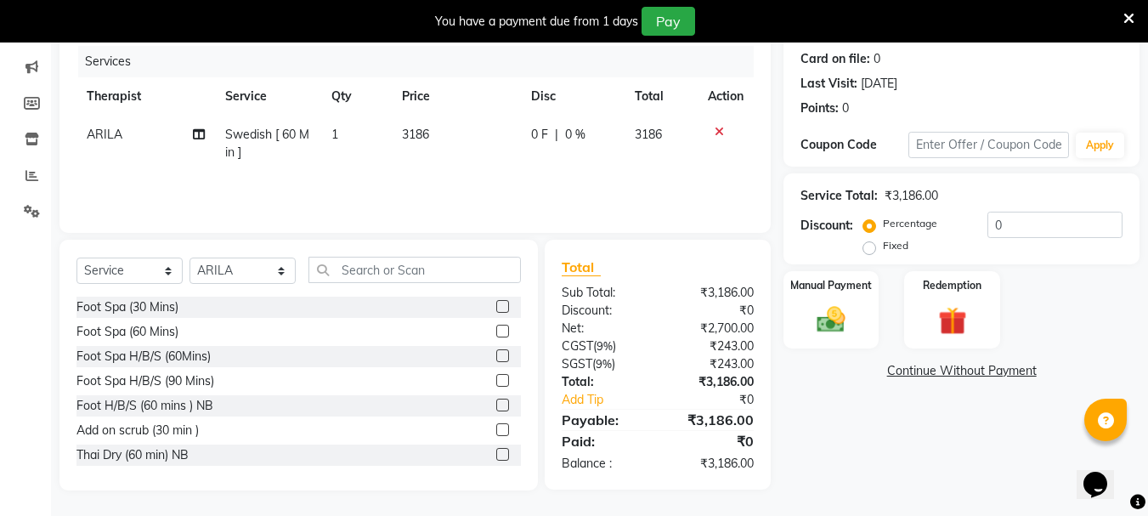
click at [883, 247] on label "Fixed" at bounding box center [896, 245] width 26 height 15
click at [871, 247] on input "Fixed" at bounding box center [873, 246] width 12 height 12
radio input "true"
click at [999, 223] on input "0" at bounding box center [1055, 225] width 135 height 26
click at [831, 308] on img at bounding box center [832, 320] width 48 height 34
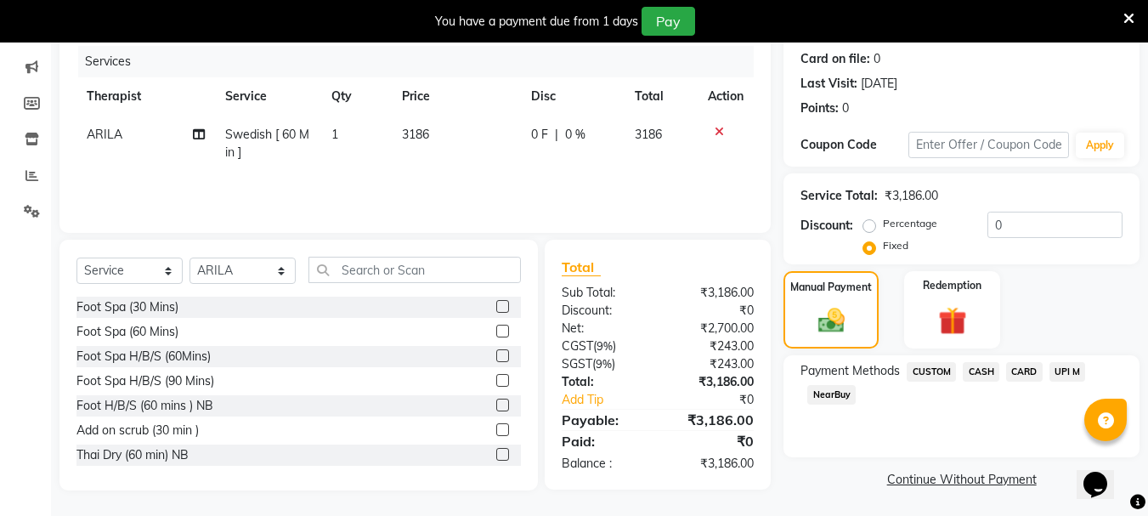
click at [981, 369] on span "CASH" at bounding box center [981, 372] width 37 height 20
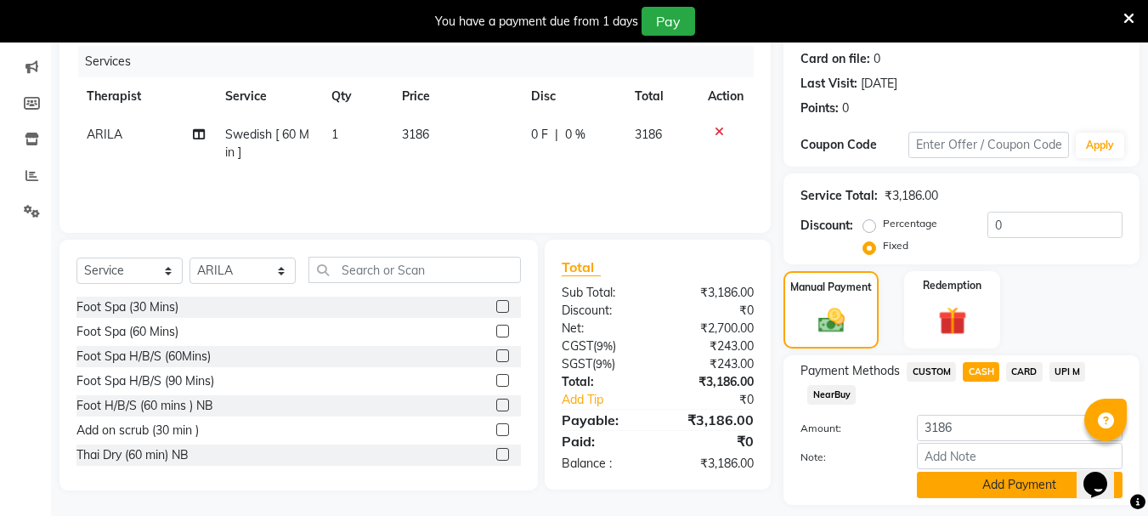
click at [955, 489] on button "Add Payment" at bounding box center [1020, 485] width 206 height 26
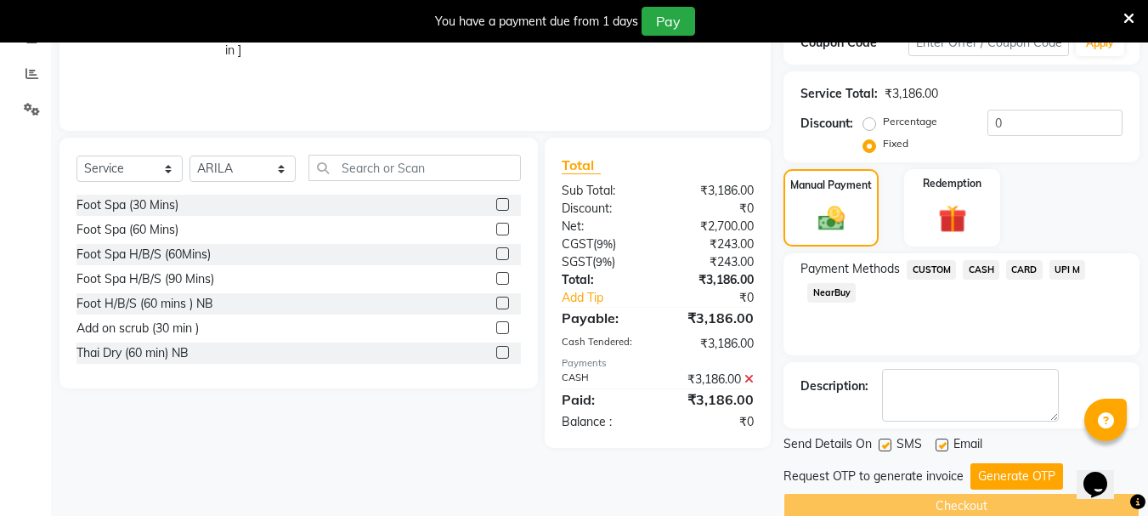
scroll to position [338, 0]
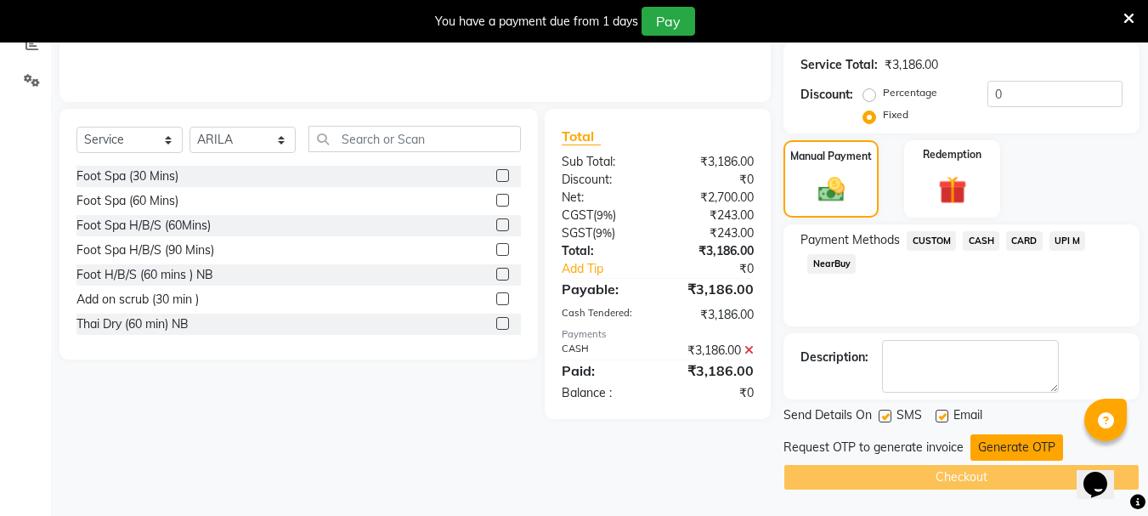
click at [1018, 445] on button "Generate OTP" at bounding box center [1017, 447] width 93 height 26
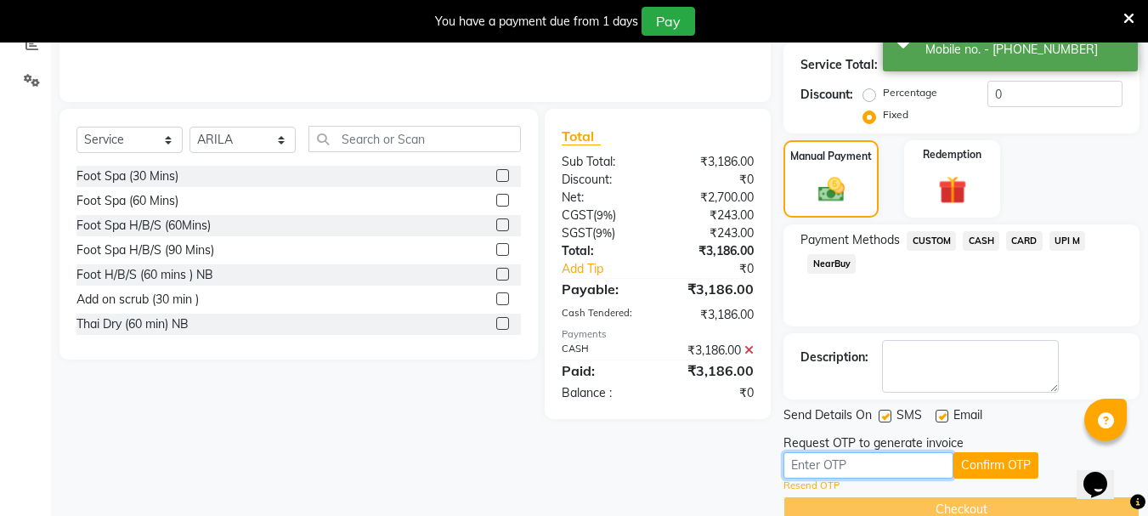
click at [817, 462] on input "text" at bounding box center [869, 465] width 170 height 26
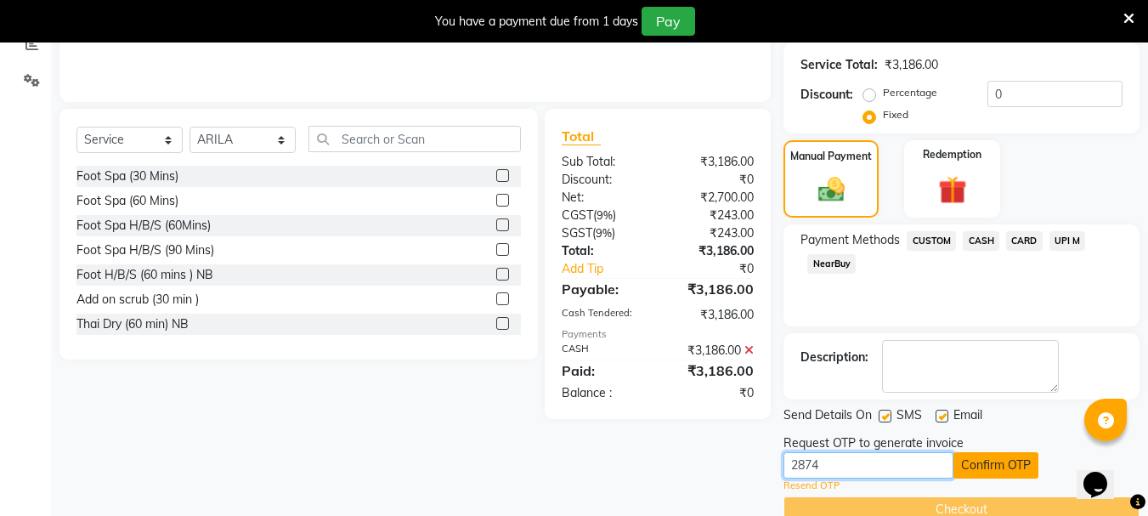
type input "2874"
click at [995, 460] on button "Confirm OTP" at bounding box center [996, 465] width 85 height 26
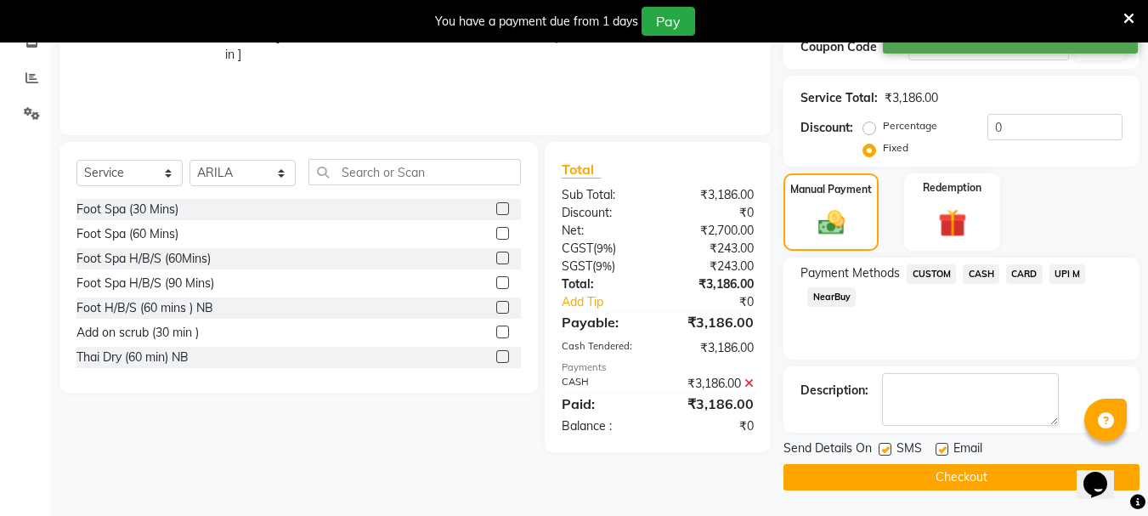
click at [925, 477] on button "Checkout" at bounding box center [962, 477] width 356 height 26
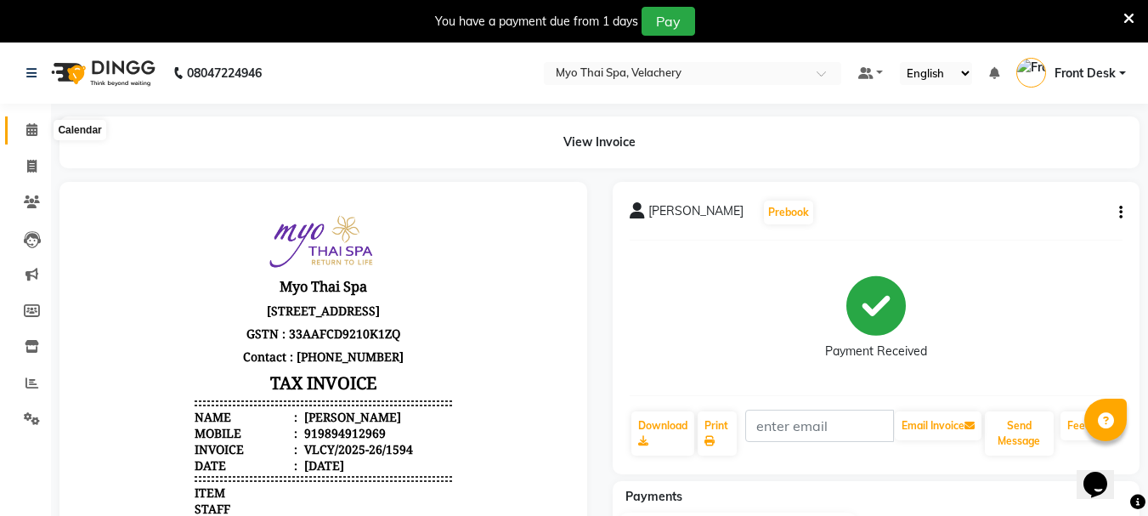
click at [33, 130] on icon at bounding box center [31, 129] width 11 height 13
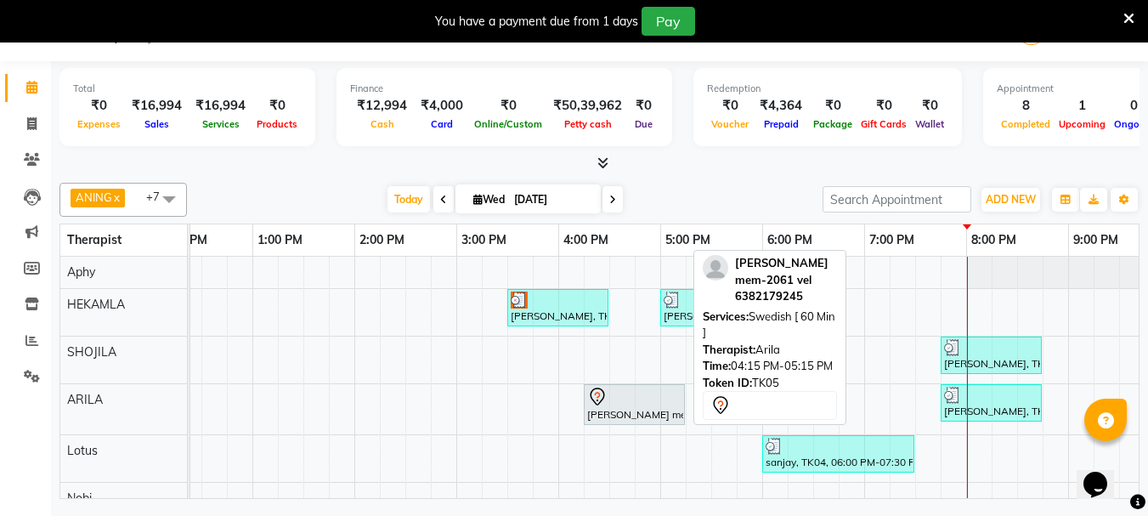
click at [603, 415] on div "[PERSON_NAME] mem-2061 vel, TK05, 04:15 PM-05:15 PM, [DEMOGRAPHIC_DATA] [ 60 Mi…" at bounding box center [635, 405] width 98 height 36
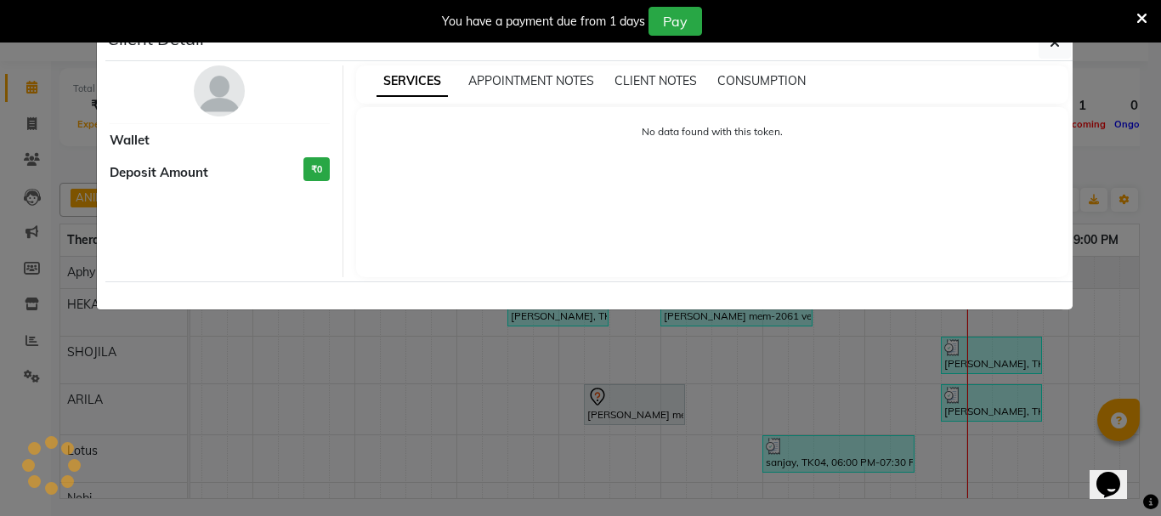
select select "7"
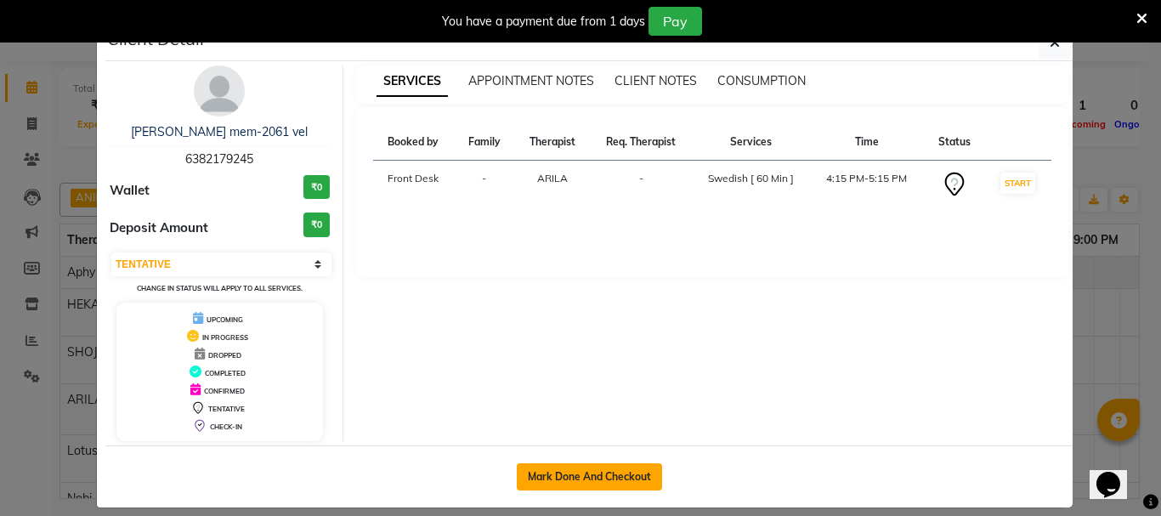
click at [564, 467] on button "Mark Done And Checkout" at bounding box center [589, 476] width 145 height 27
select select "service"
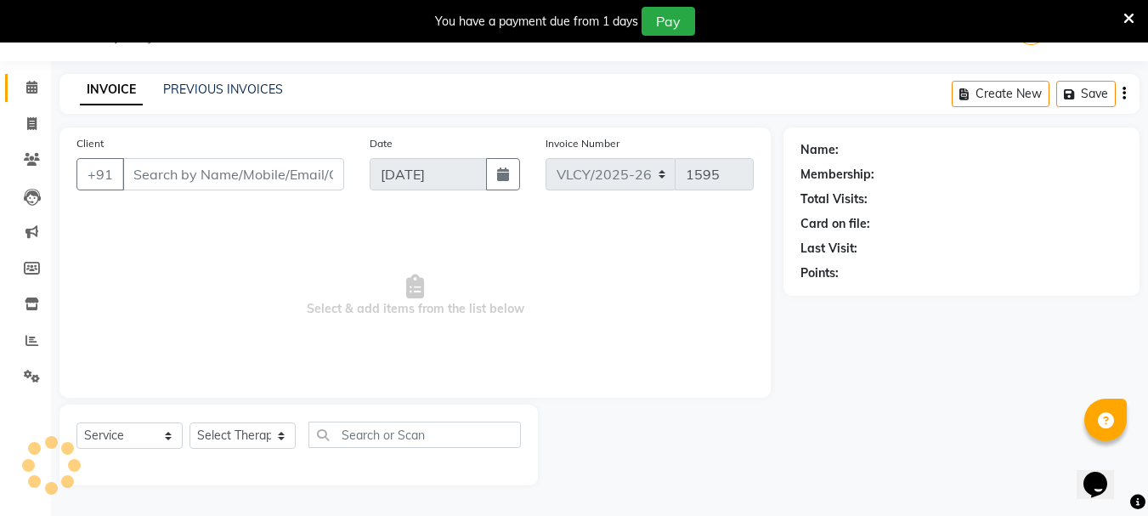
type input "6382179245"
select select "37462"
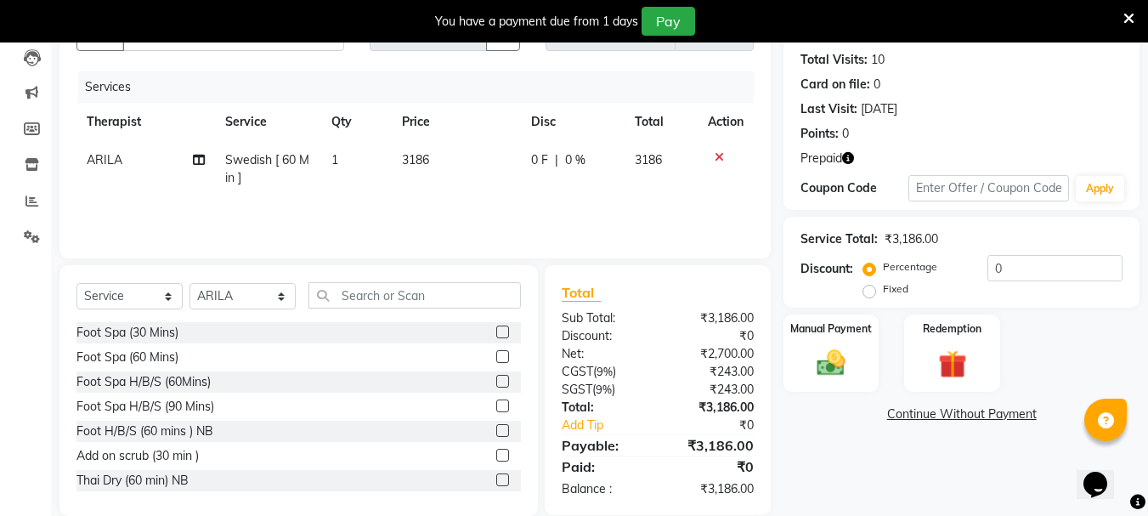
scroll to position [207, 0]
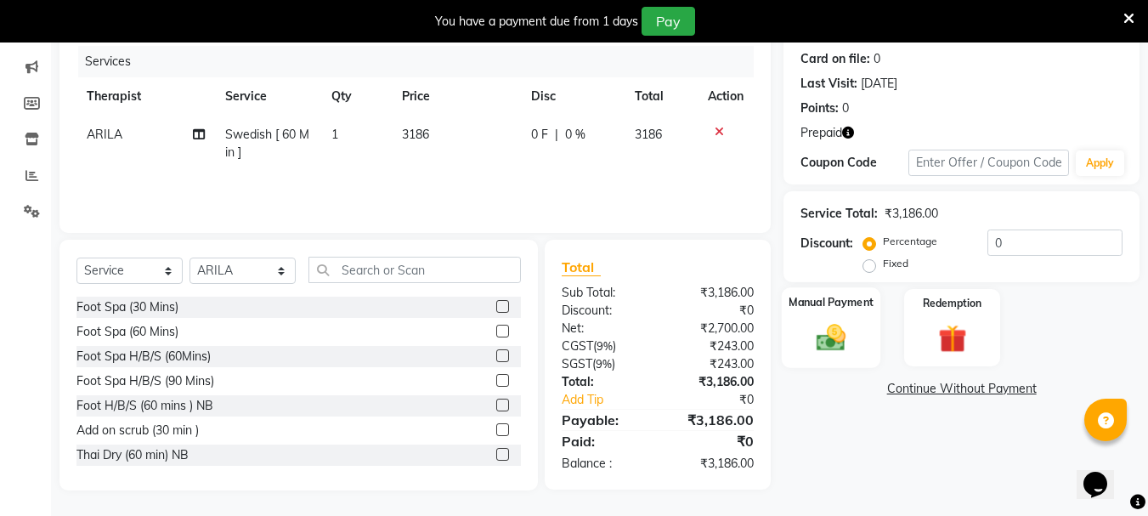
click at [822, 323] on img at bounding box center [832, 337] width 48 height 34
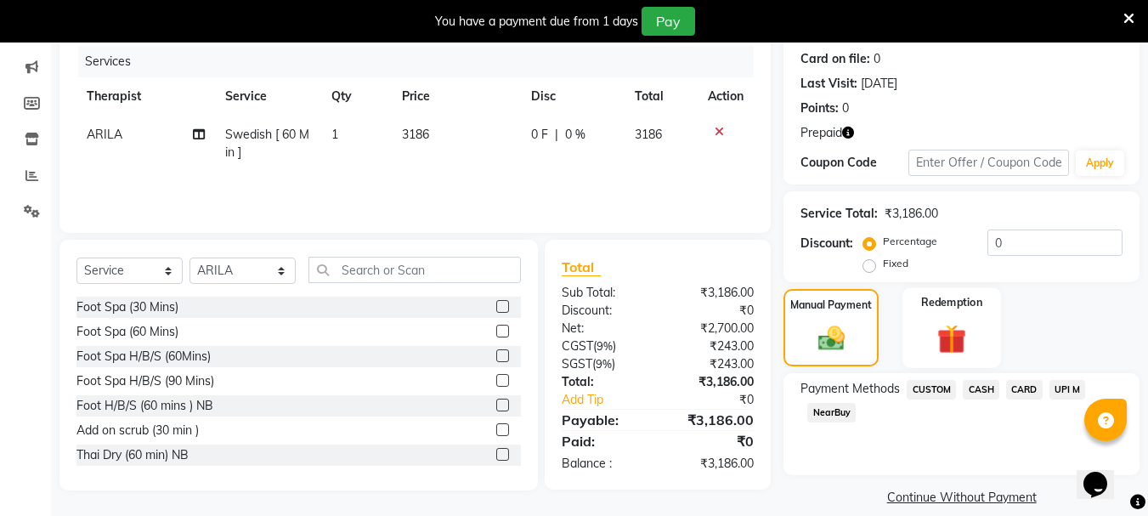
click at [932, 334] on img at bounding box center [952, 338] width 48 height 37
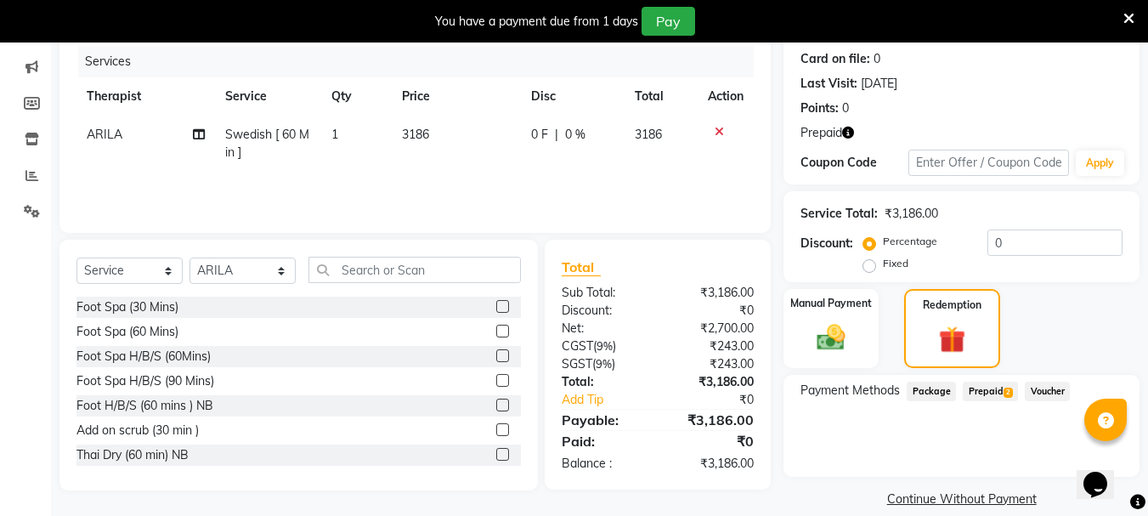
click at [994, 392] on span "Prepaid 2" at bounding box center [990, 392] width 55 height 20
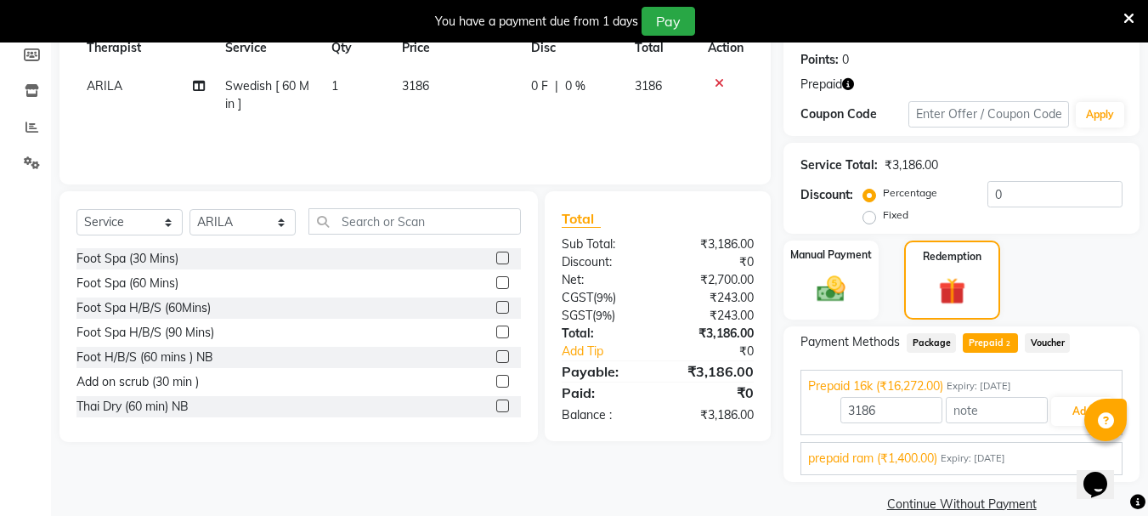
scroll to position [282, 0]
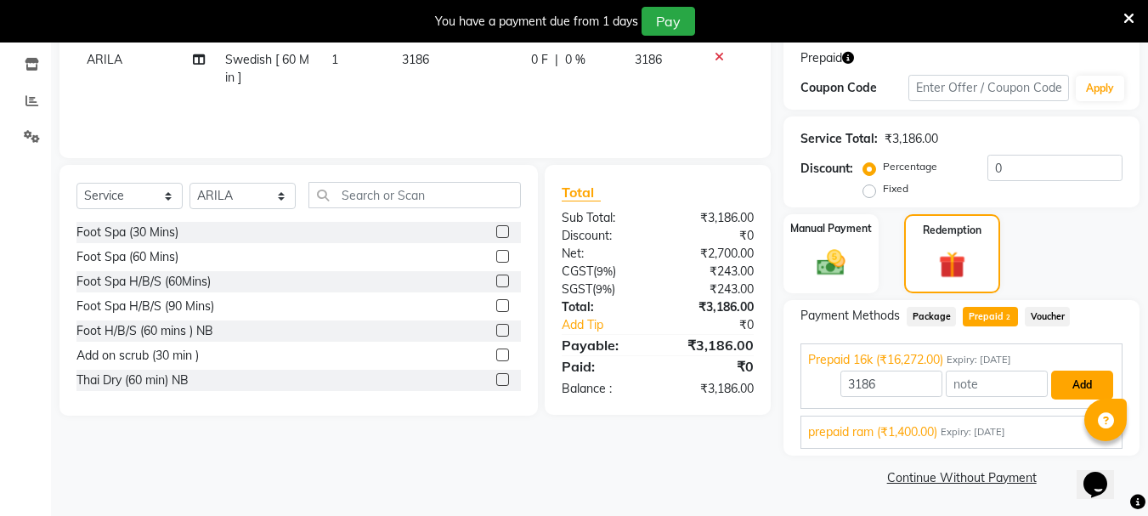
click at [1063, 387] on button "Add" at bounding box center [1083, 385] width 62 height 29
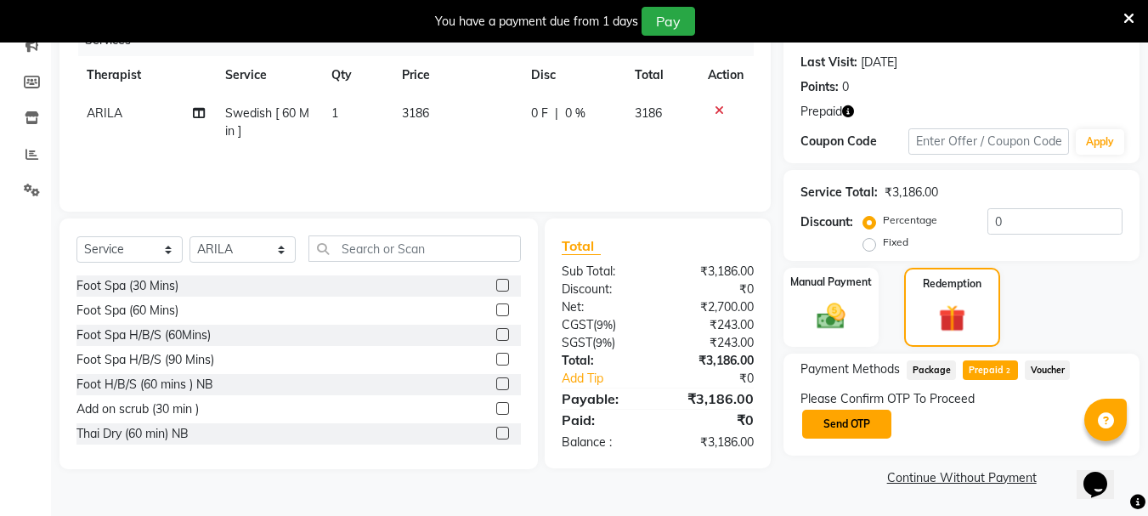
click at [838, 423] on button "Send OTP" at bounding box center [846, 424] width 89 height 29
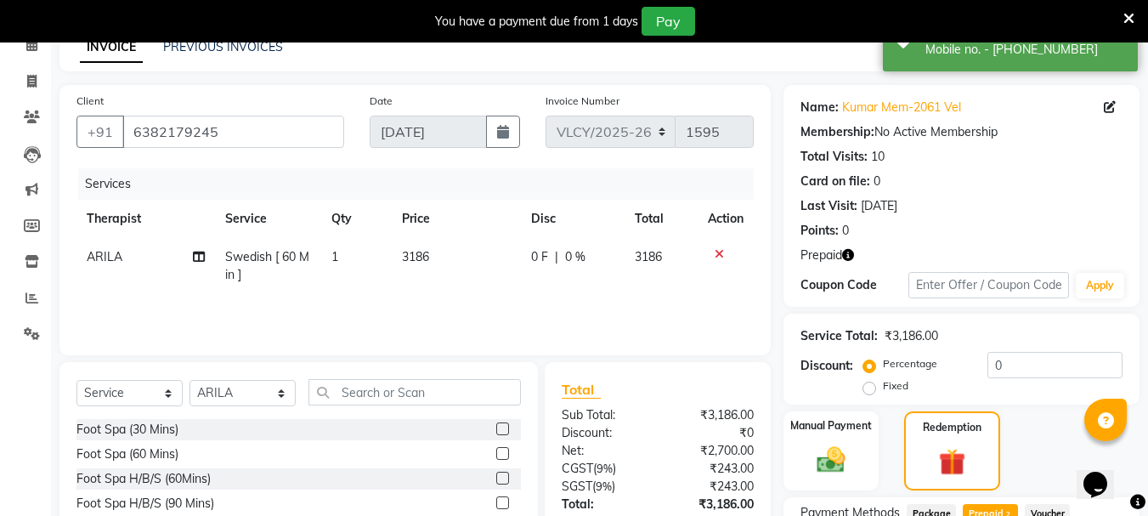
scroll to position [234, 0]
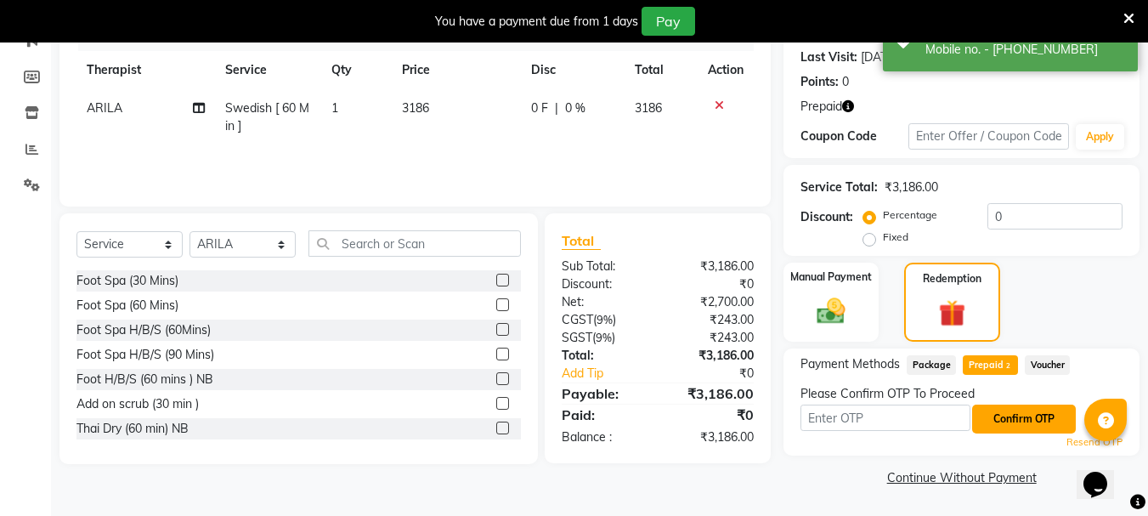
click at [1017, 418] on button "Confirm OTP" at bounding box center [1024, 419] width 104 height 29
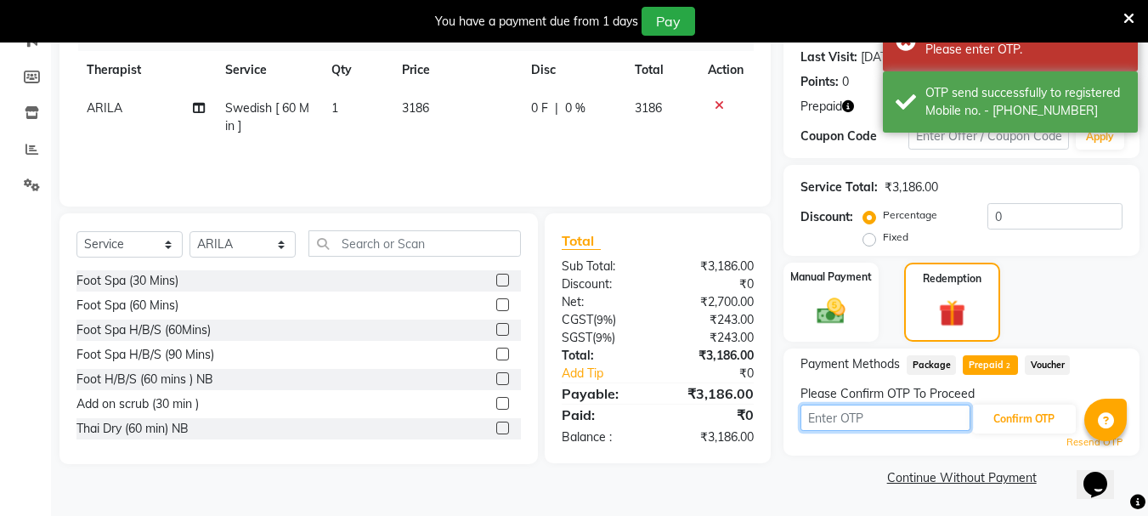
click at [855, 418] on input "text" at bounding box center [886, 418] width 170 height 26
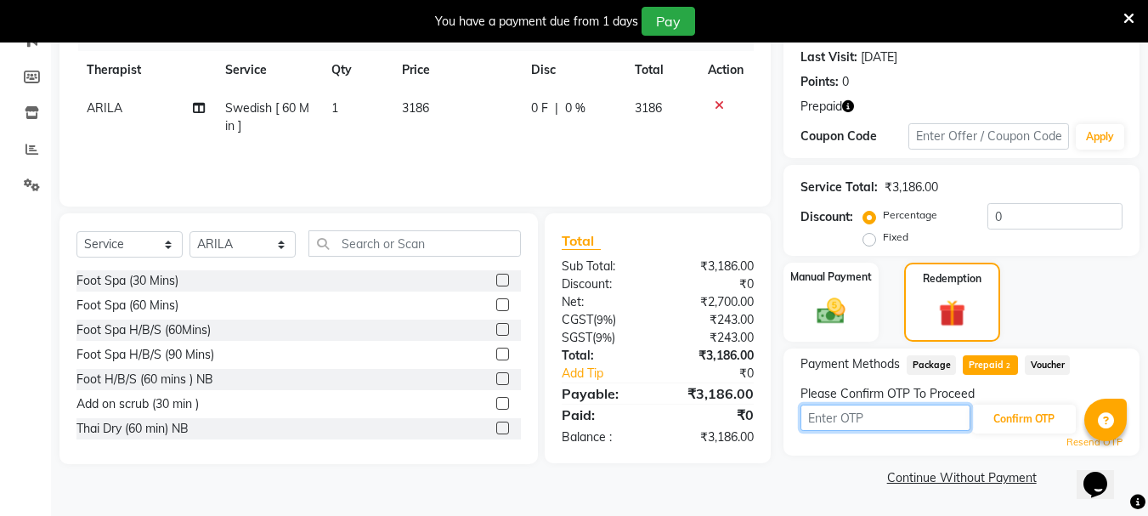
click at [832, 414] on input "text" at bounding box center [886, 418] width 170 height 26
type input "7629"
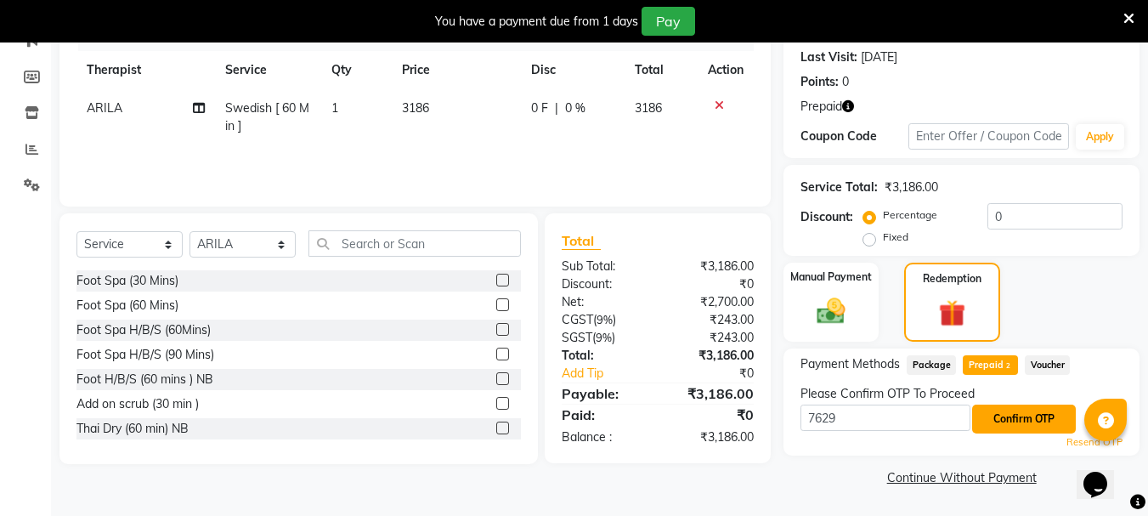
click at [1021, 420] on button "Confirm OTP" at bounding box center [1024, 419] width 104 height 29
click at [1005, 419] on button "Confirm OTP" at bounding box center [1024, 419] width 104 height 29
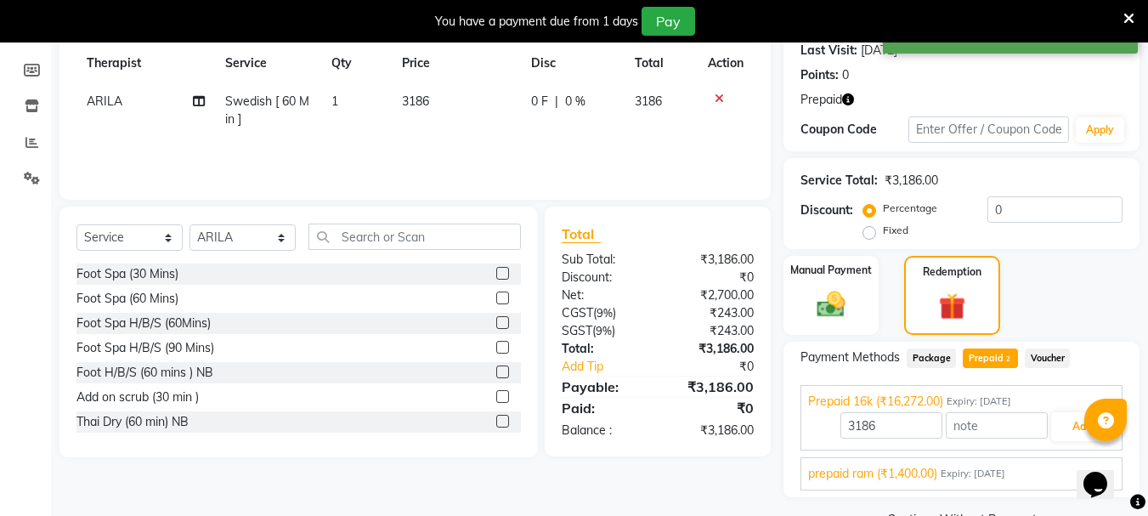
scroll to position [282, 0]
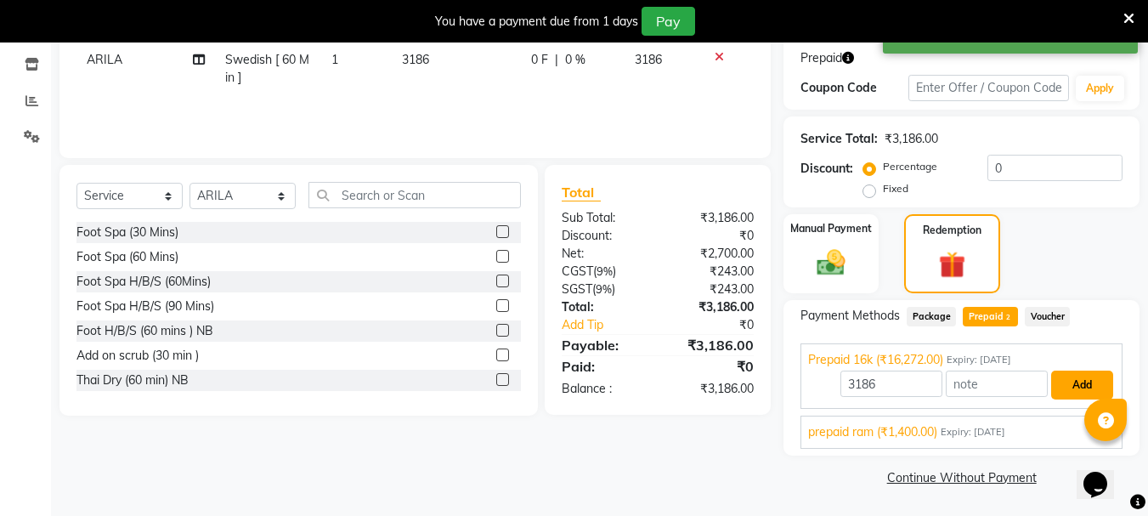
click at [1074, 394] on button "Add" at bounding box center [1083, 385] width 62 height 29
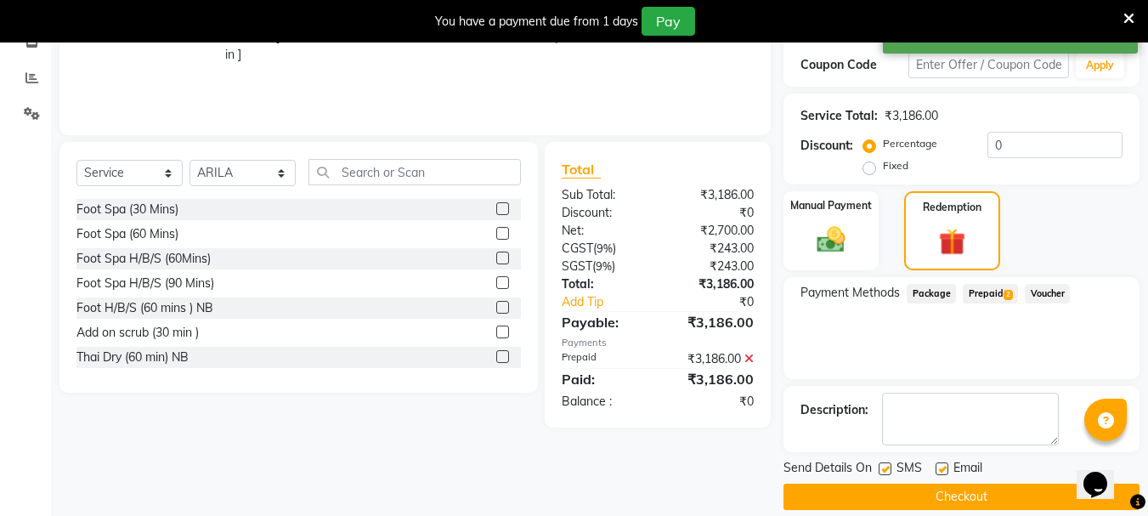
scroll to position [325, 0]
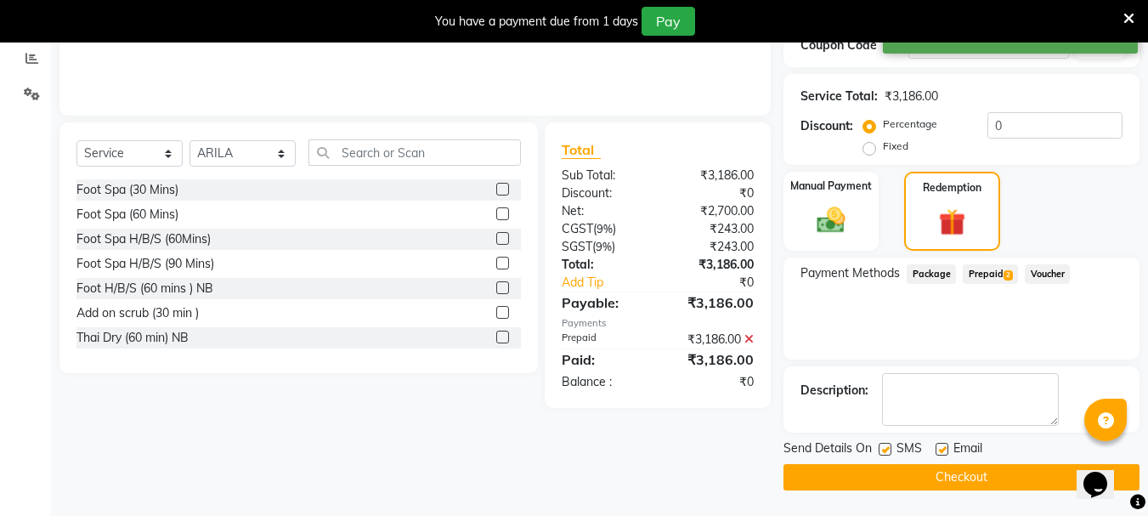
click at [938, 474] on button "Checkout" at bounding box center [962, 477] width 356 height 26
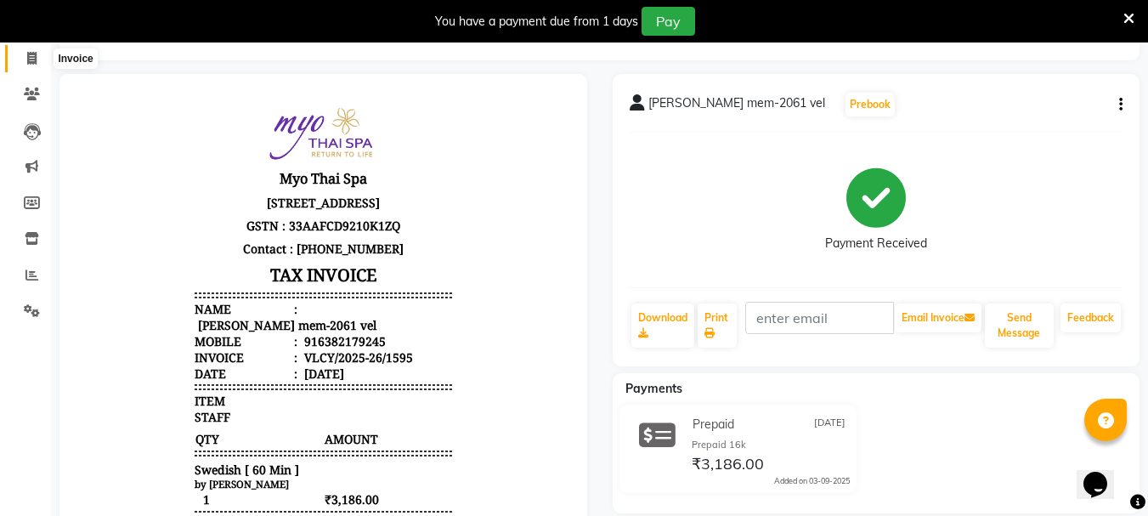
click at [32, 61] on icon at bounding box center [31, 58] width 9 height 13
select select "service"
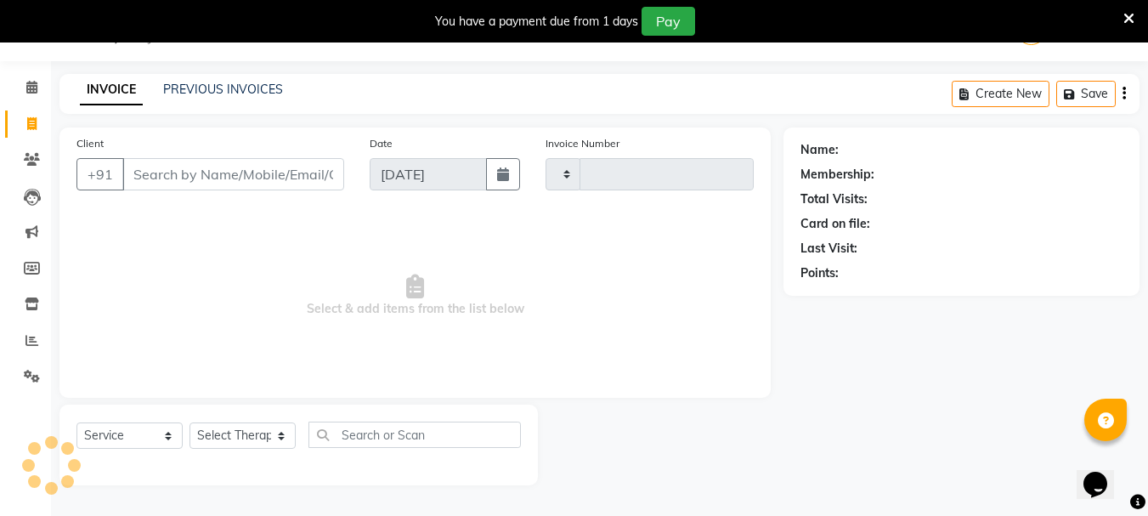
scroll to position [43, 0]
type input "1596"
select select "5554"
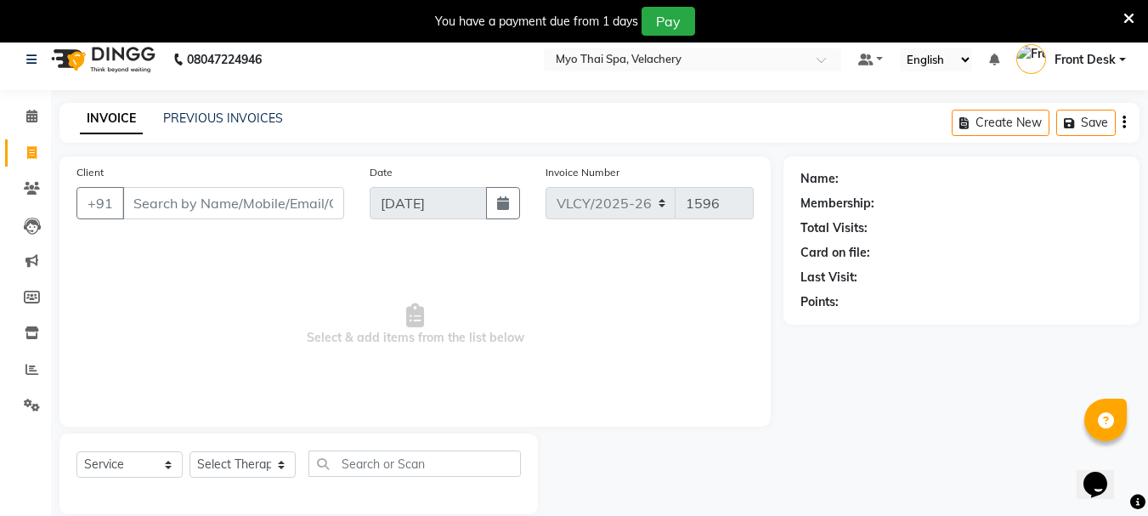
scroll to position [0, 0]
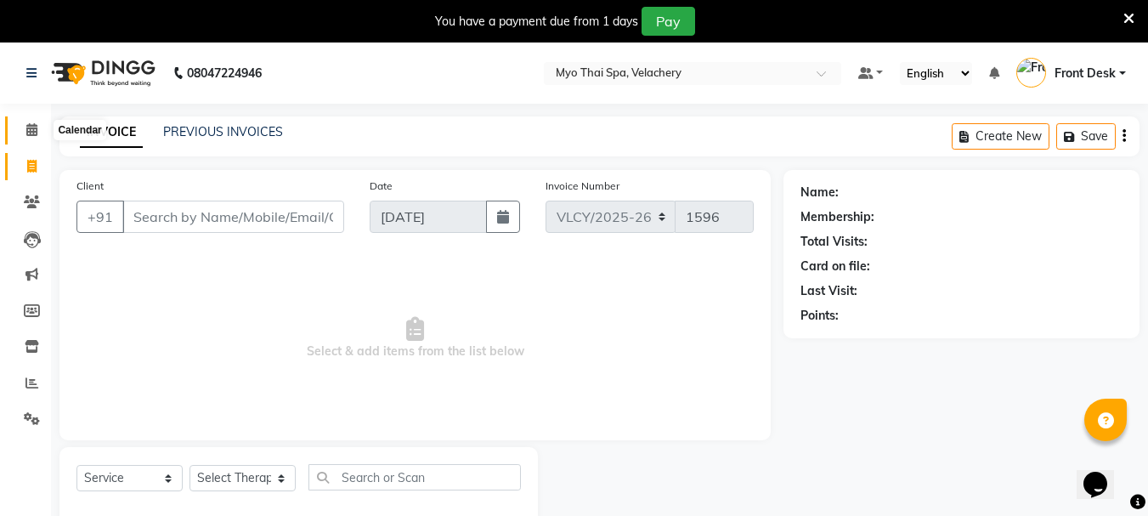
click at [28, 130] on icon at bounding box center [31, 129] width 11 height 13
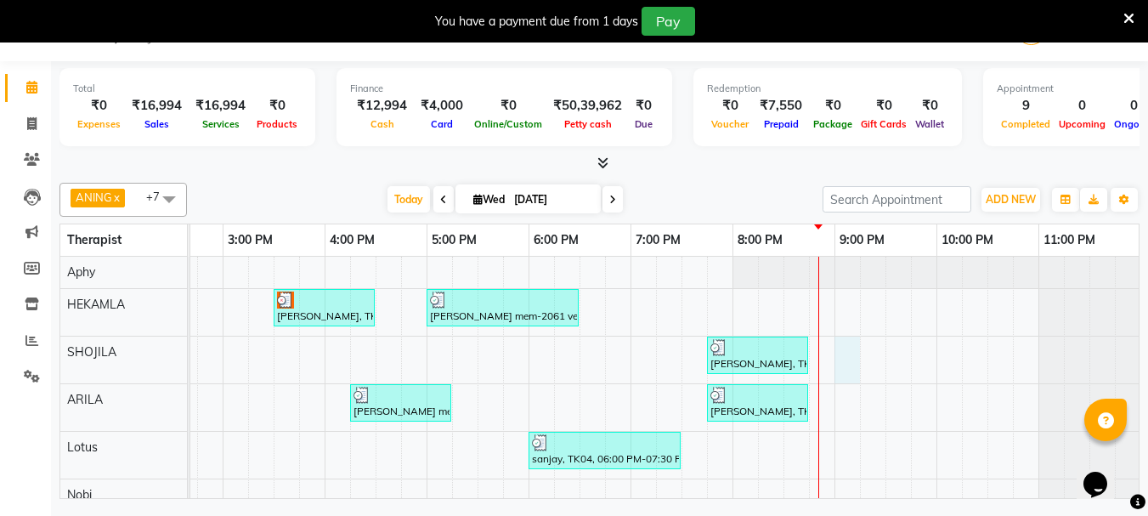
click at [843, 344] on div "[PERSON_NAME], TK01, 03:30 PM-04:30 PM, Aroma Thai [ 60 Min ] [PERSON_NAME] mem…" at bounding box center [376, 443] width 1530 height 372
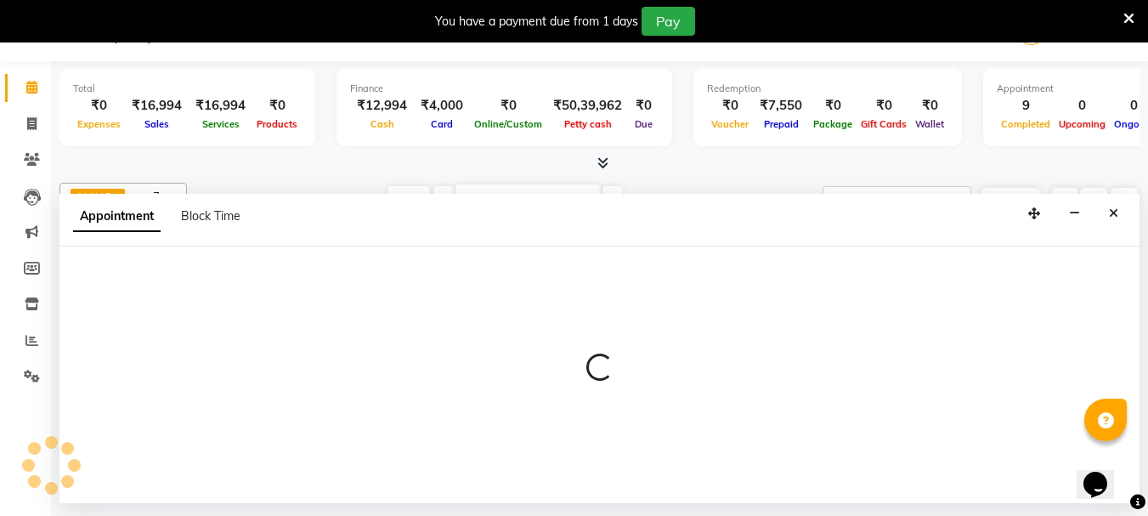
select select "37460"
select select "1260"
select select "tentative"
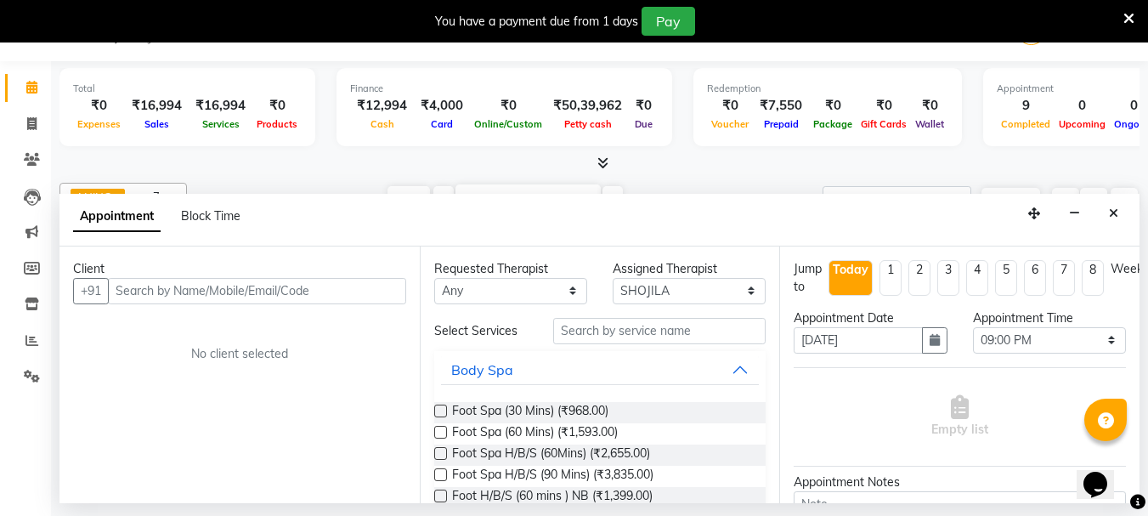
click at [124, 291] on input "text" at bounding box center [257, 291] width 298 height 26
type input "9916694245"
click at [349, 291] on span "Add Client" at bounding box center [371, 290] width 57 height 15
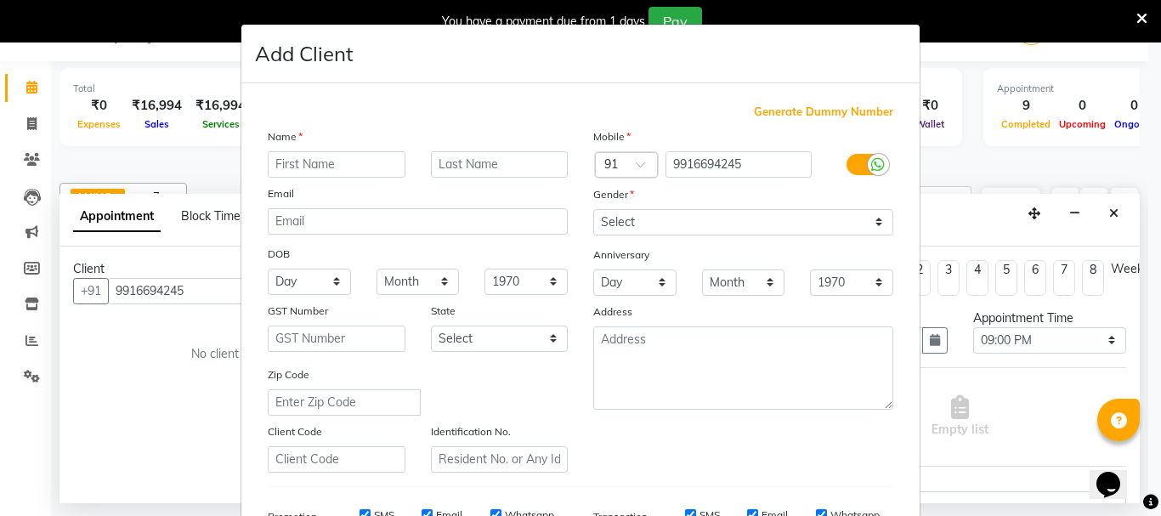
click at [297, 164] on input "text" at bounding box center [337, 164] width 138 height 26
type input "[PERSON_NAME]"
click at [870, 222] on select "Select [DEMOGRAPHIC_DATA] [DEMOGRAPHIC_DATA] Other Prefer Not To Say" at bounding box center [743, 222] width 300 height 26
select select "[DEMOGRAPHIC_DATA]"
click at [593, 209] on select "Select [DEMOGRAPHIC_DATA] [DEMOGRAPHIC_DATA] Other Prefer Not To Say" at bounding box center [743, 222] width 300 height 26
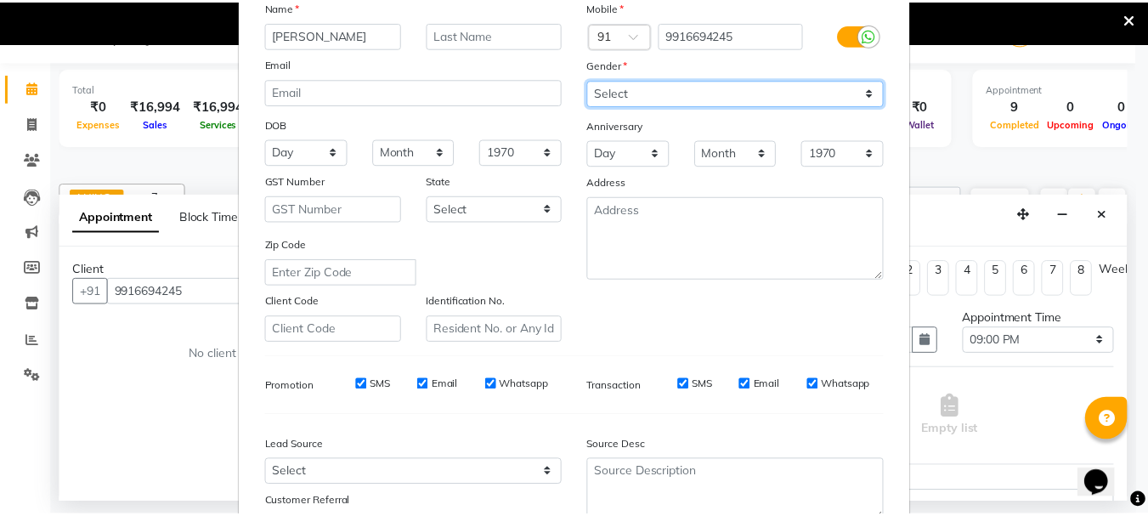
scroll to position [255, 0]
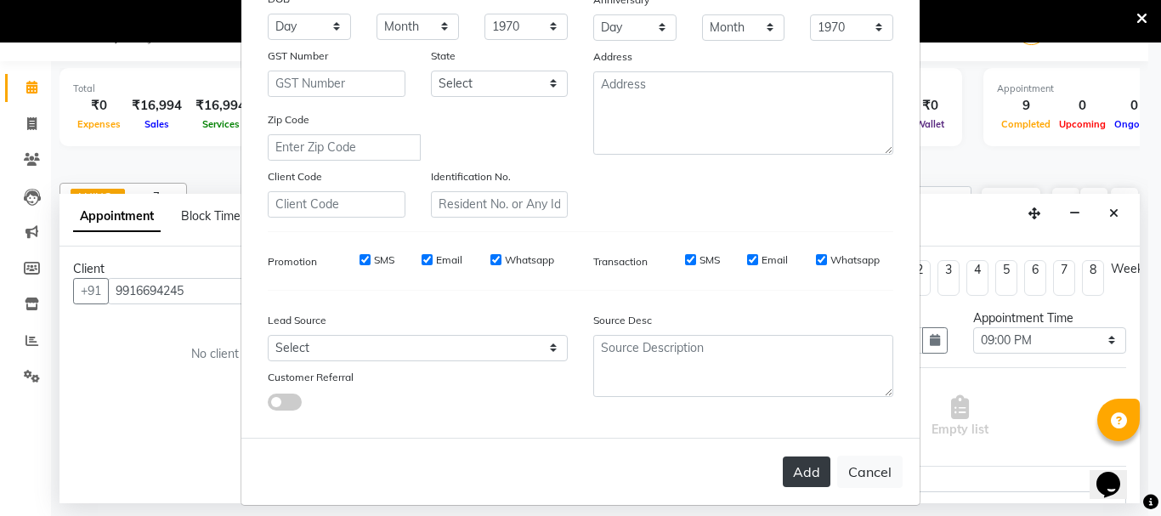
click at [798, 475] on button "Add" at bounding box center [807, 471] width 48 height 31
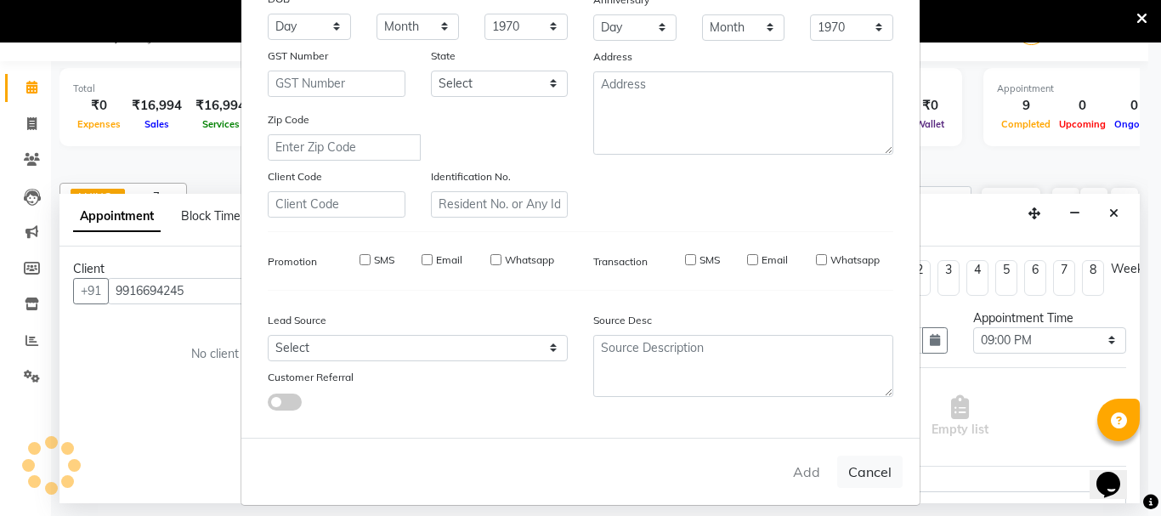
select select
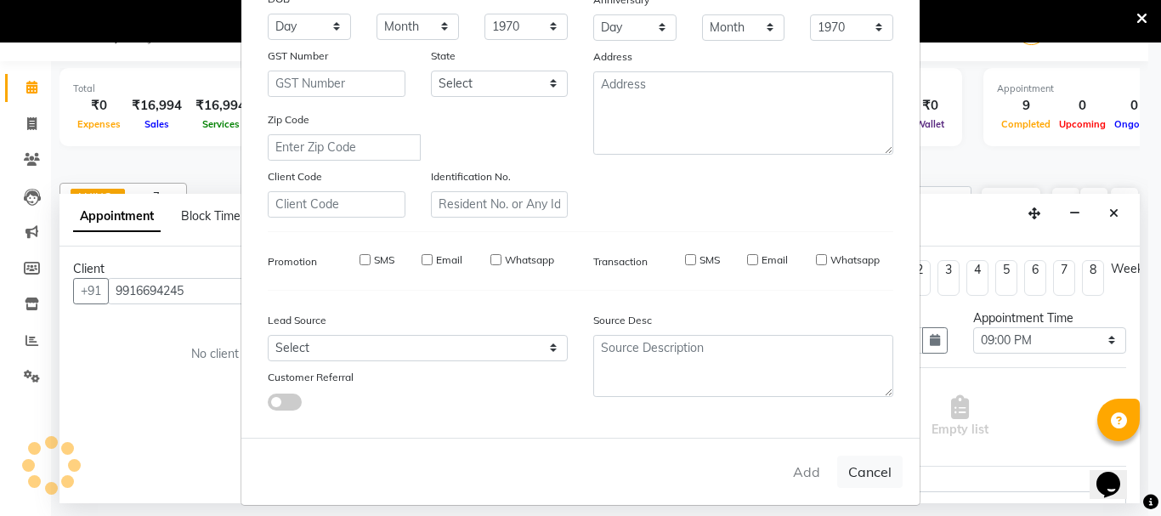
select select
checkbox input "false"
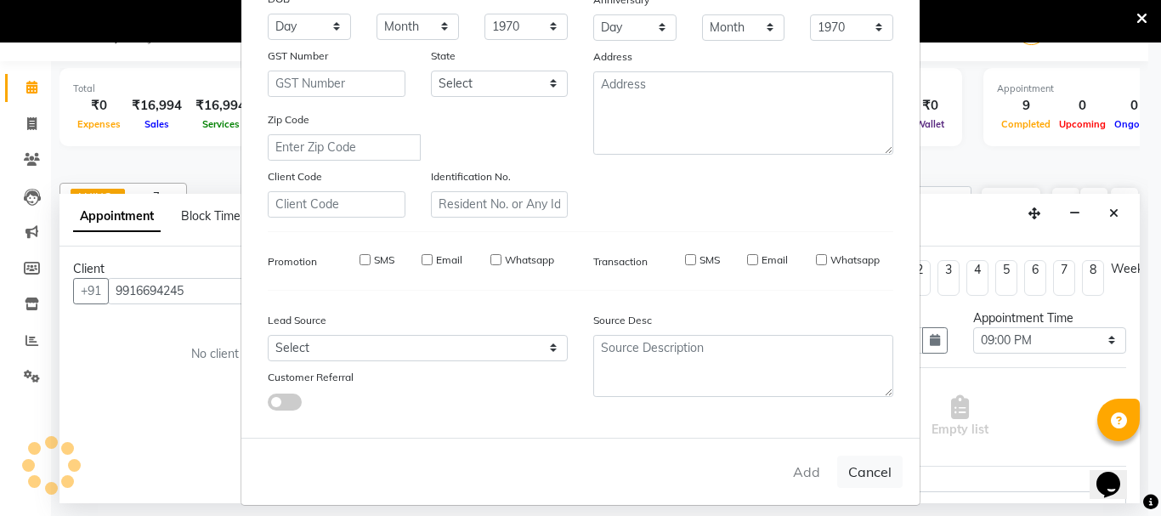
checkbox input "false"
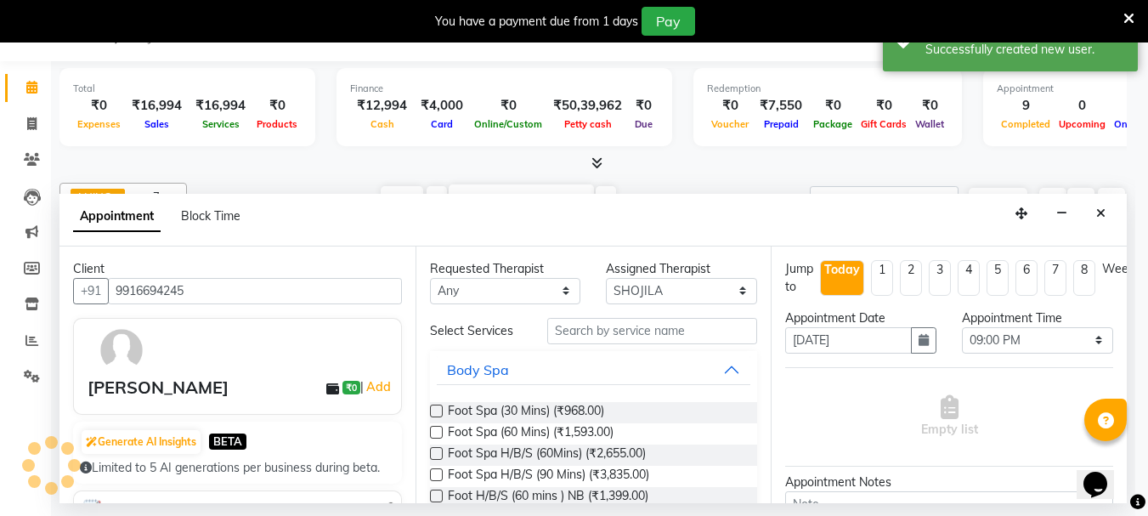
scroll to position [0, 569]
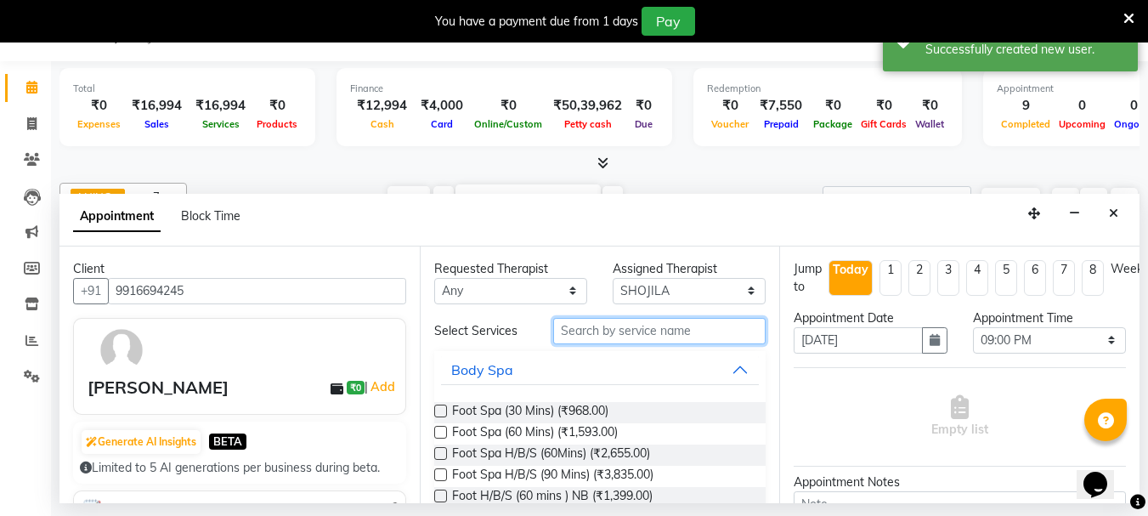
click at [586, 334] on input "text" at bounding box center [659, 331] width 213 height 26
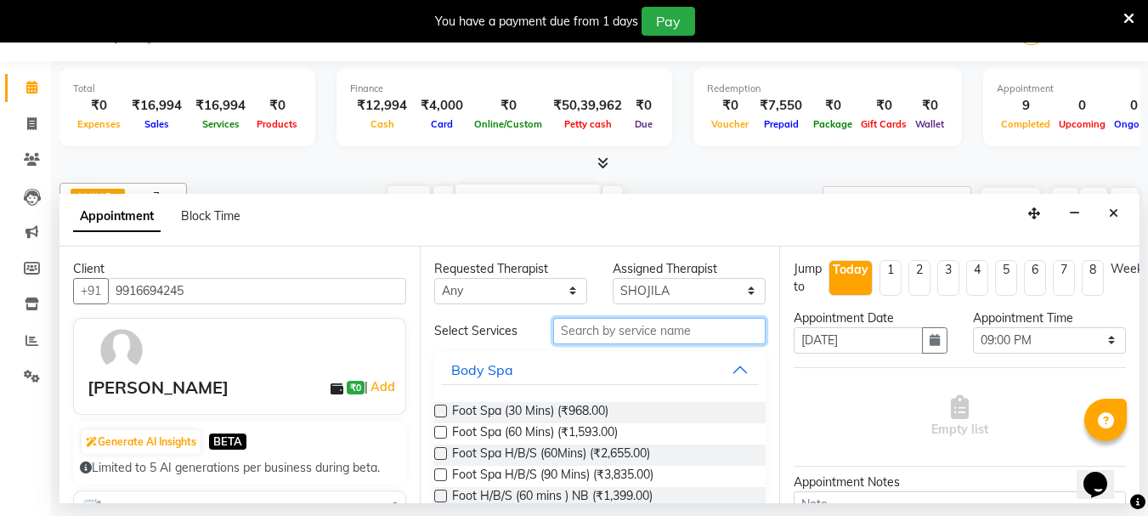
click at [585, 332] on input "text" at bounding box center [659, 331] width 213 height 26
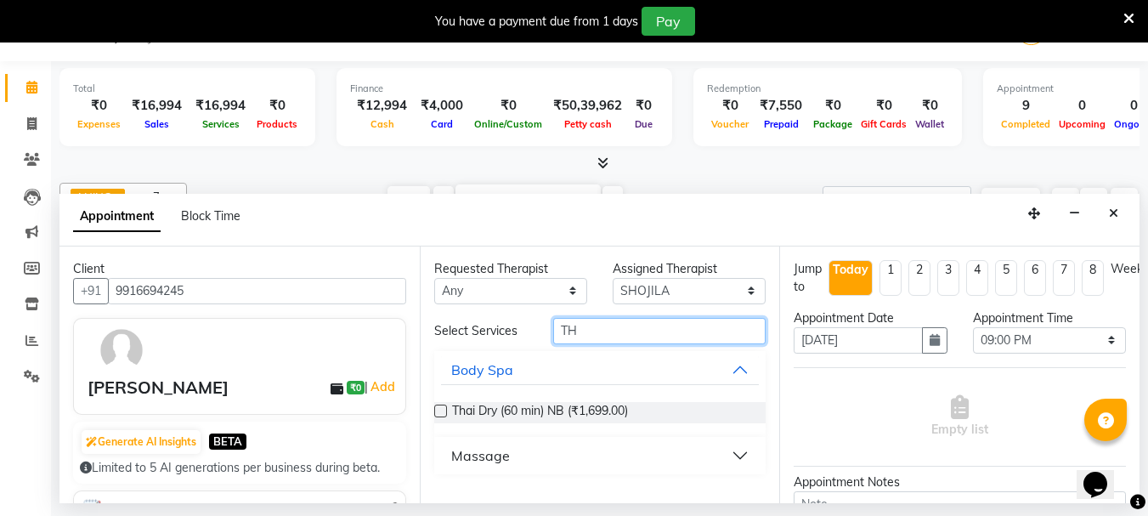
type input "T"
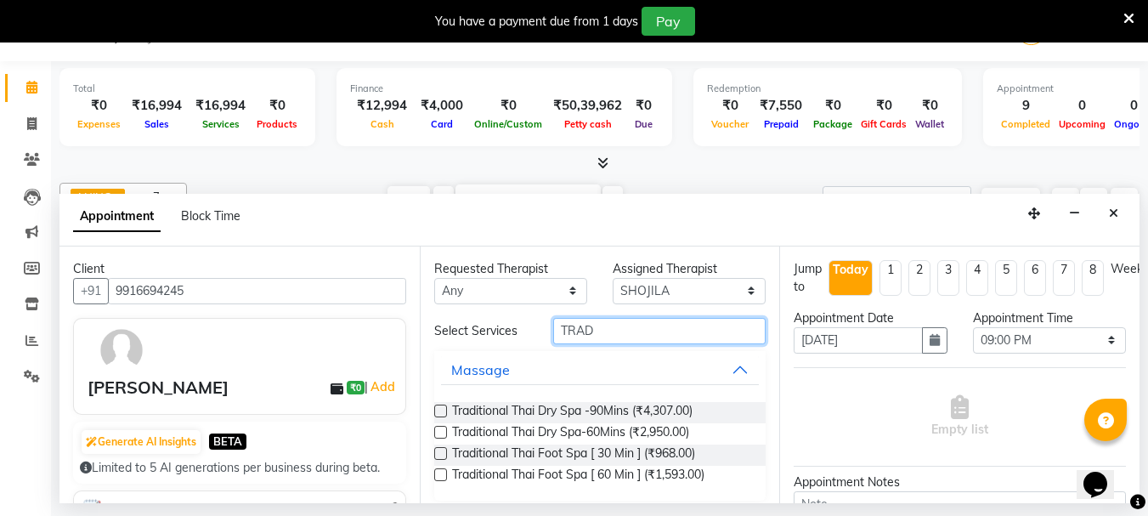
type input "TRAD"
click at [446, 431] on label at bounding box center [440, 432] width 13 height 13
click at [445, 431] on input "checkbox" at bounding box center [439, 433] width 11 height 11
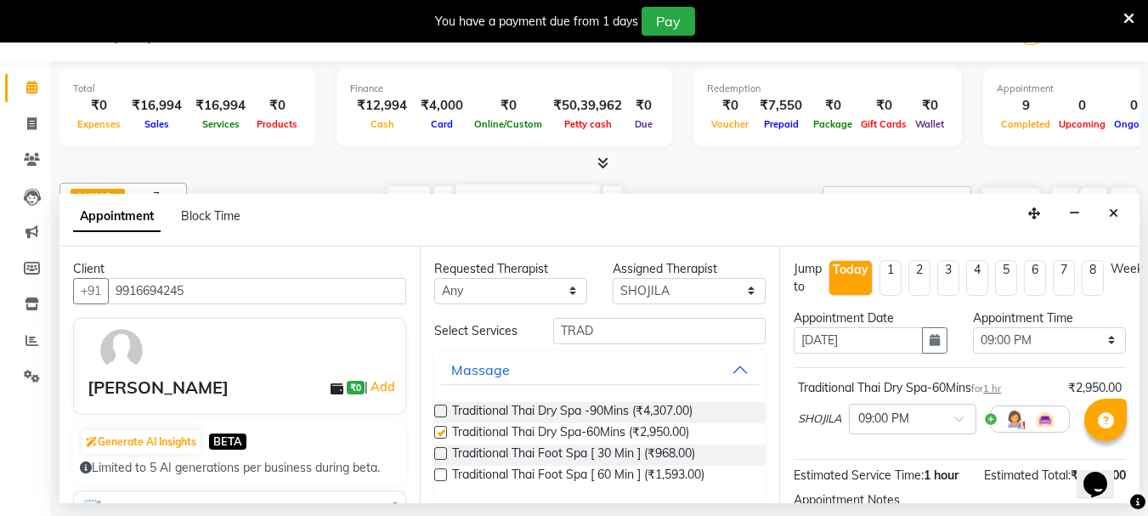
checkbox input "false"
click at [740, 293] on select "Select ANING Aphy ARILA AYIN CHONCHON HEKAMLA Lotus Nobi SHOJILA" at bounding box center [689, 291] width 153 height 26
select select "84844"
click at [613, 278] on select "Select ANING Aphy ARILA AYIN CHONCHON HEKAMLA Lotus Nobi SHOJILA" at bounding box center [689, 291] width 153 height 26
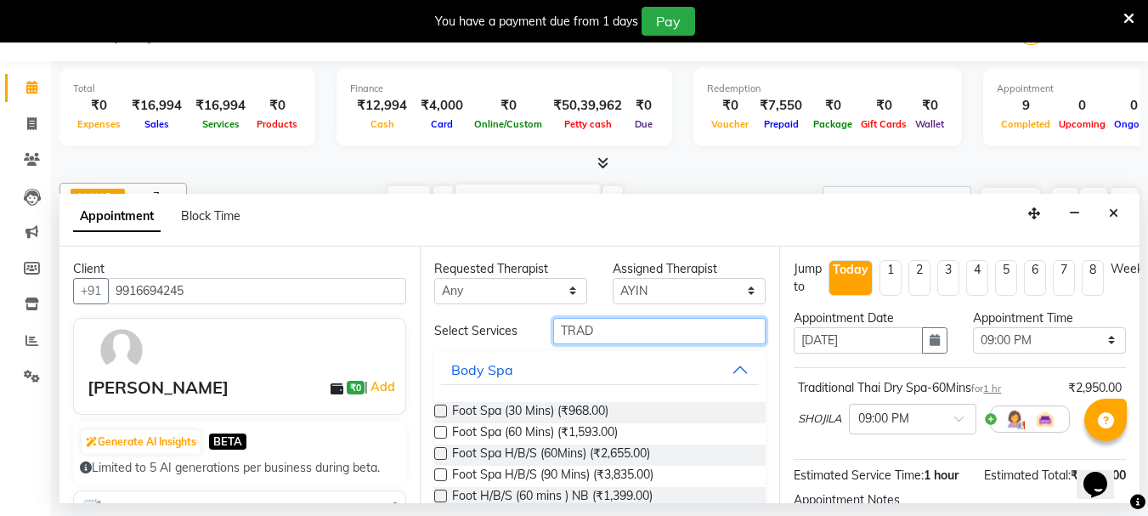
click at [604, 334] on input "TRAD" at bounding box center [659, 331] width 213 height 26
type input "T"
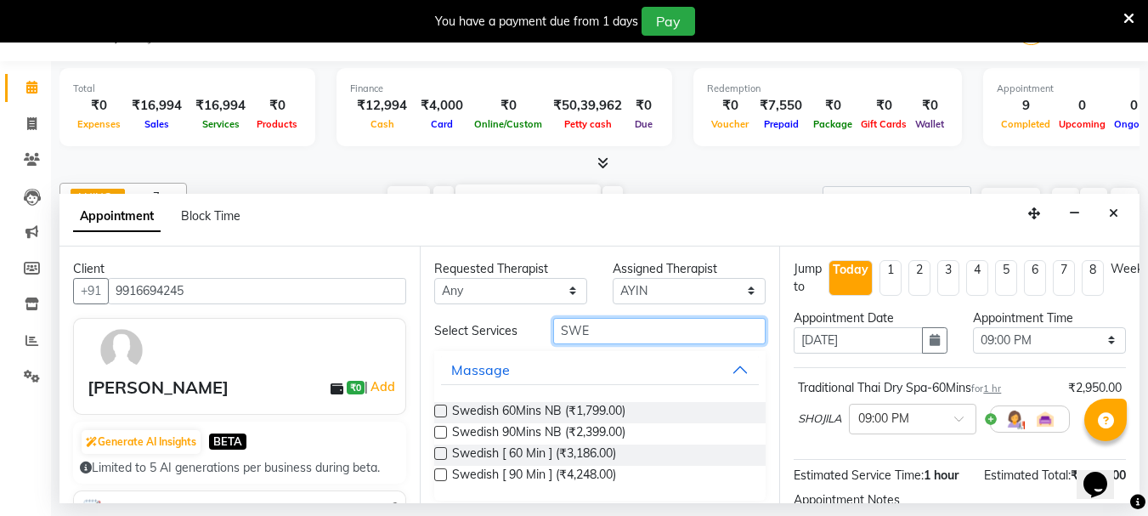
type input "SWE"
click at [442, 450] on label at bounding box center [440, 453] width 13 height 13
click at [442, 450] on input "checkbox" at bounding box center [439, 455] width 11 height 11
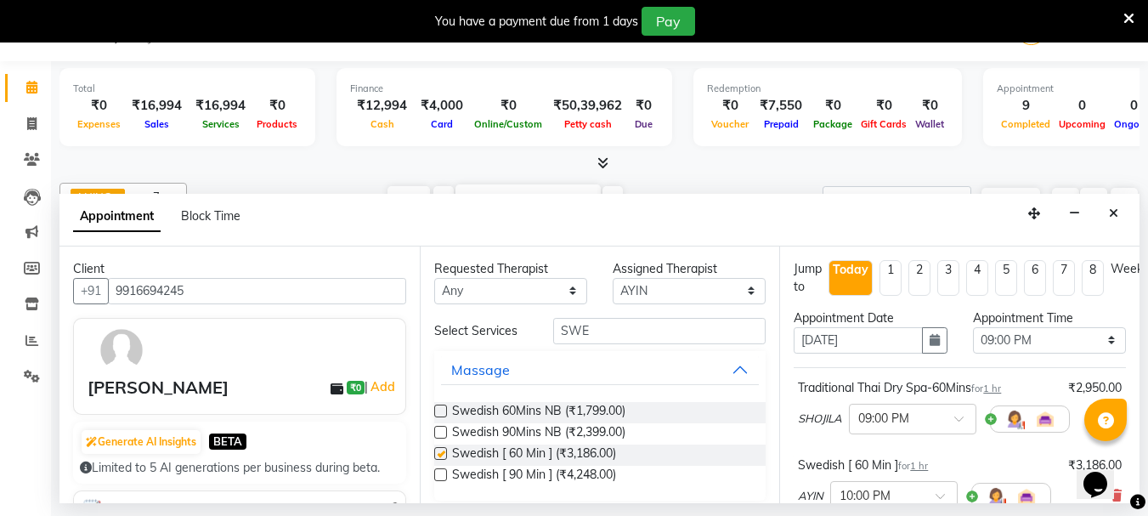
checkbox input "false"
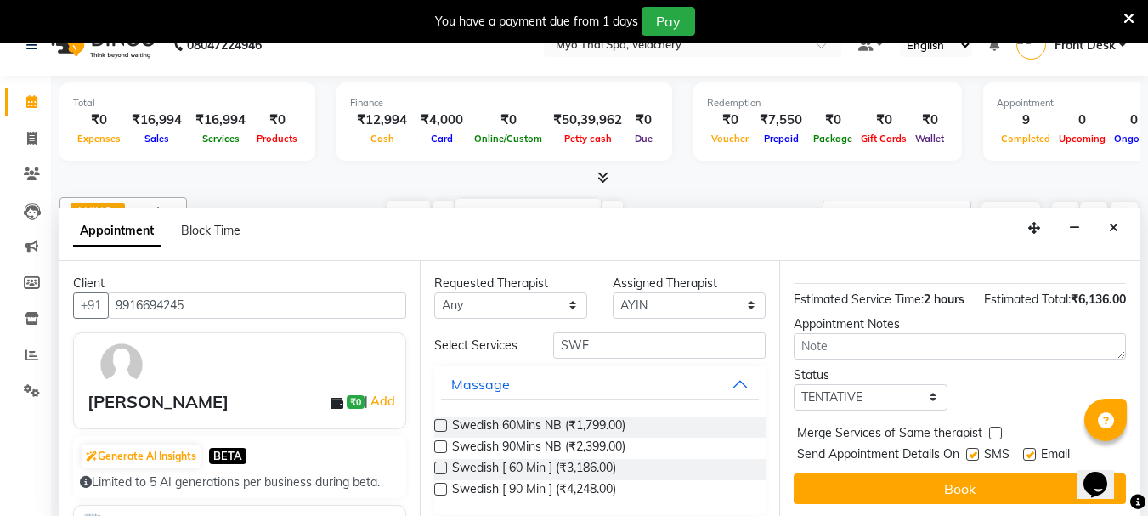
scroll to position [43, 0]
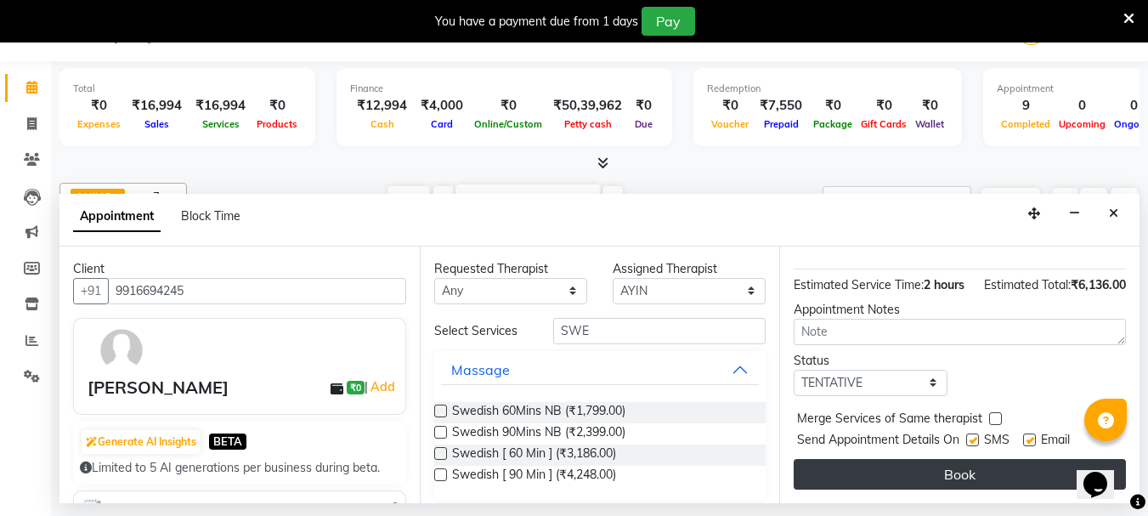
click at [943, 463] on button "Book" at bounding box center [960, 474] width 332 height 31
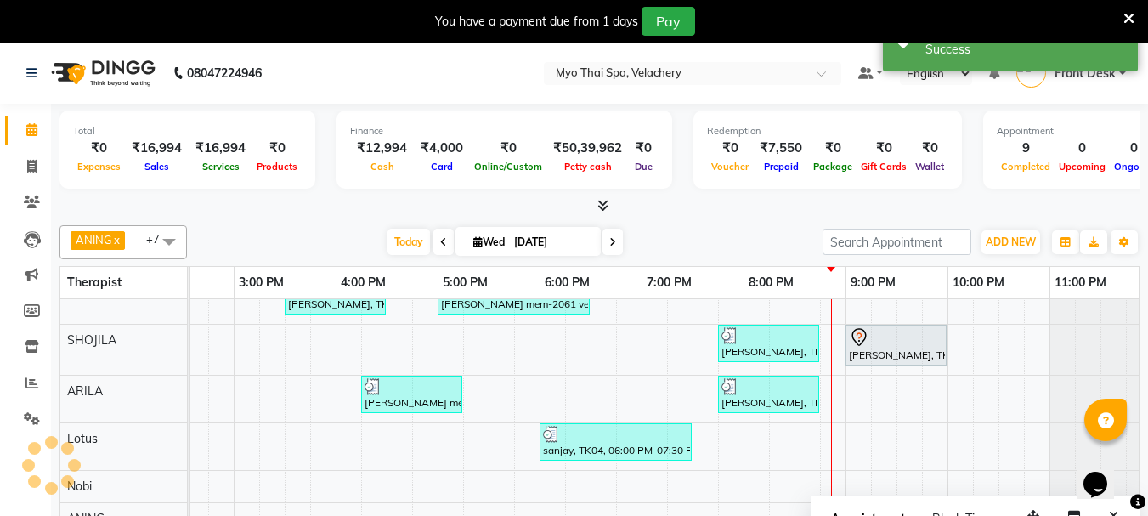
scroll to position [0, 0]
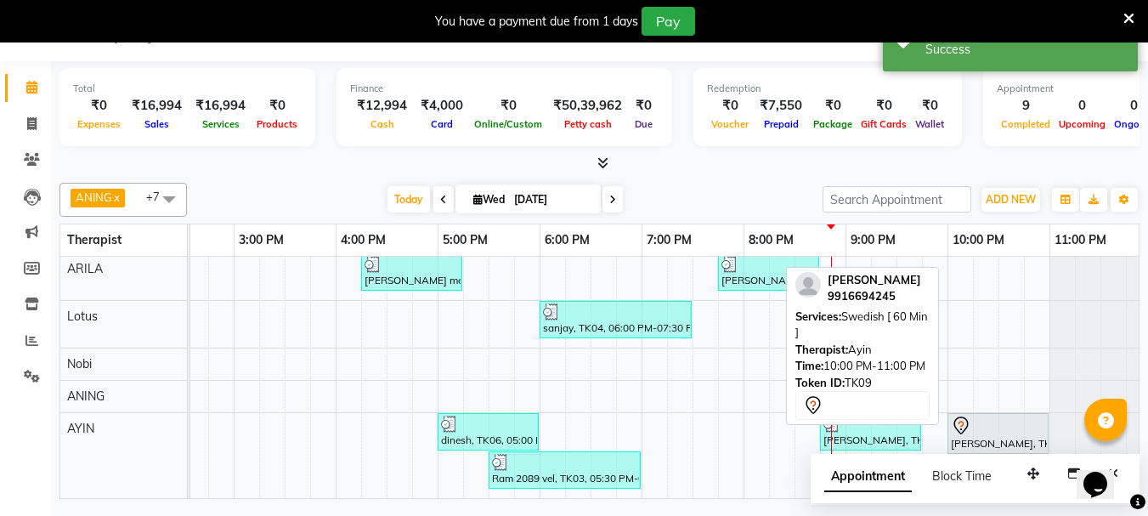
click at [984, 428] on div "[PERSON_NAME], TK09, 10:00 PM-11:00 PM, Swedish [ 60 Min ]" at bounding box center [999, 434] width 98 height 36
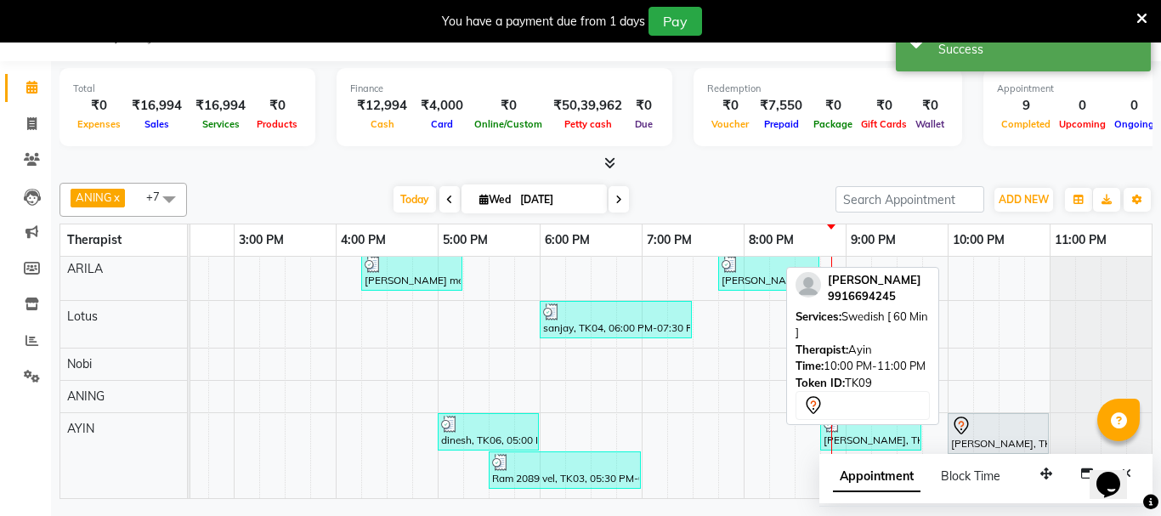
select select "7"
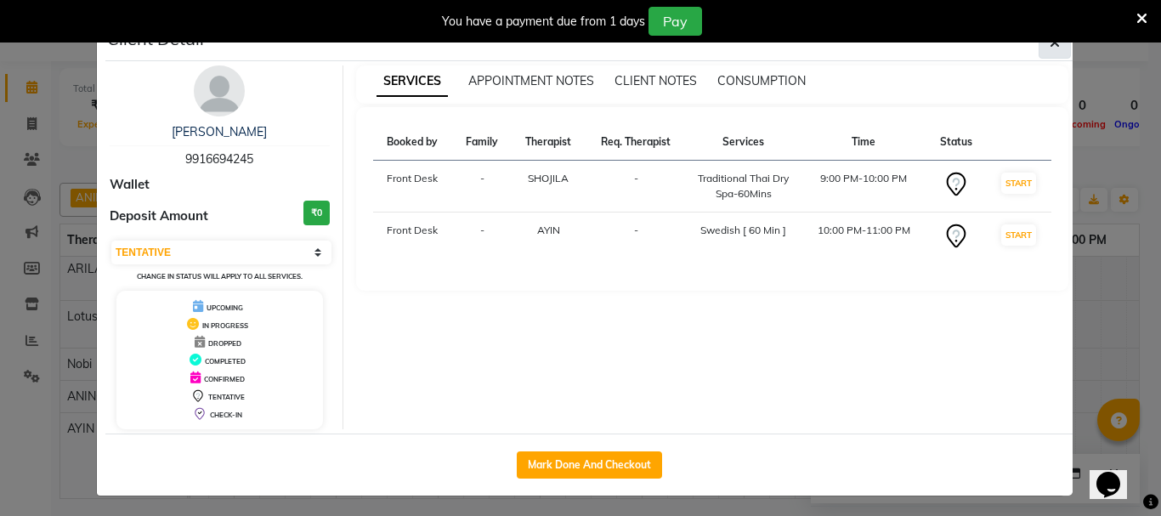
click at [1057, 44] on button "button" at bounding box center [1055, 42] width 32 height 32
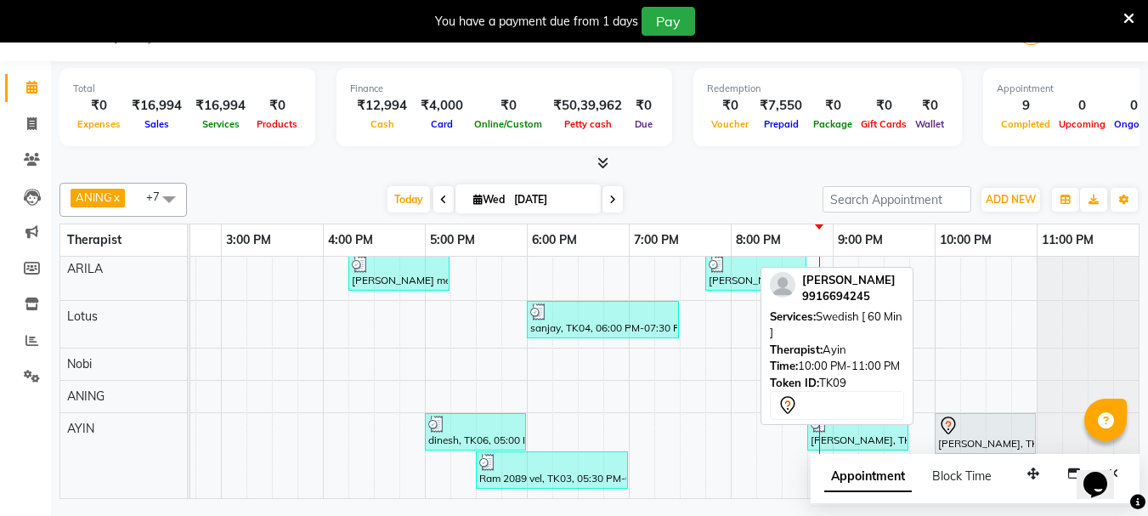
click at [962, 420] on div at bounding box center [985, 426] width 94 height 20
select select "7"
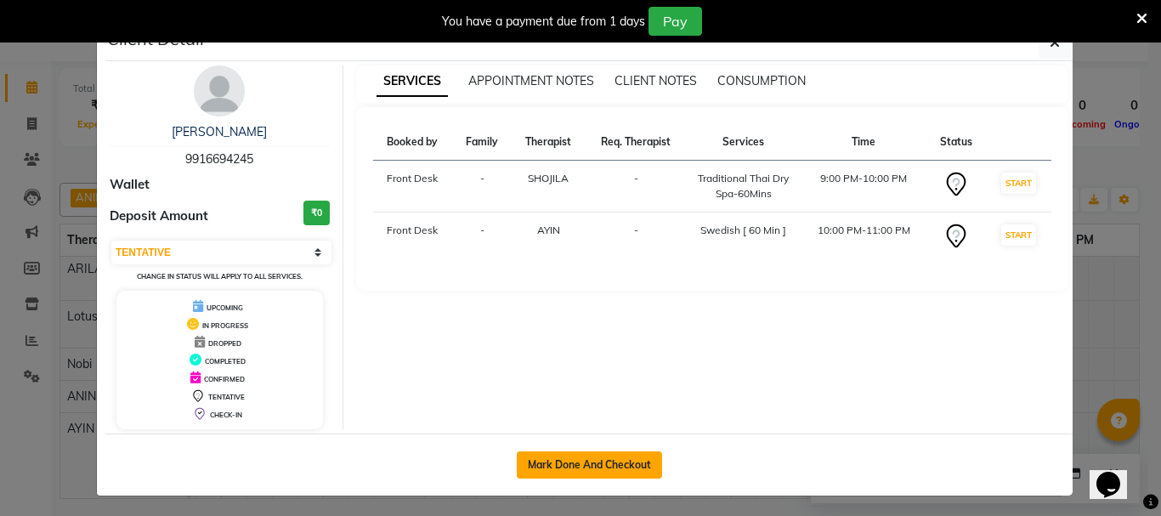
click at [584, 457] on button "Mark Done And Checkout" at bounding box center [589, 464] width 145 height 27
select select "service"
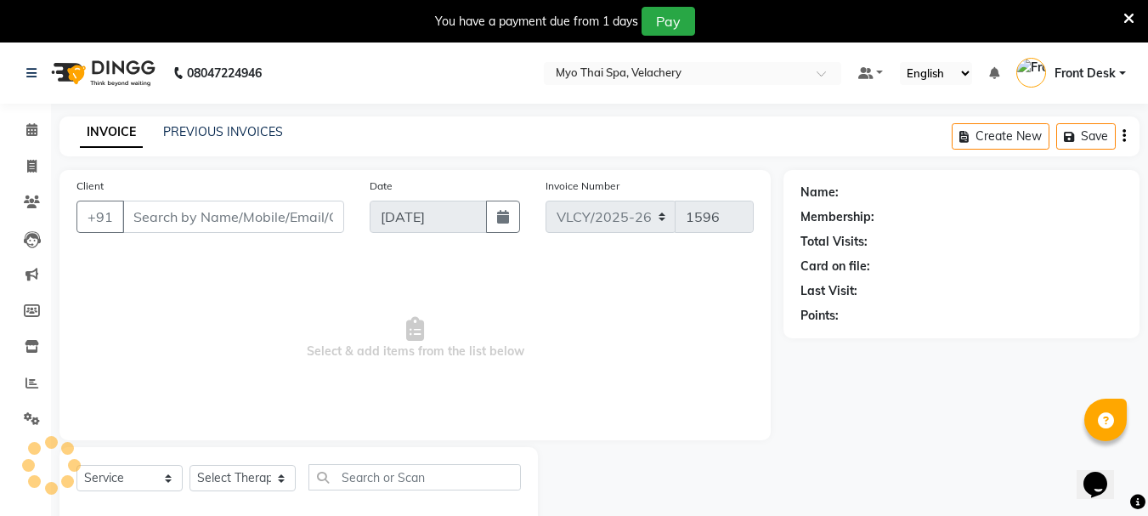
type input "9916694245"
select select "84844"
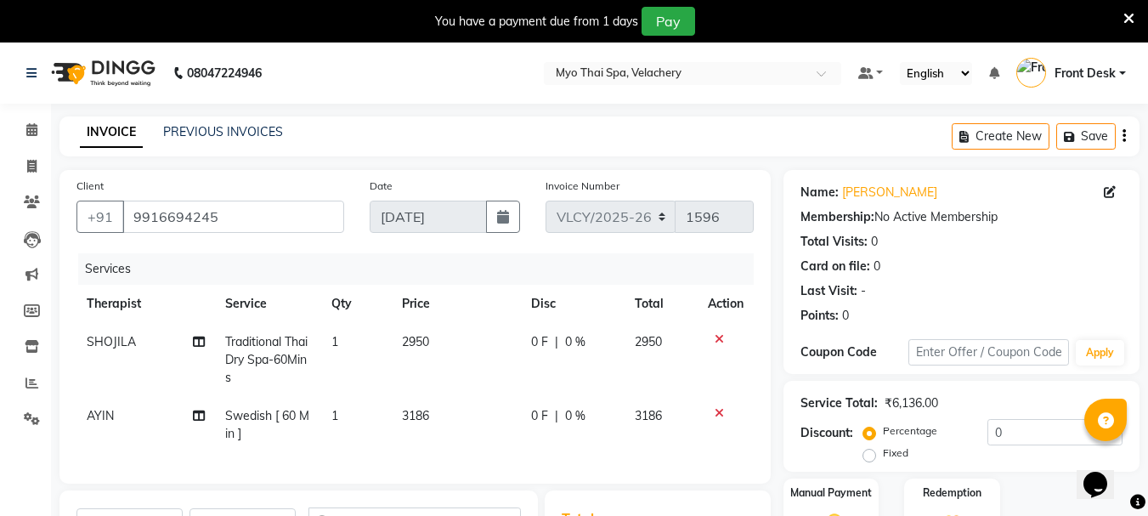
click at [588, 345] on div "0 F | 0 %" at bounding box center [572, 342] width 83 height 18
select select "37460"
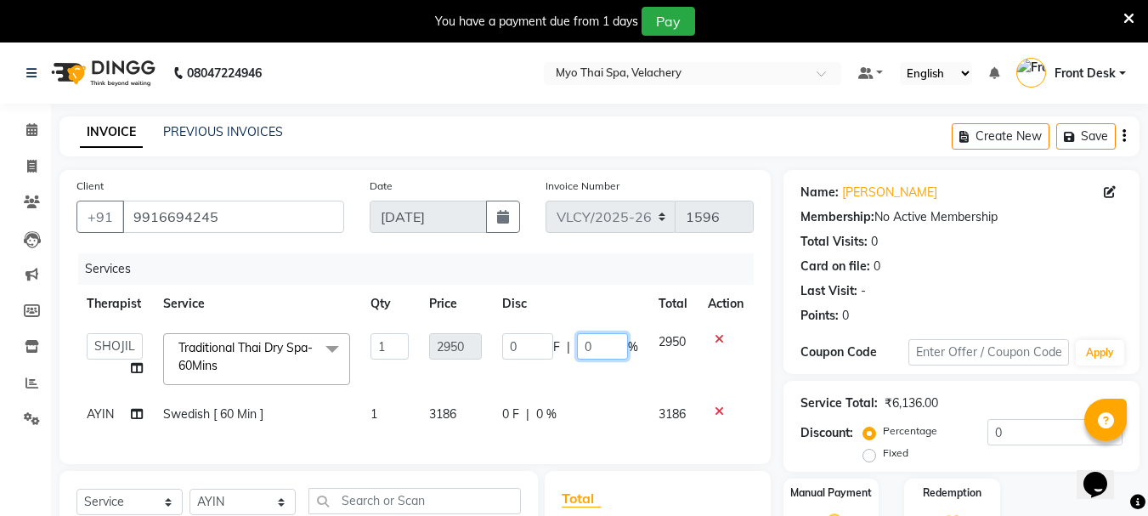
click at [605, 345] on input "0" at bounding box center [602, 346] width 51 height 26
click at [723, 382] on td at bounding box center [726, 359] width 56 height 72
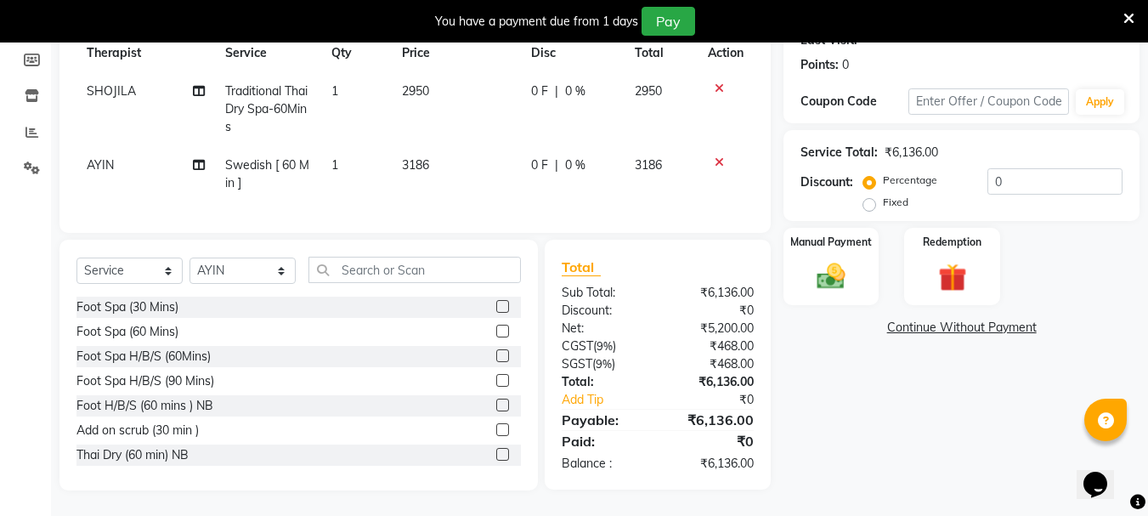
click at [883, 195] on label "Fixed" at bounding box center [896, 202] width 26 height 15
click at [873, 196] on input "Fixed" at bounding box center [873, 202] width 12 height 12
radio input "true"
click at [1025, 170] on input "0" at bounding box center [1055, 181] width 135 height 26
click at [1001, 174] on input "number" at bounding box center [1055, 181] width 135 height 26
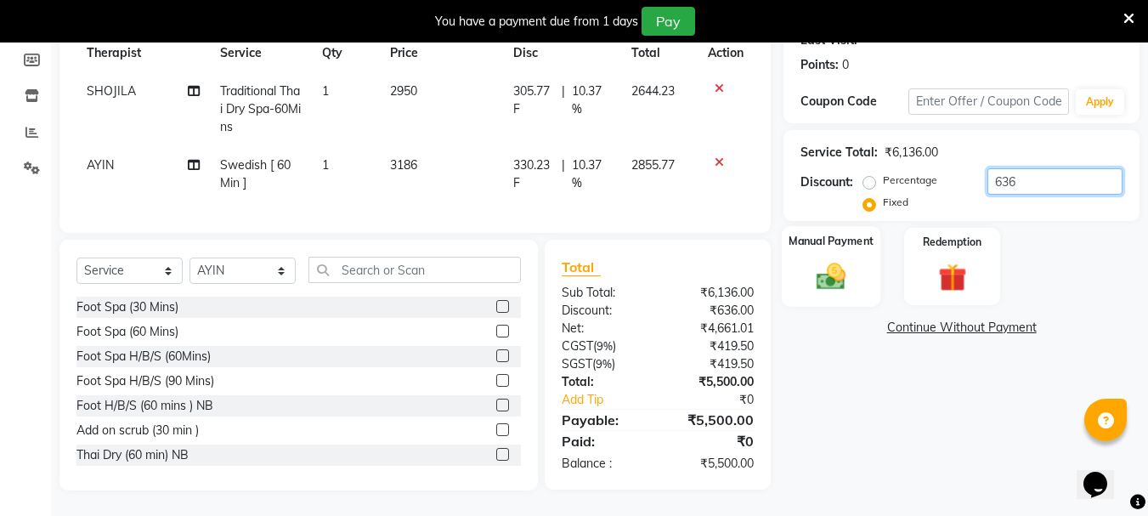
type input "636"
click at [830, 259] on img at bounding box center [832, 276] width 48 height 34
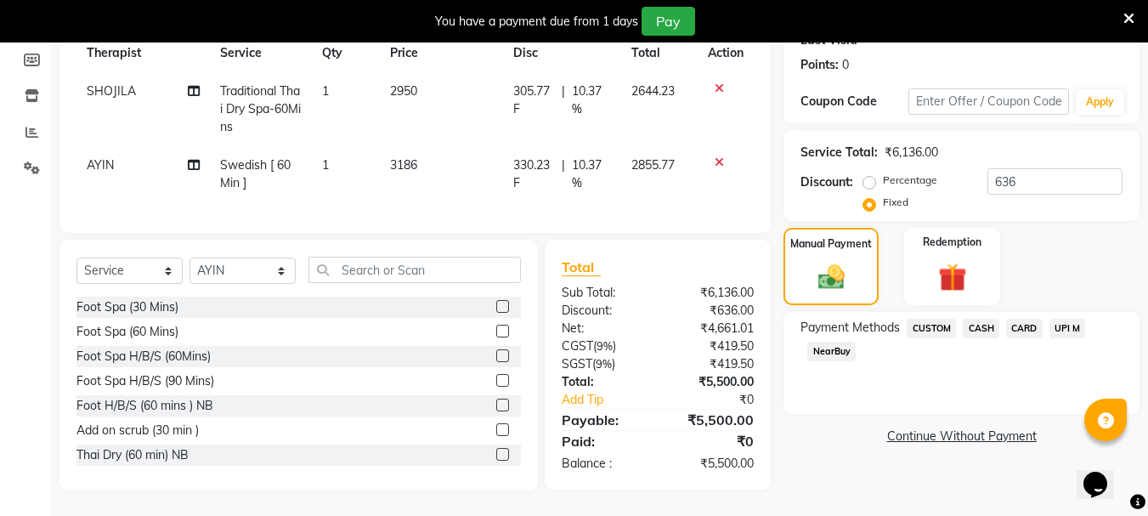
click at [1026, 319] on span "CARD" at bounding box center [1024, 329] width 37 height 20
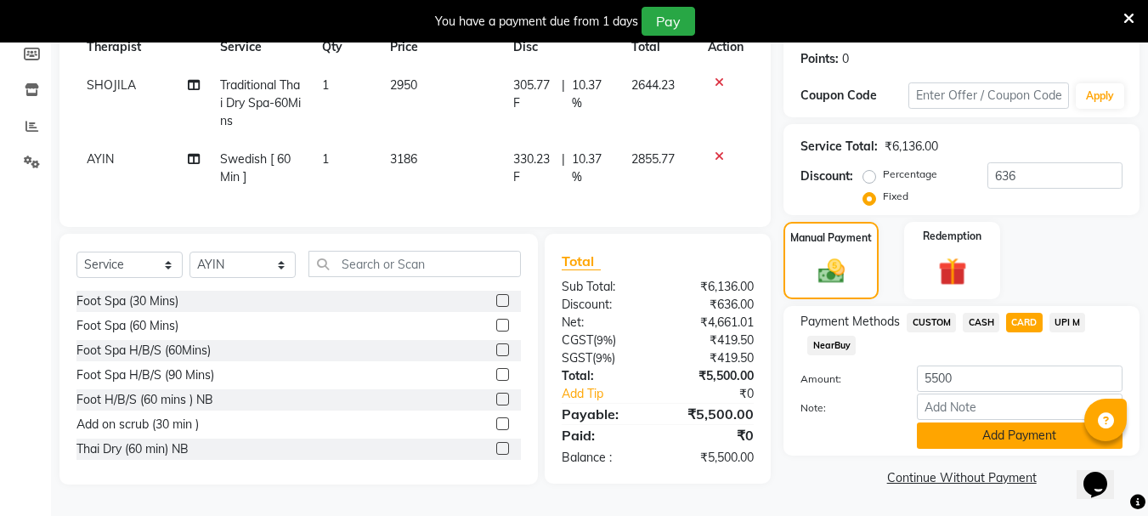
click at [981, 425] on button "Add Payment" at bounding box center [1020, 435] width 206 height 26
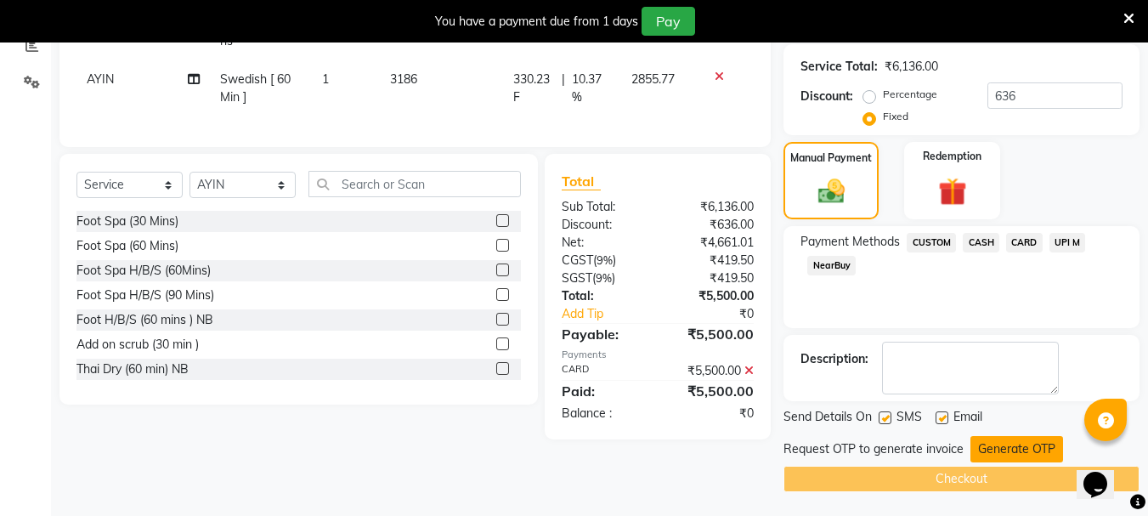
scroll to position [338, 0]
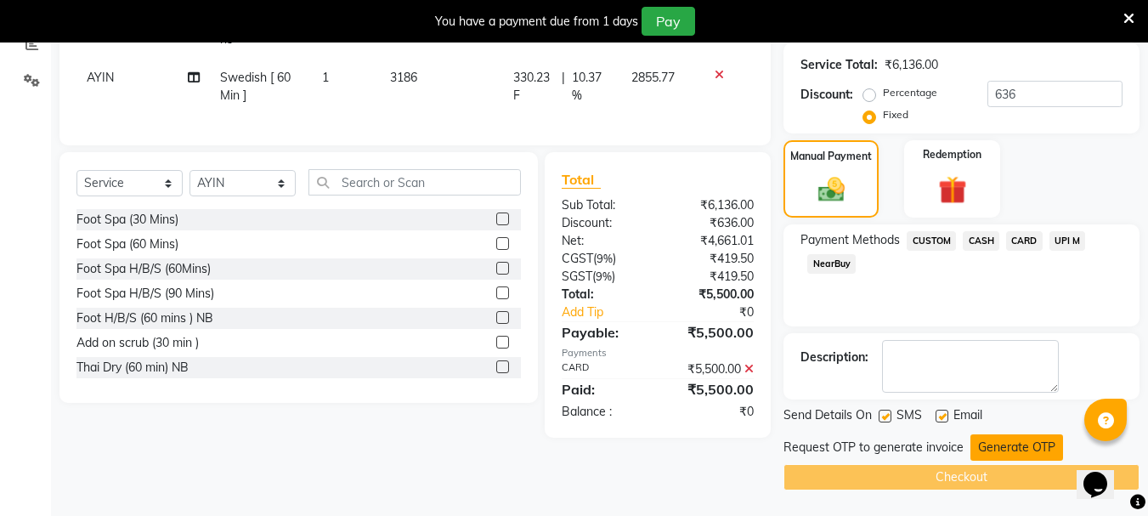
click at [989, 442] on button "Generate OTP" at bounding box center [1017, 447] width 93 height 26
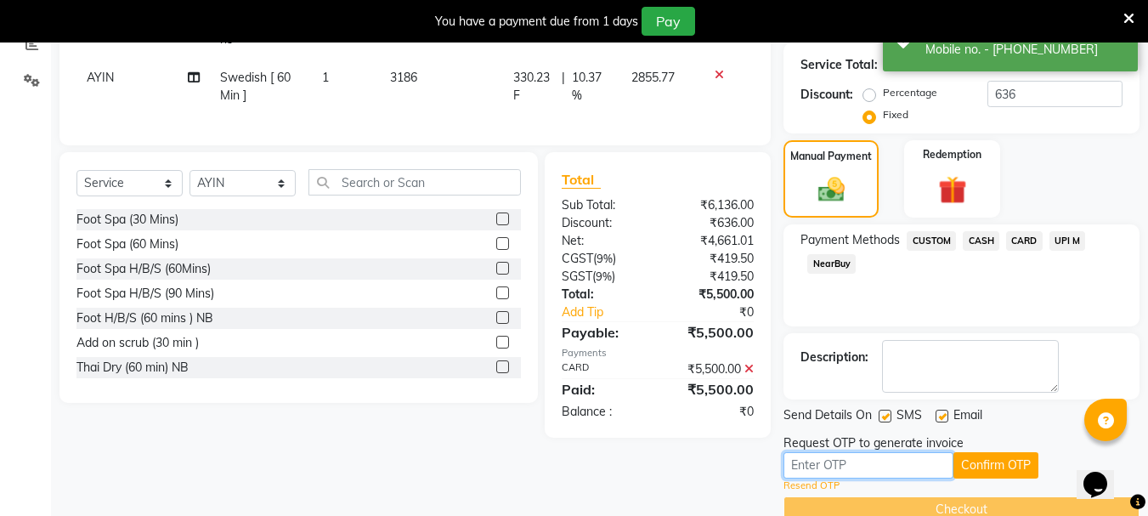
click at [820, 462] on input "text" at bounding box center [869, 465] width 170 height 26
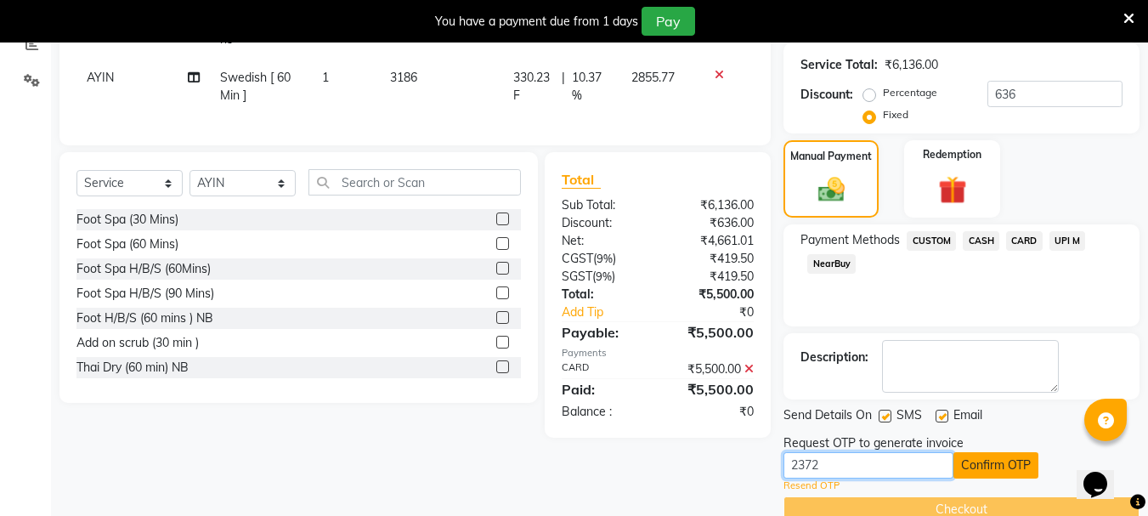
type input "2372"
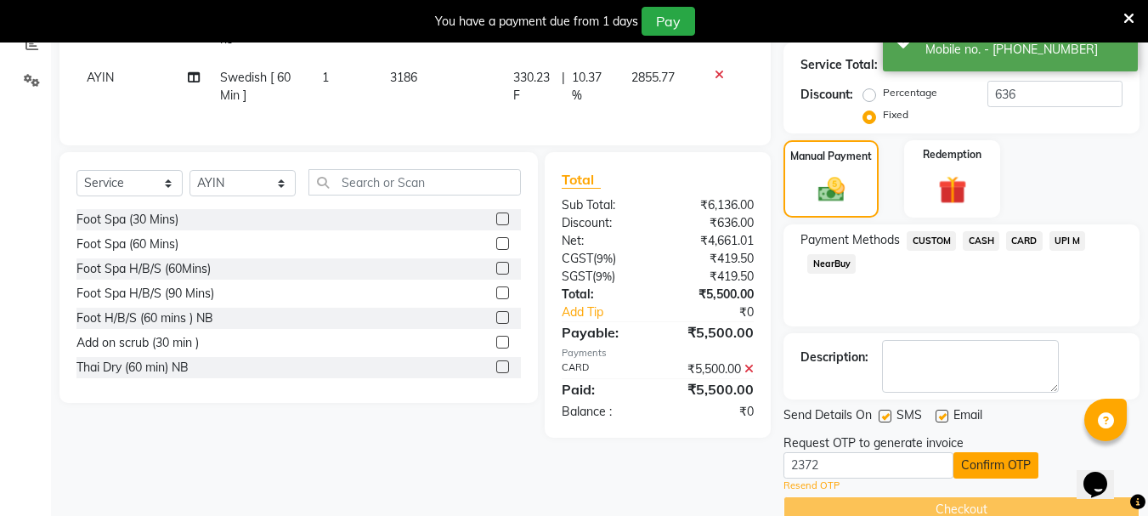
click at [998, 474] on button "Confirm OTP" at bounding box center [996, 465] width 85 height 26
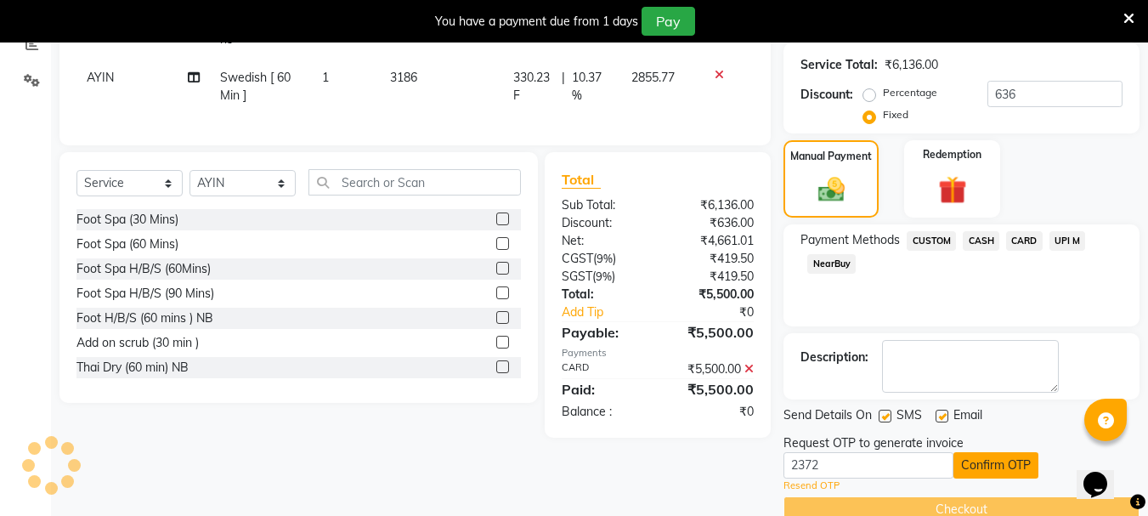
scroll to position [305, 0]
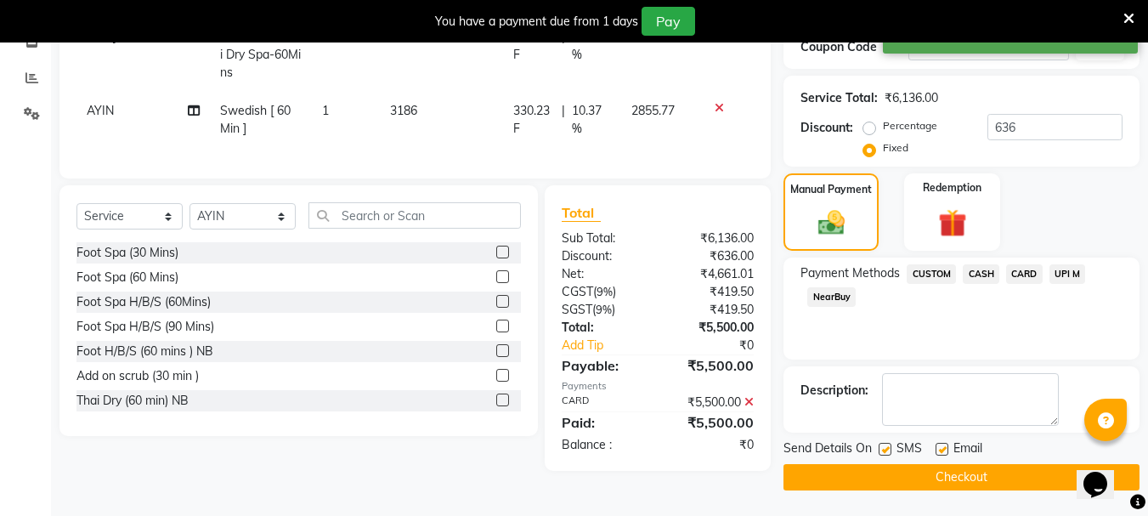
click at [956, 478] on button "Checkout" at bounding box center [962, 477] width 356 height 26
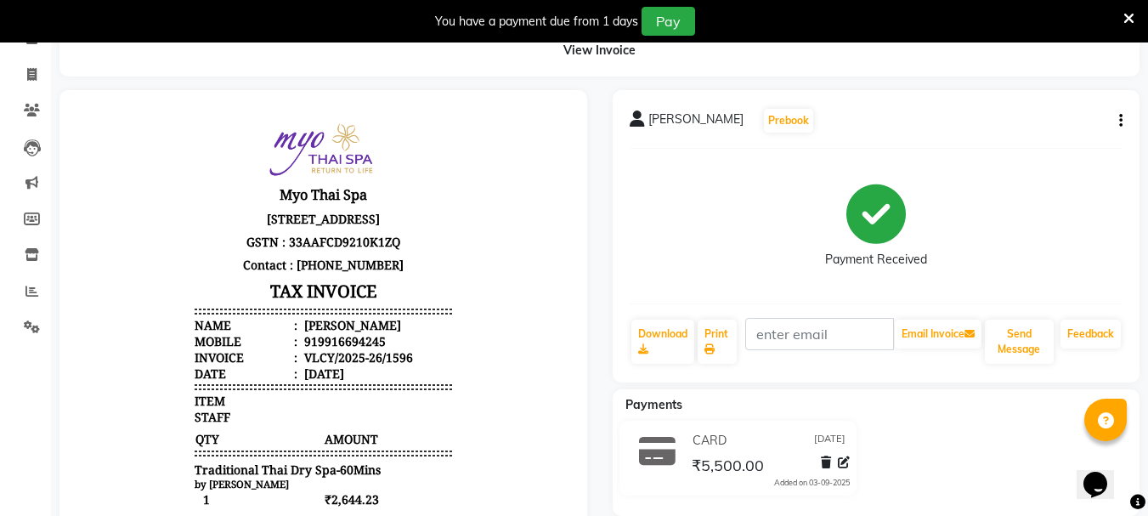
scroll to position [50, 0]
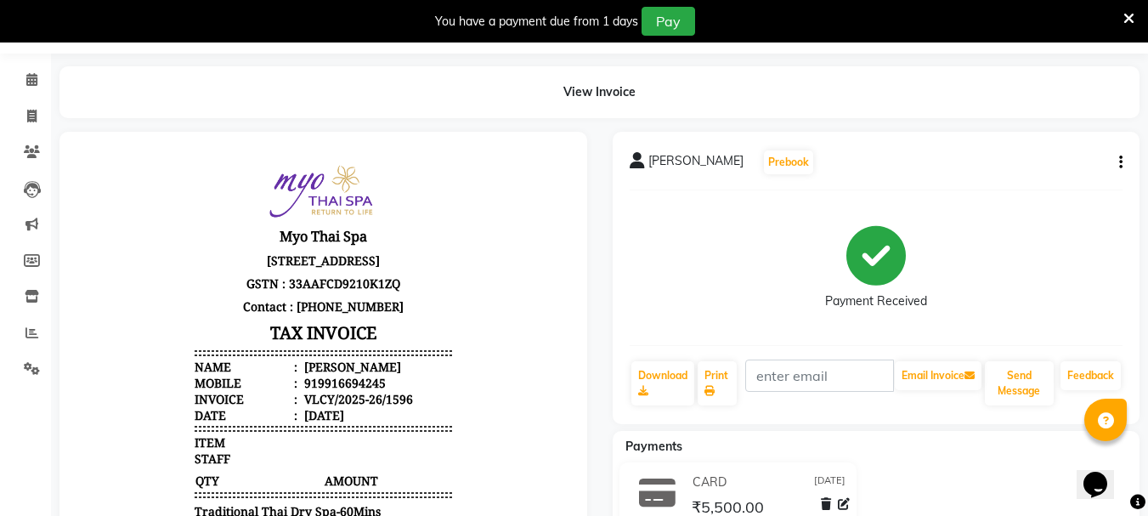
click at [1121, 163] on icon "button" at bounding box center [1121, 162] width 3 height 1
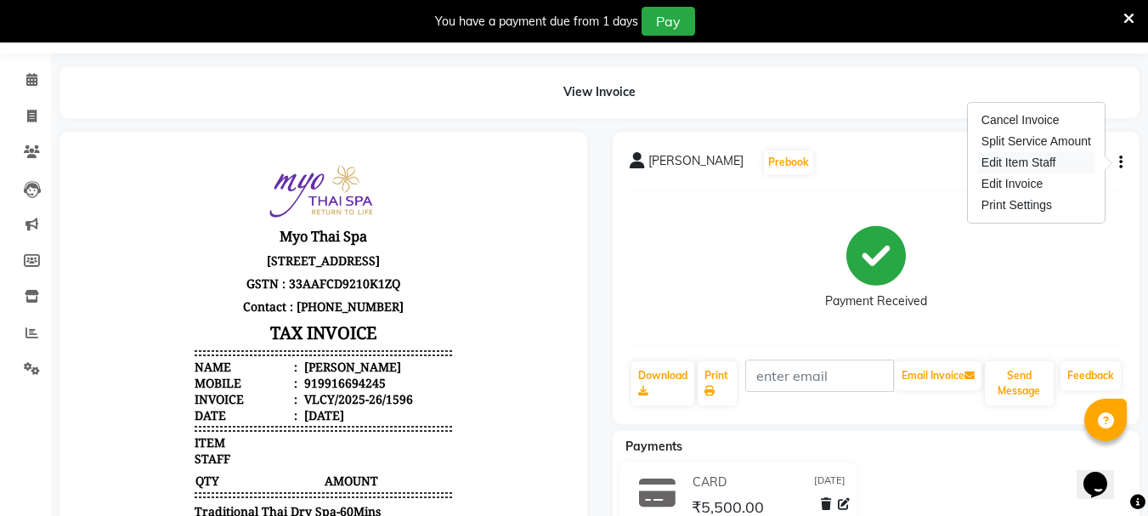
click at [1026, 167] on div "Edit Item Staff" at bounding box center [1036, 162] width 116 height 21
select select "37460"
select select "84844"
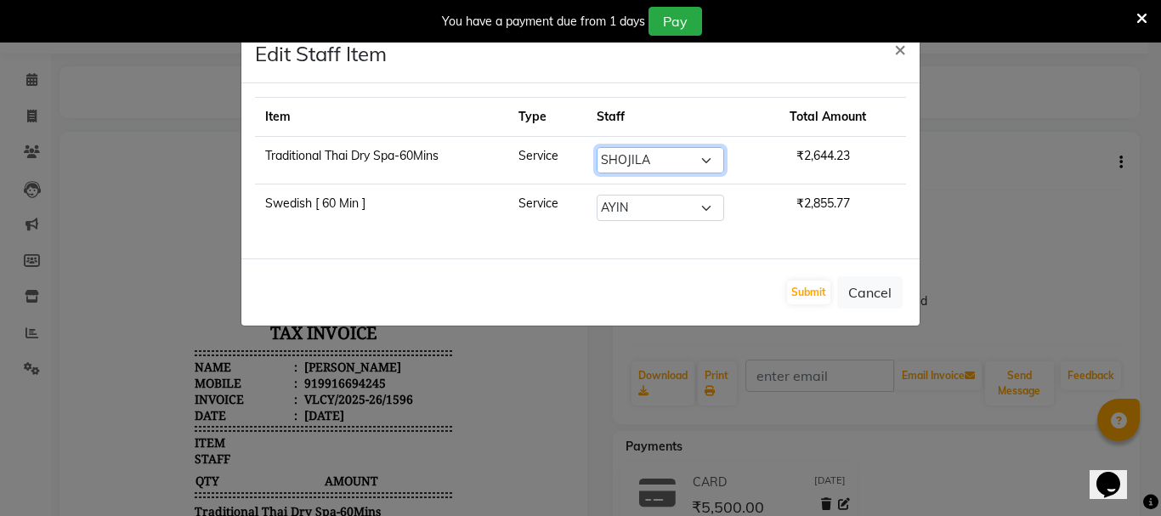
click at [713, 159] on select "Select ANING Aphy ARILA AYIN CHONCHON Front Desk HEKAMLA Lotus Nobi SHOJILA" at bounding box center [661, 160] width 128 height 26
select select "84844"
click at [599, 147] on select "Select ANING Aphy ARILA AYIN CHONCHON Front Desk HEKAMLA Lotus Nobi SHOJILA" at bounding box center [661, 160] width 128 height 26
click at [711, 201] on select "Select ANING Aphy ARILA AYIN CHONCHON Front Desk HEKAMLA Lotus Nobi SHOJILA" at bounding box center [661, 208] width 128 height 26
select select "37460"
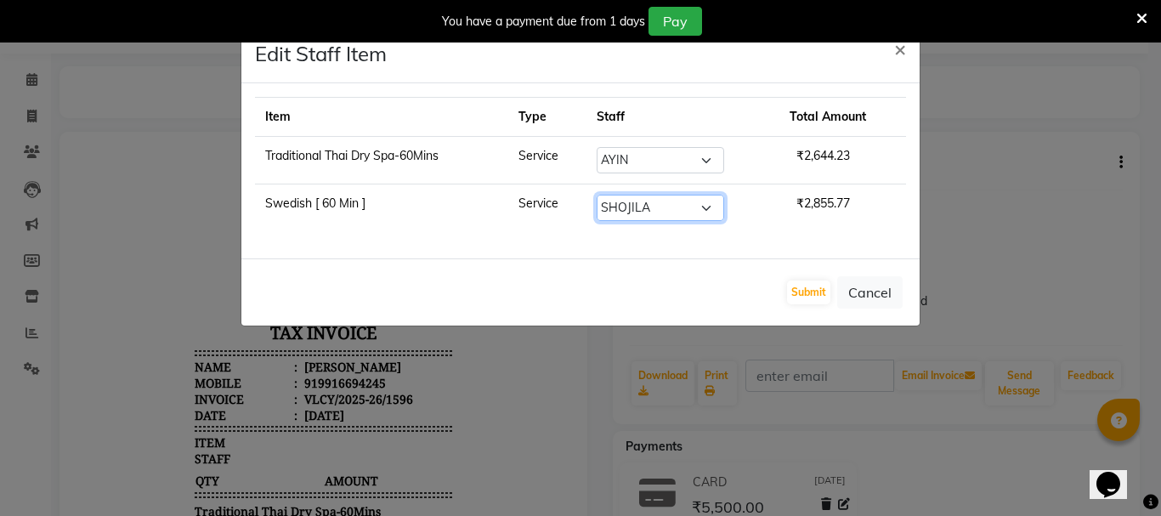
click at [599, 195] on select "Select ANING Aphy ARILA AYIN CHONCHON Front Desk HEKAMLA Lotus Nobi SHOJILA" at bounding box center [661, 208] width 128 height 26
click at [802, 291] on button "Submit" at bounding box center [808, 293] width 43 height 24
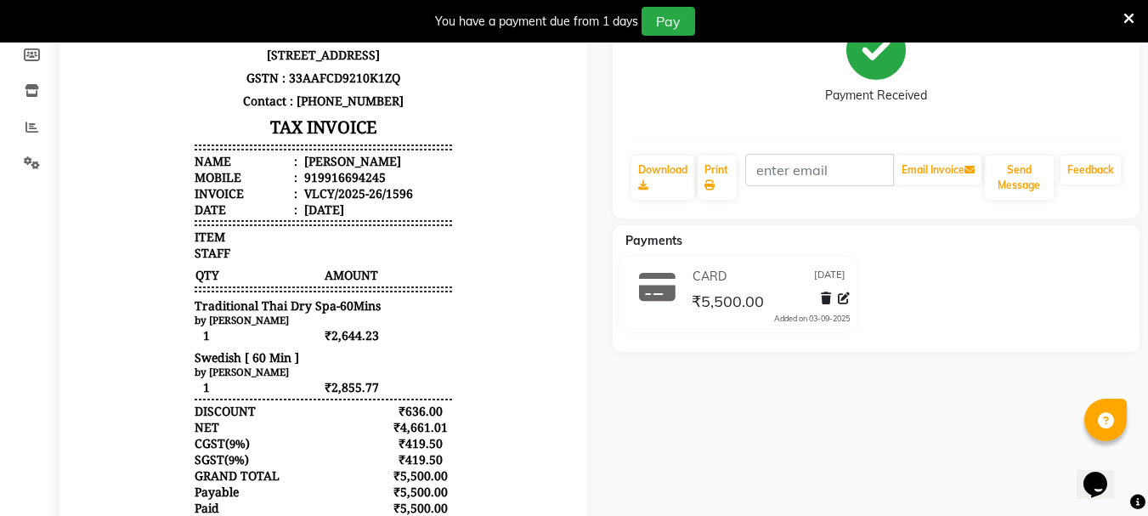
scroll to position [0, 0]
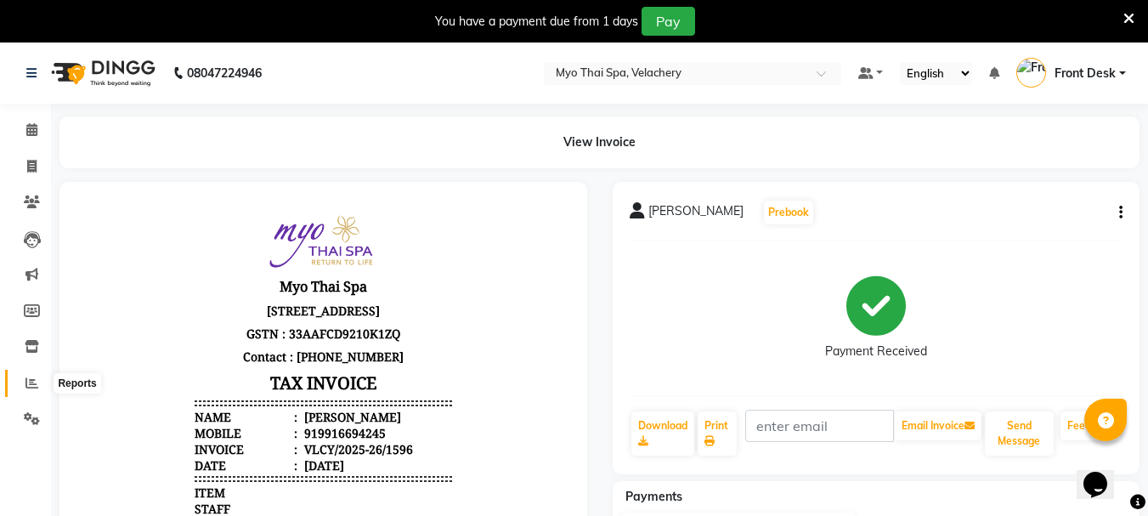
click at [31, 383] on icon at bounding box center [32, 383] width 13 height 13
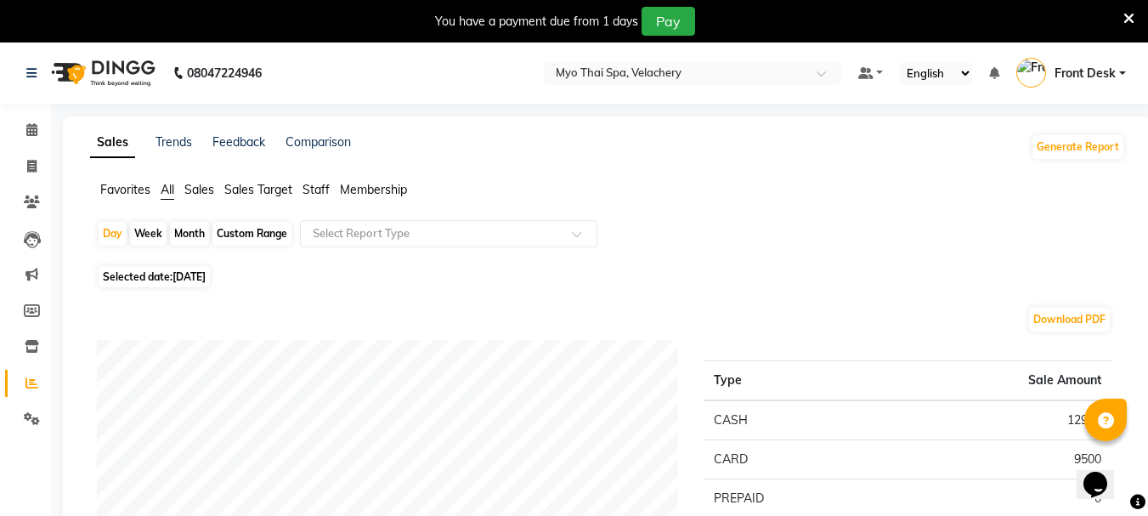
scroll to position [170, 0]
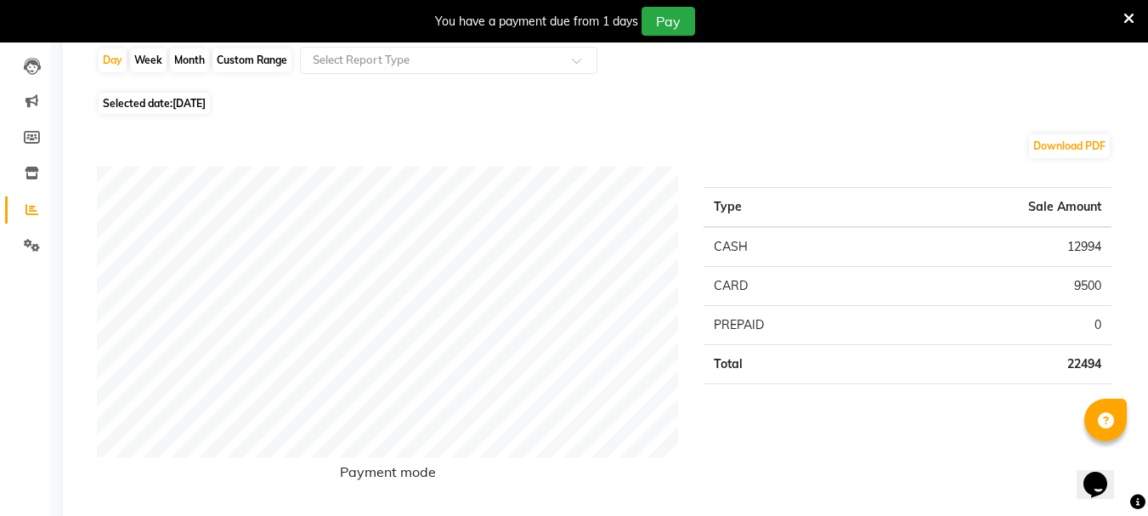
scroll to position [85, 0]
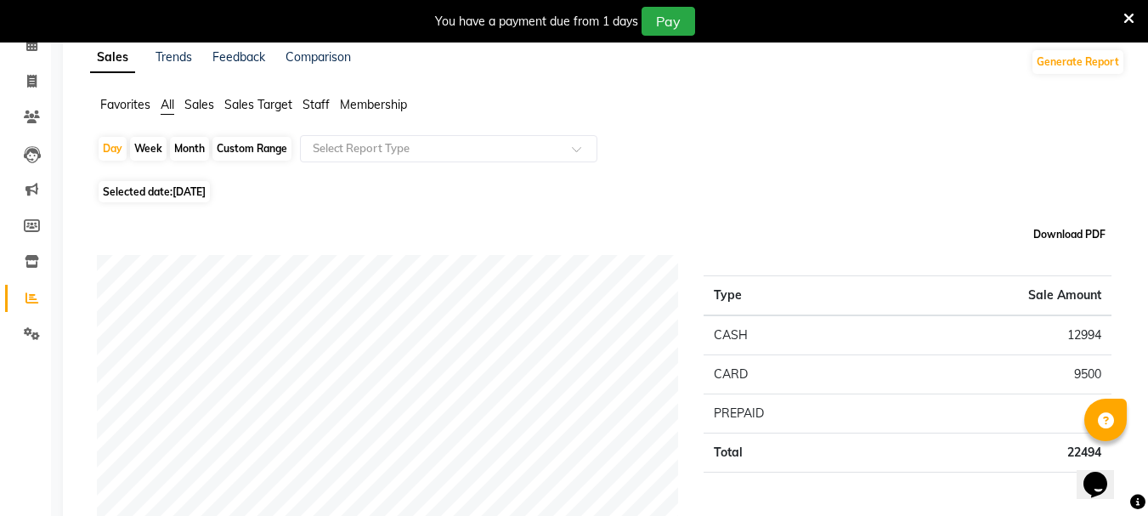
click at [1057, 241] on button "Download PDF" at bounding box center [1069, 235] width 81 height 24
